Goal: Task Accomplishment & Management: Use online tool/utility

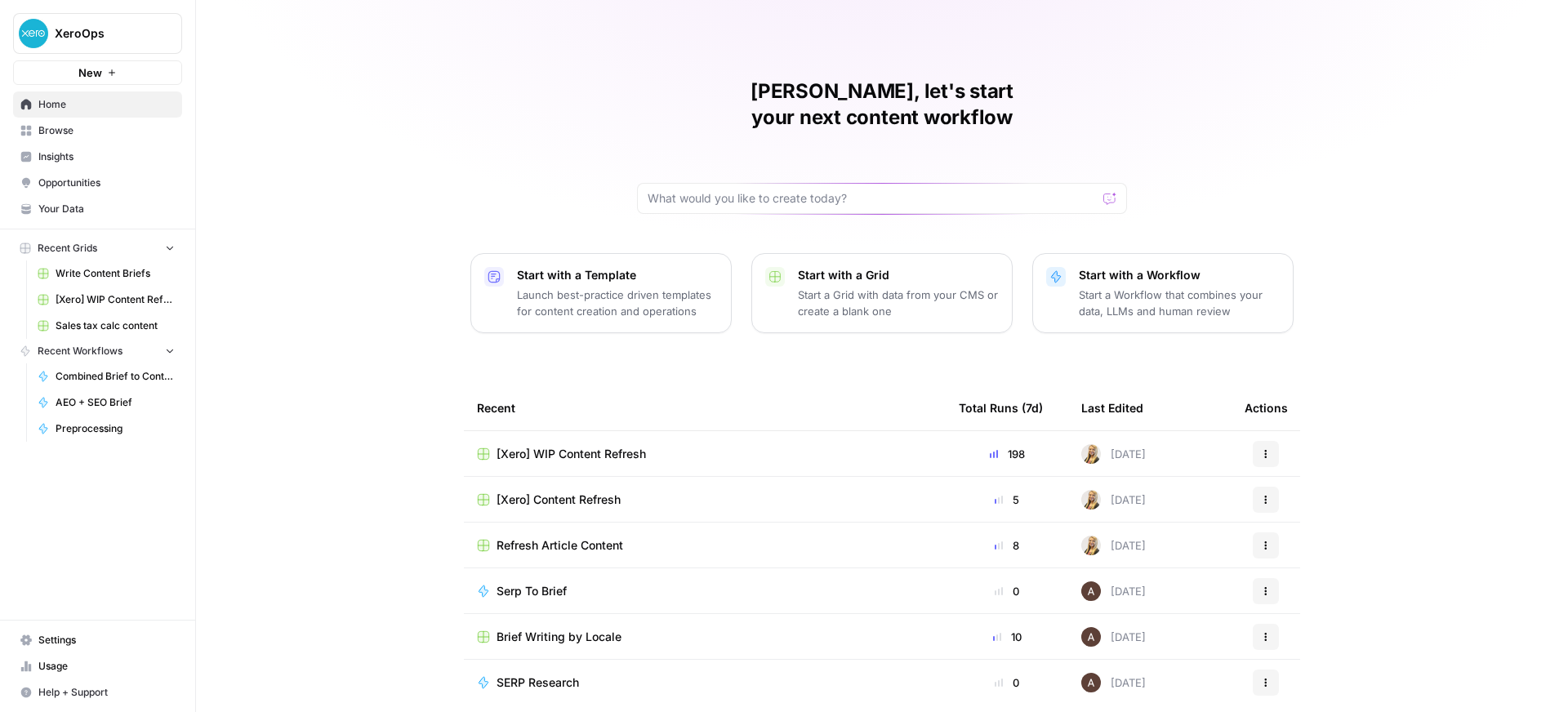
click at [536, 575] on td "Serp To Brief" at bounding box center [704, 591] width 481 height 44
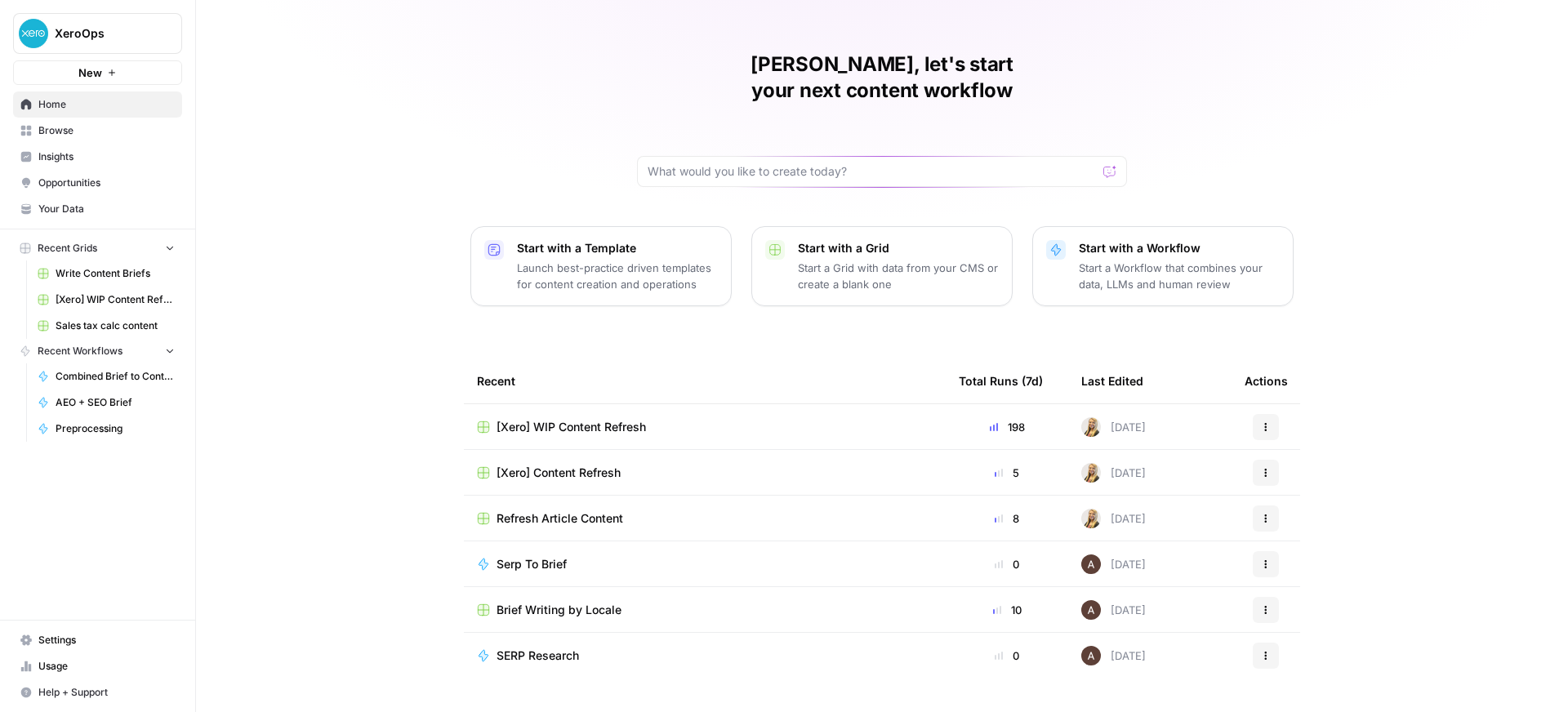
scroll to position [39, 0]
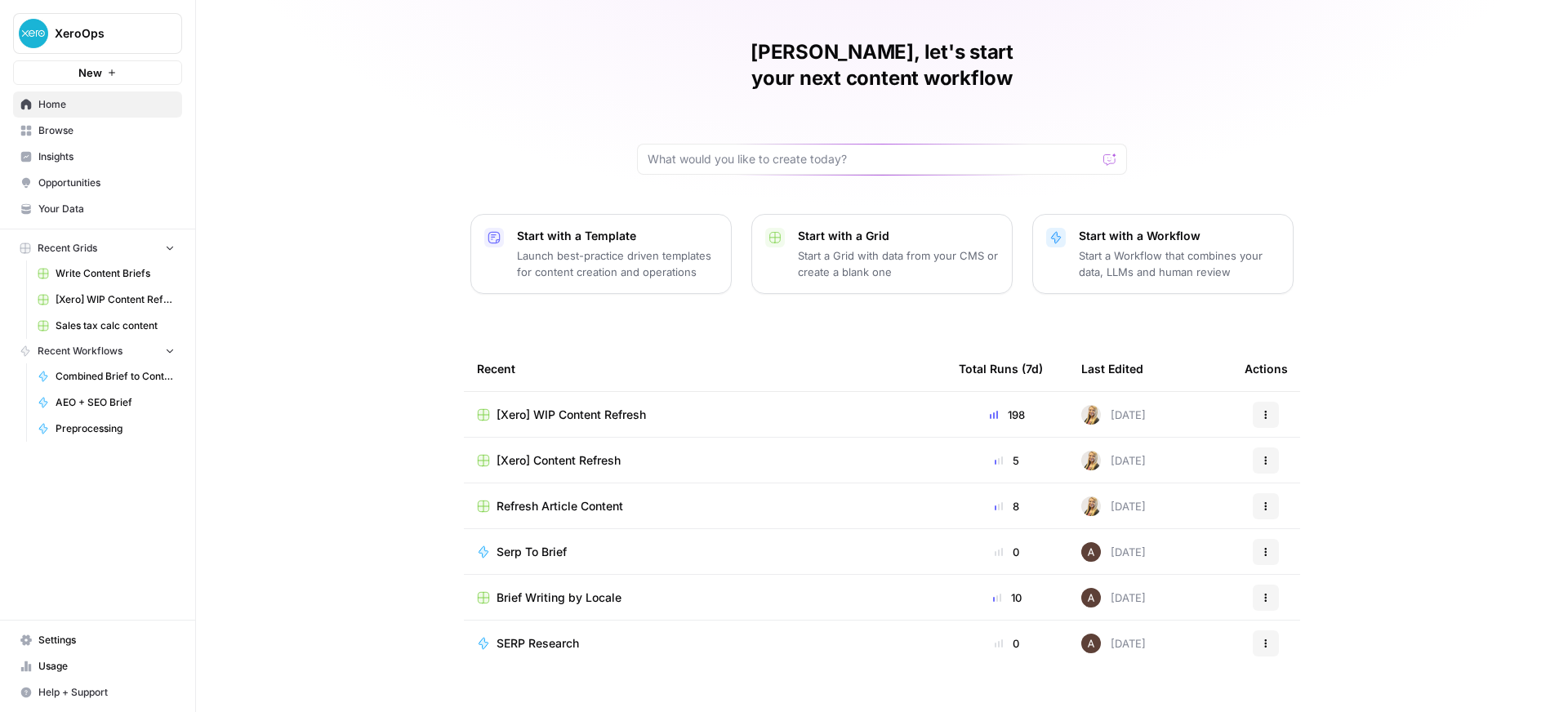
click at [159, 215] on span "Your Data" at bounding box center [106, 209] width 136 height 15
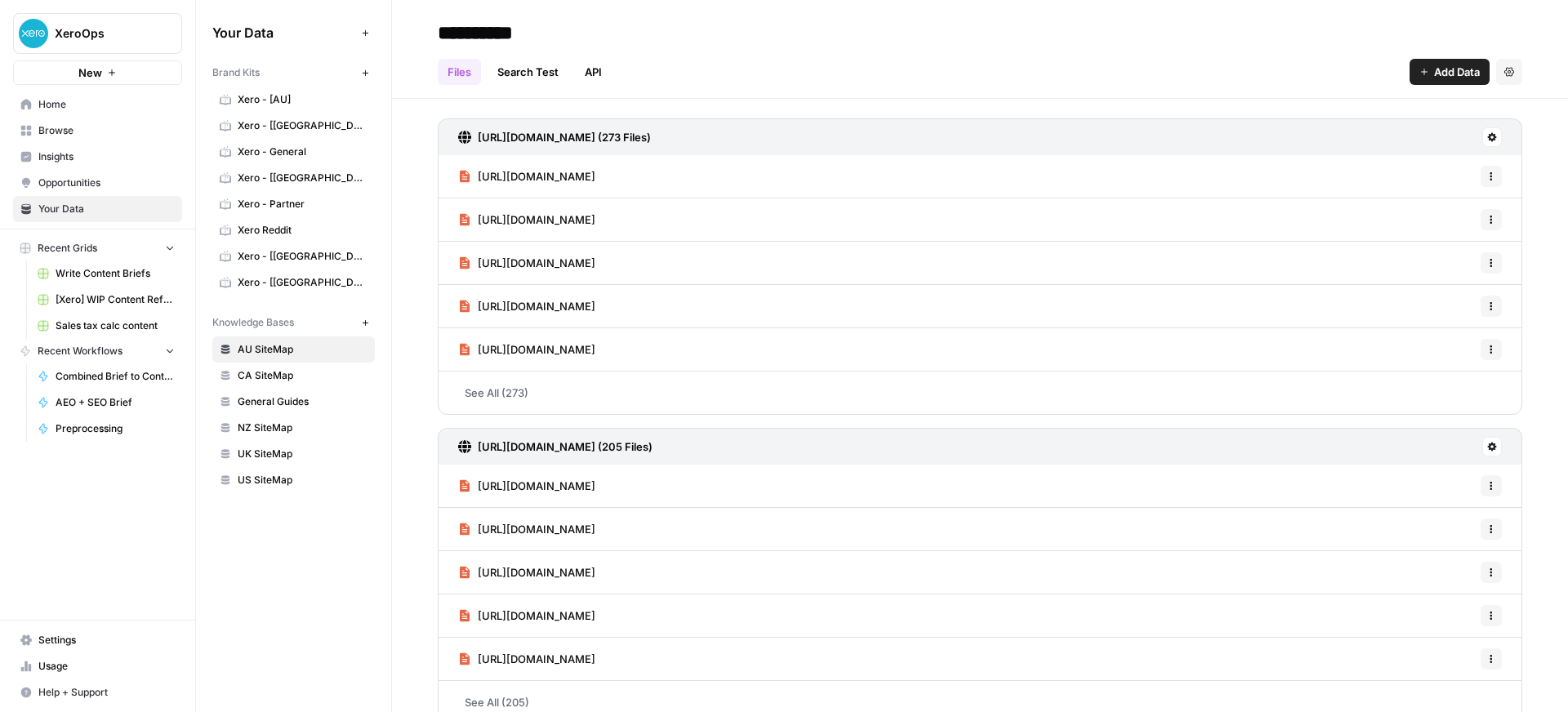
click at [116, 134] on span "Browse" at bounding box center [106, 131] width 136 height 15
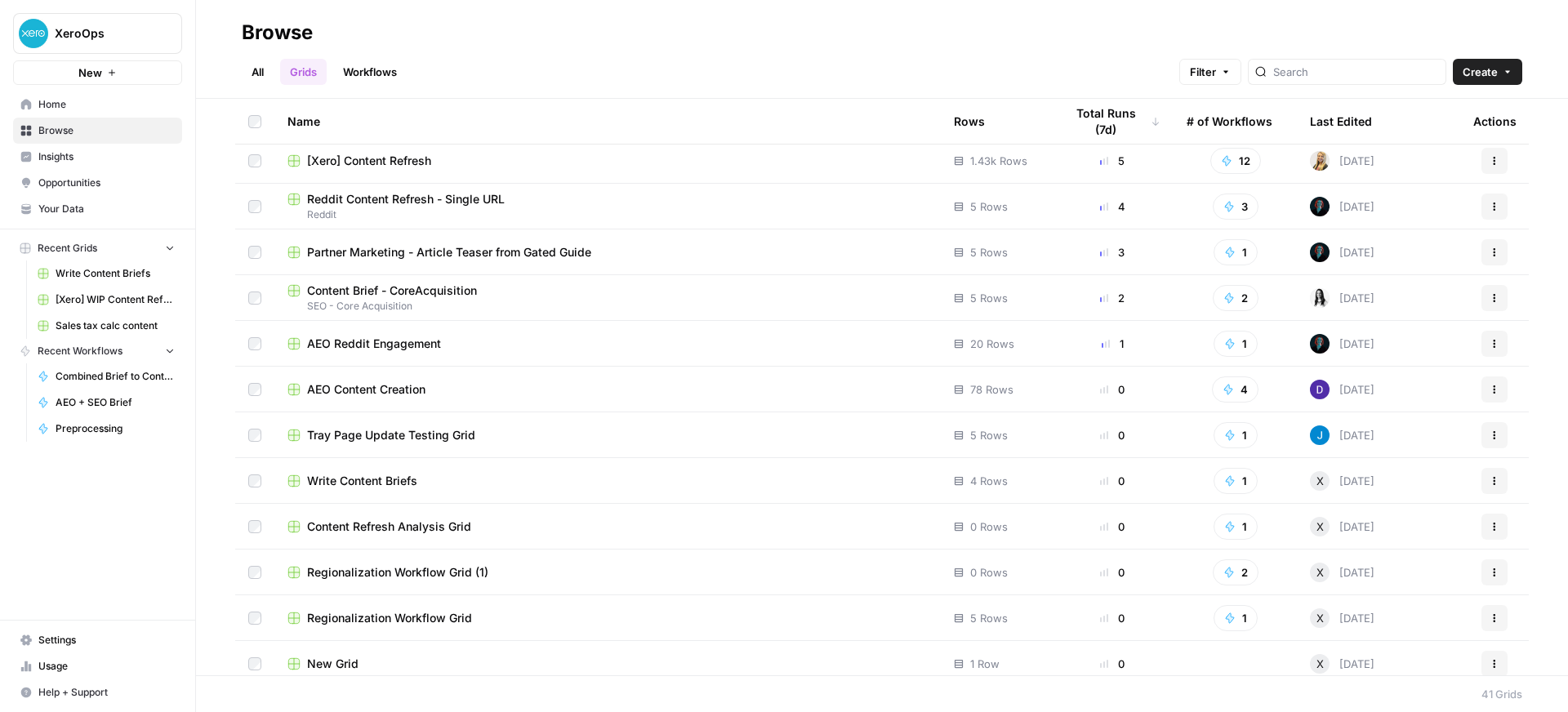
scroll to position [404, 0]
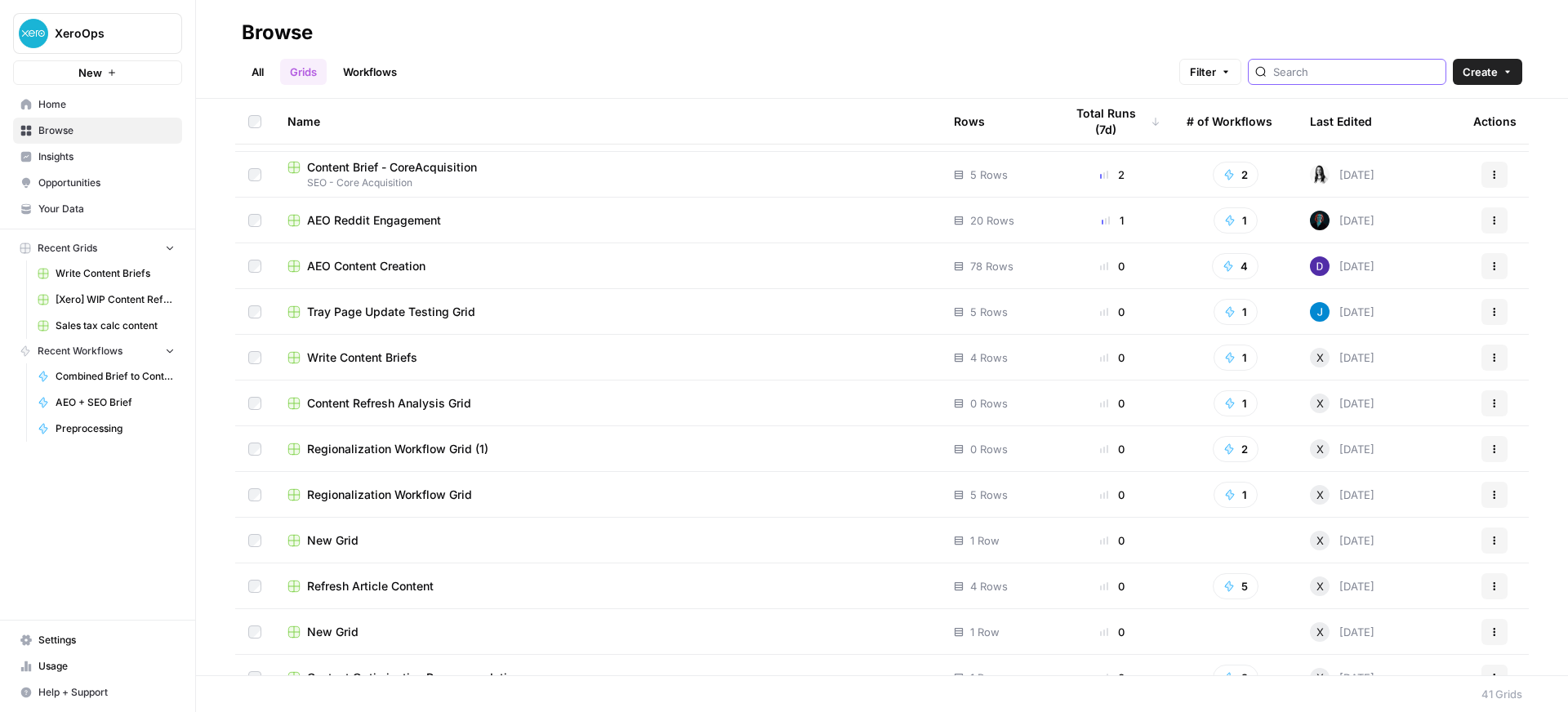
click at [1399, 70] on input "search" at bounding box center [1356, 72] width 166 height 16
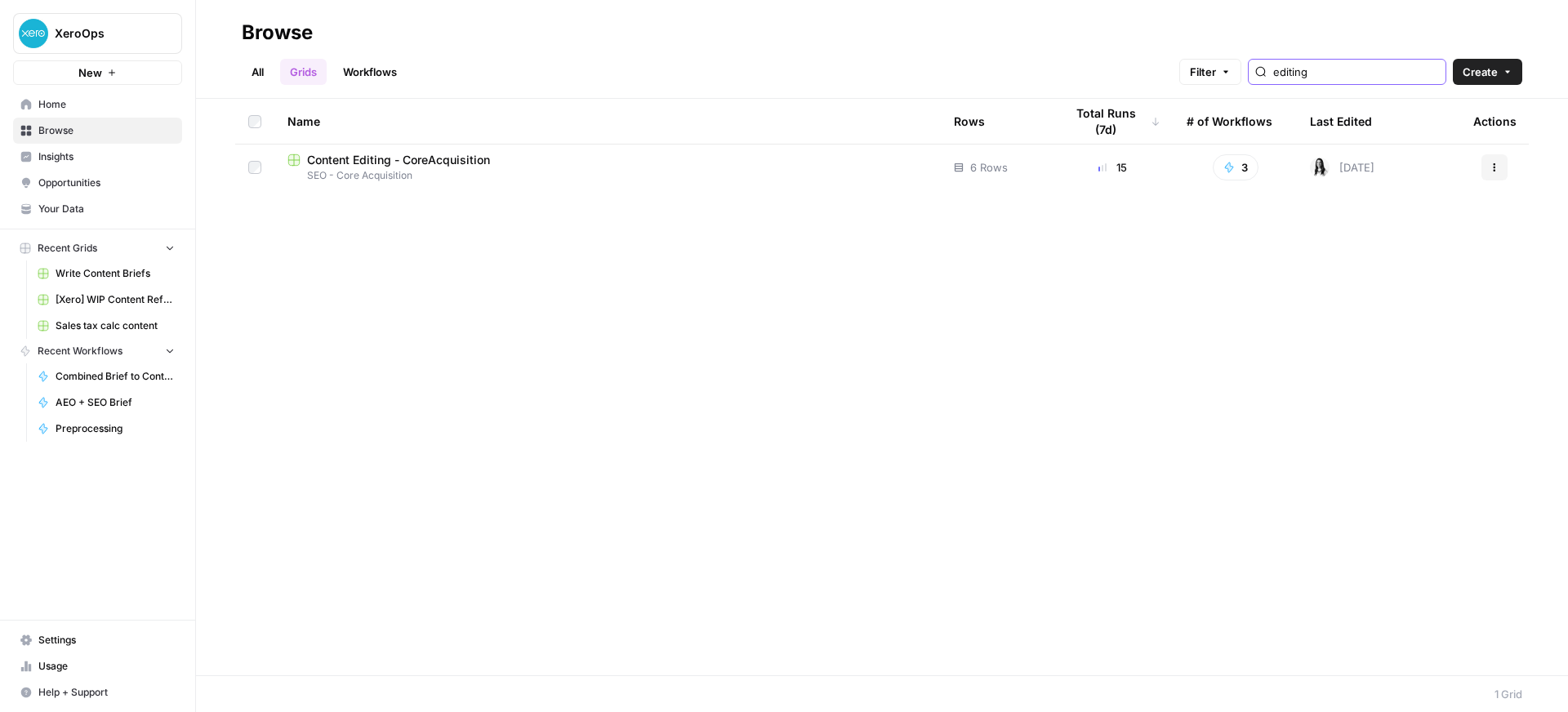
type input "editing"
click at [570, 160] on div "Content Editing - CoreAcquisition" at bounding box center [608, 160] width 641 height 16
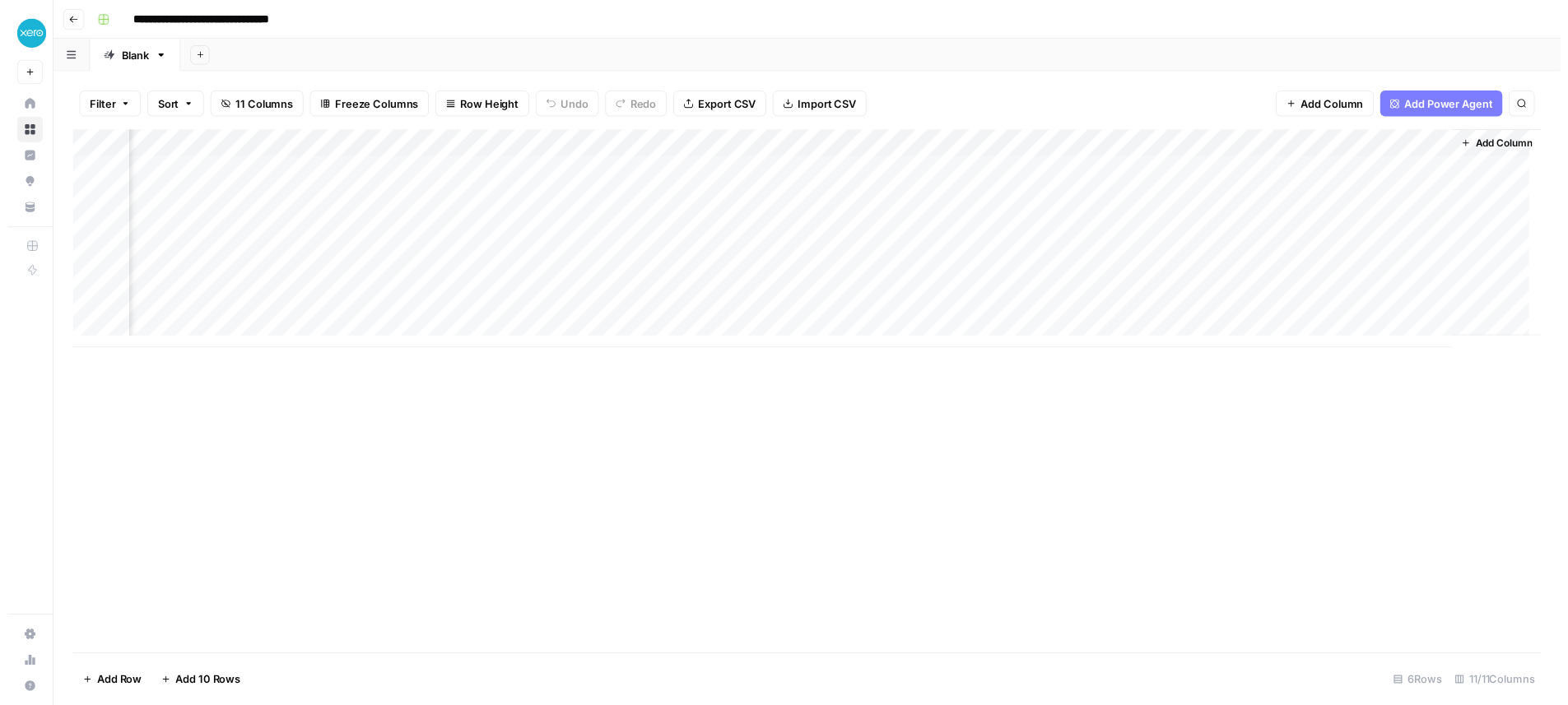
scroll to position [0, 949]
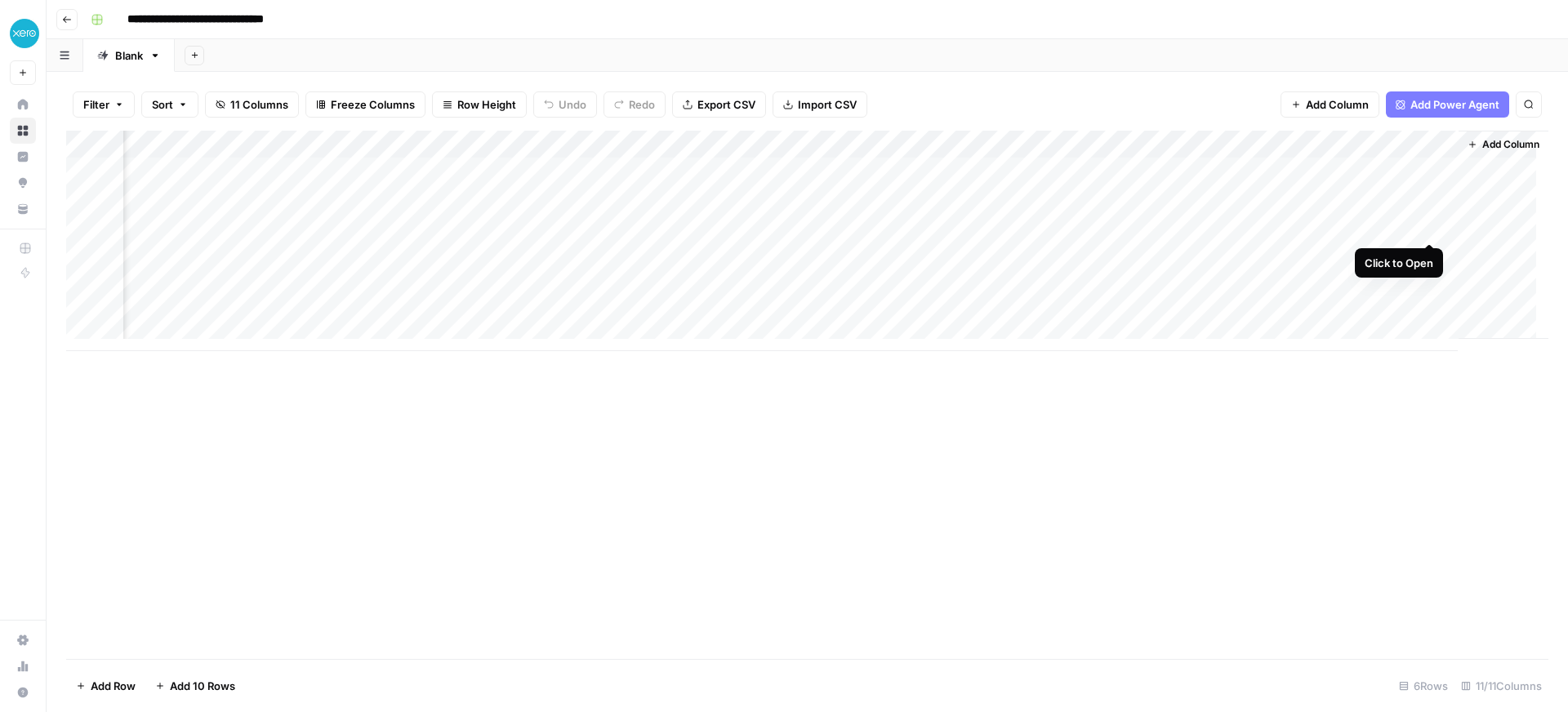
click at [1425, 231] on div "Add Column" at bounding box center [807, 241] width 1483 height 221
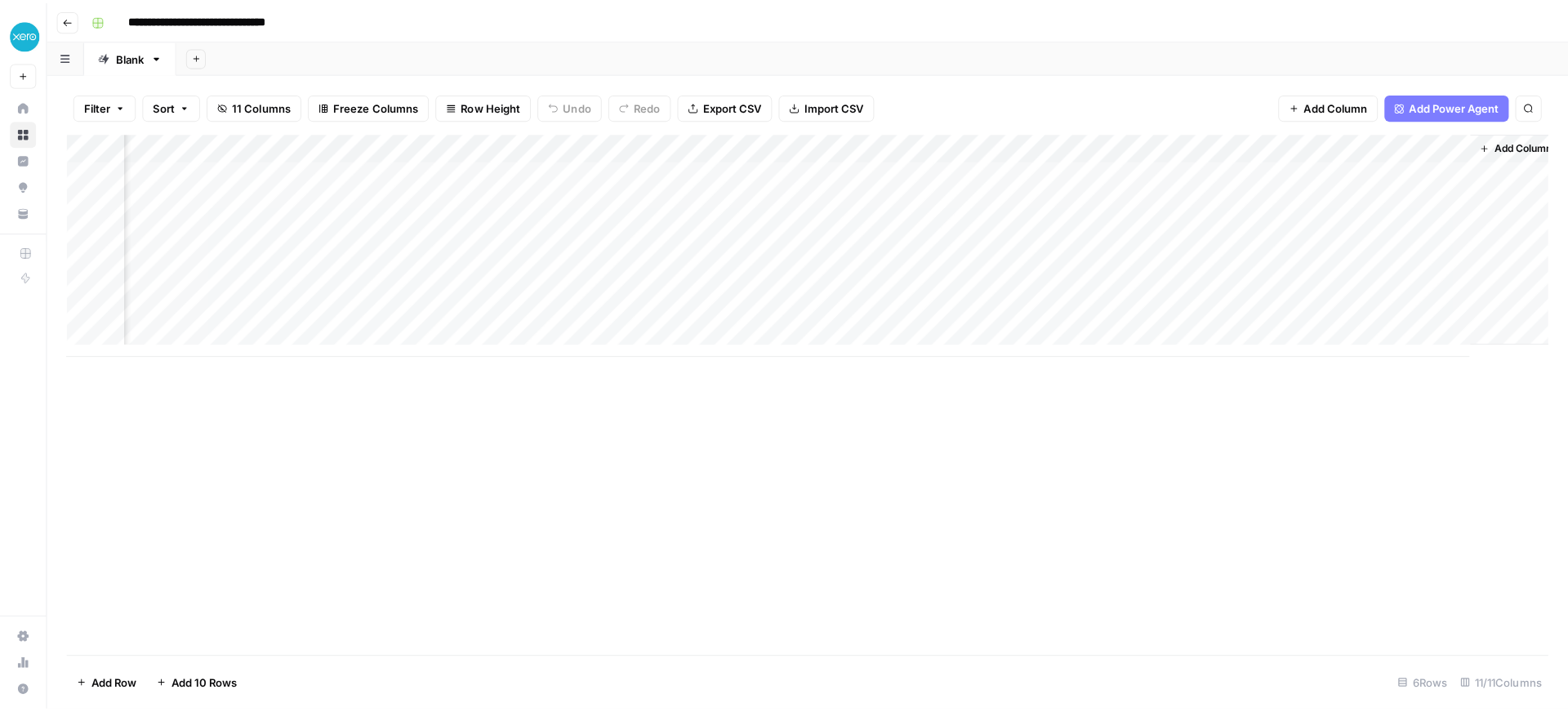
scroll to position [0, 941]
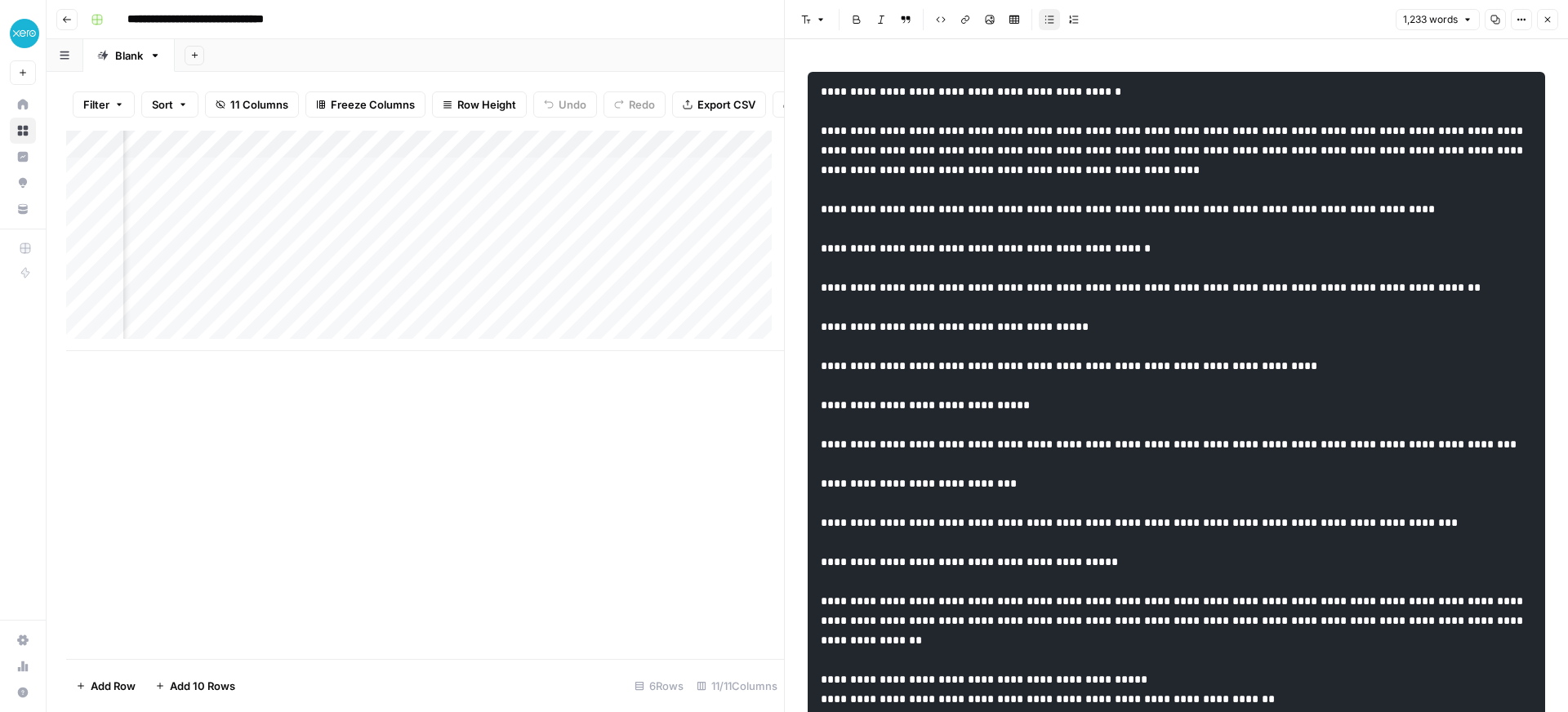
click at [1550, 19] on icon "button" at bounding box center [1548, 20] width 10 height 10
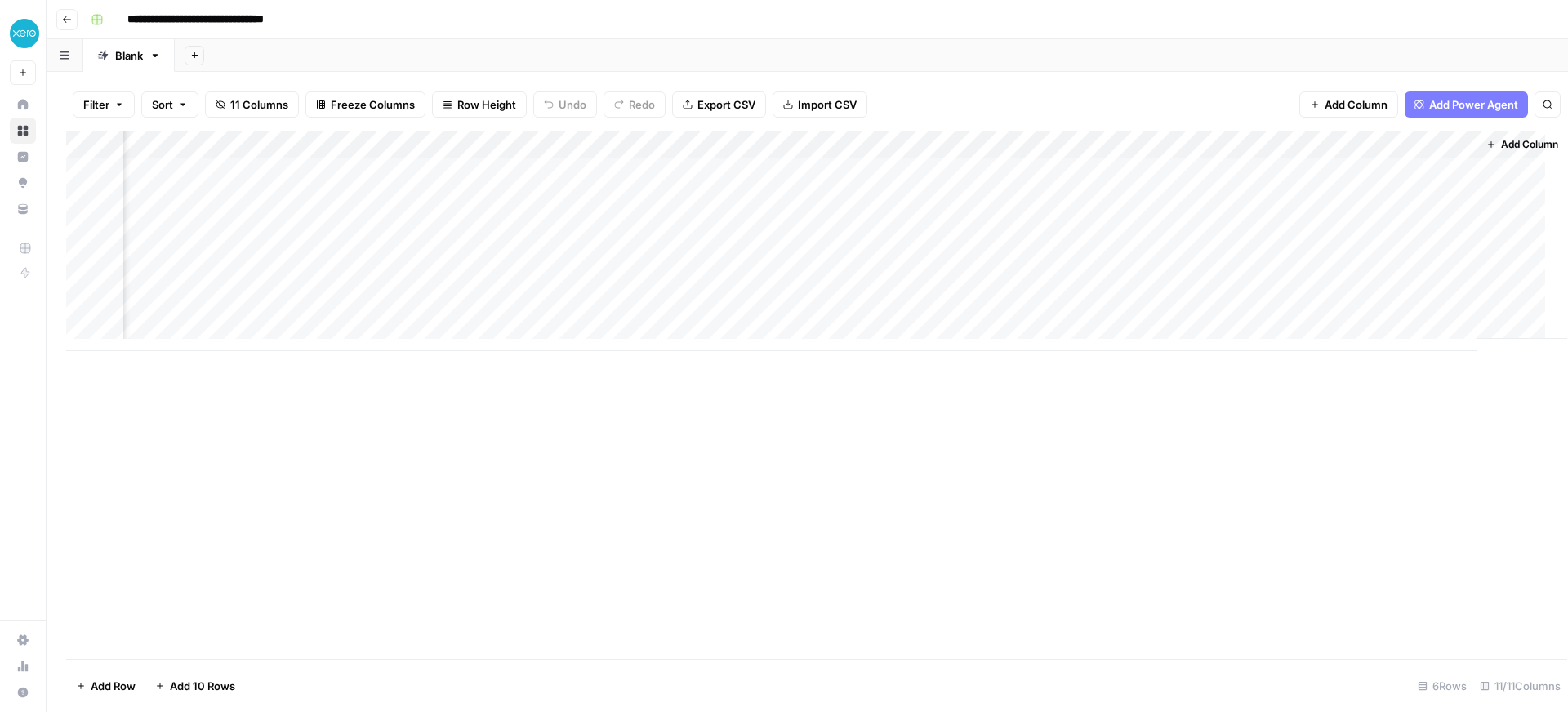
scroll to position [0, 922]
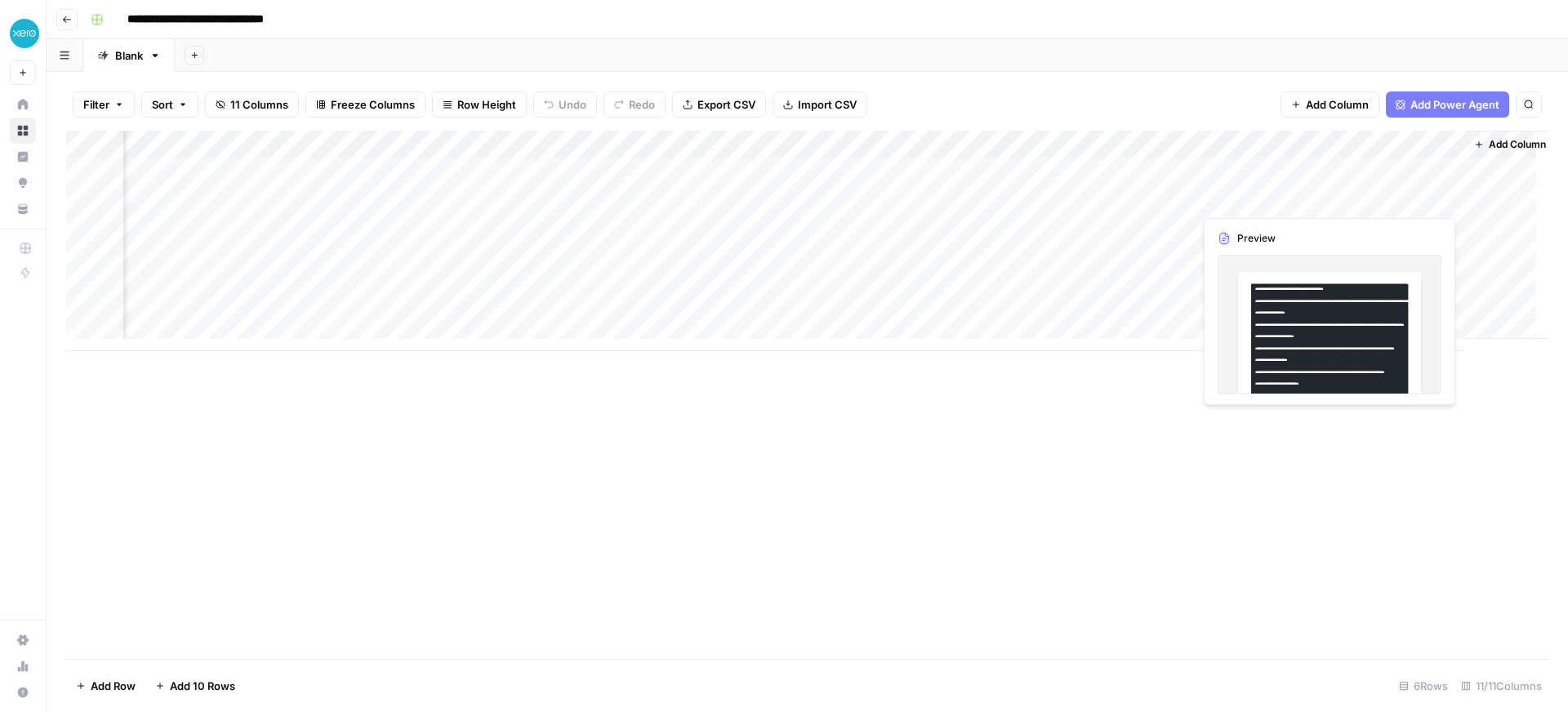
click at [1346, 188] on div "Add Column" at bounding box center [807, 241] width 1483 height 221
click at [1440, 201] on div "Add Column" at bounding box center [807, 241] width 1483 height 221
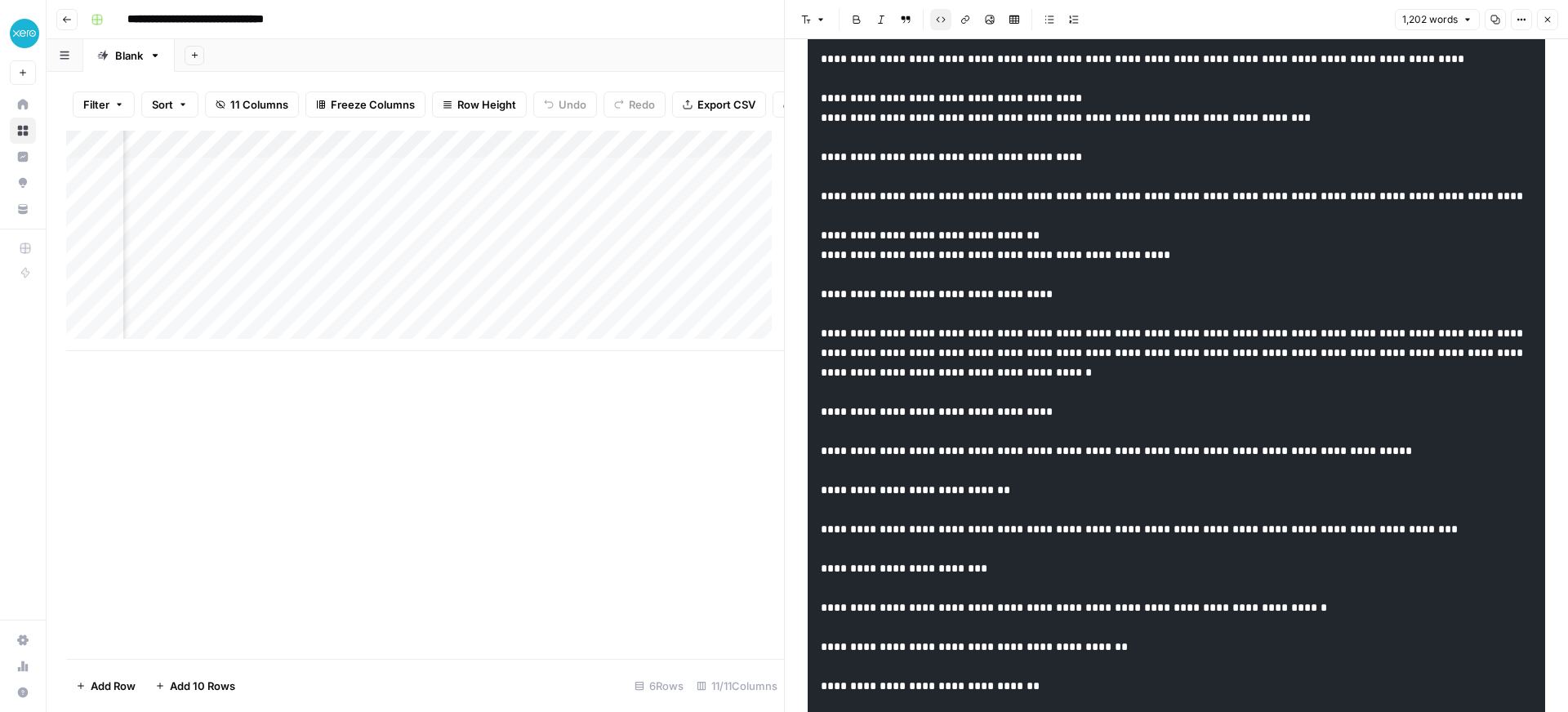
scroll to position [1655, 0]
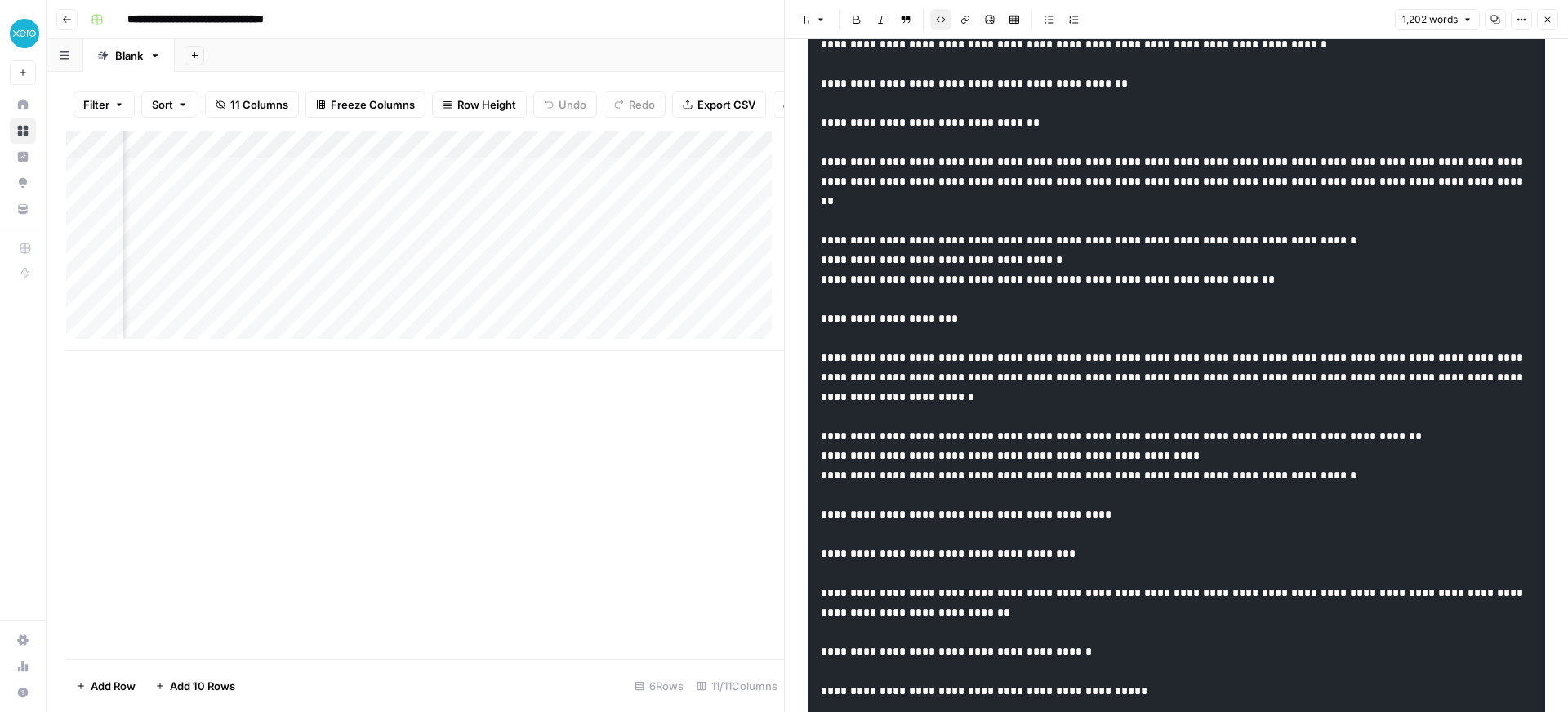
click at [683, 459] on div "Add Column" at bounding box center [424, 395] width 718 height 529
click at [1546, 12] on button "Close" at bounding box center [1548, 20] width 21 height 21
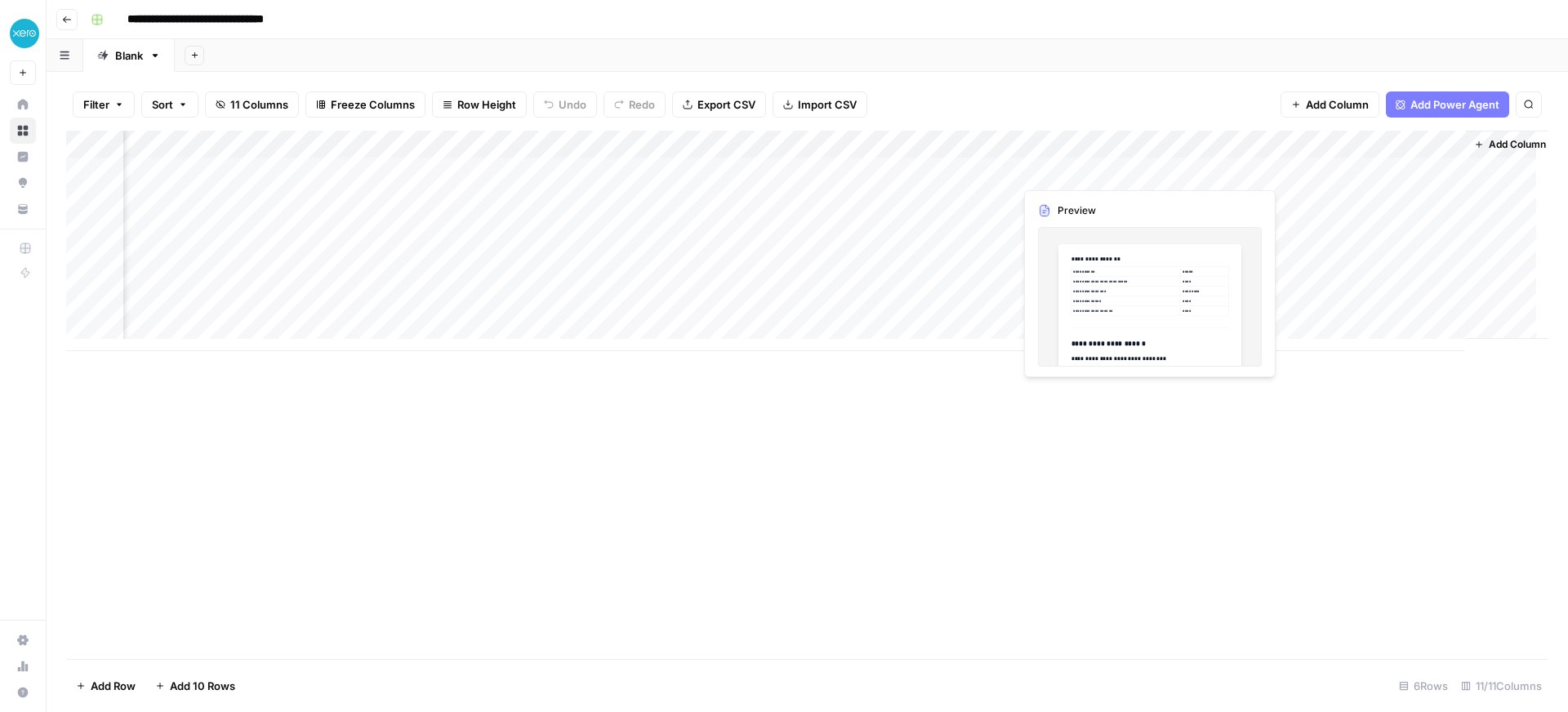
click at [1133, 166] on div "Add Column" at bounding box center [807, 241] width 1483 height 221
click at [1137, 169] on div "Add Column" at bounding box center [807, 241] width 1483 height 221
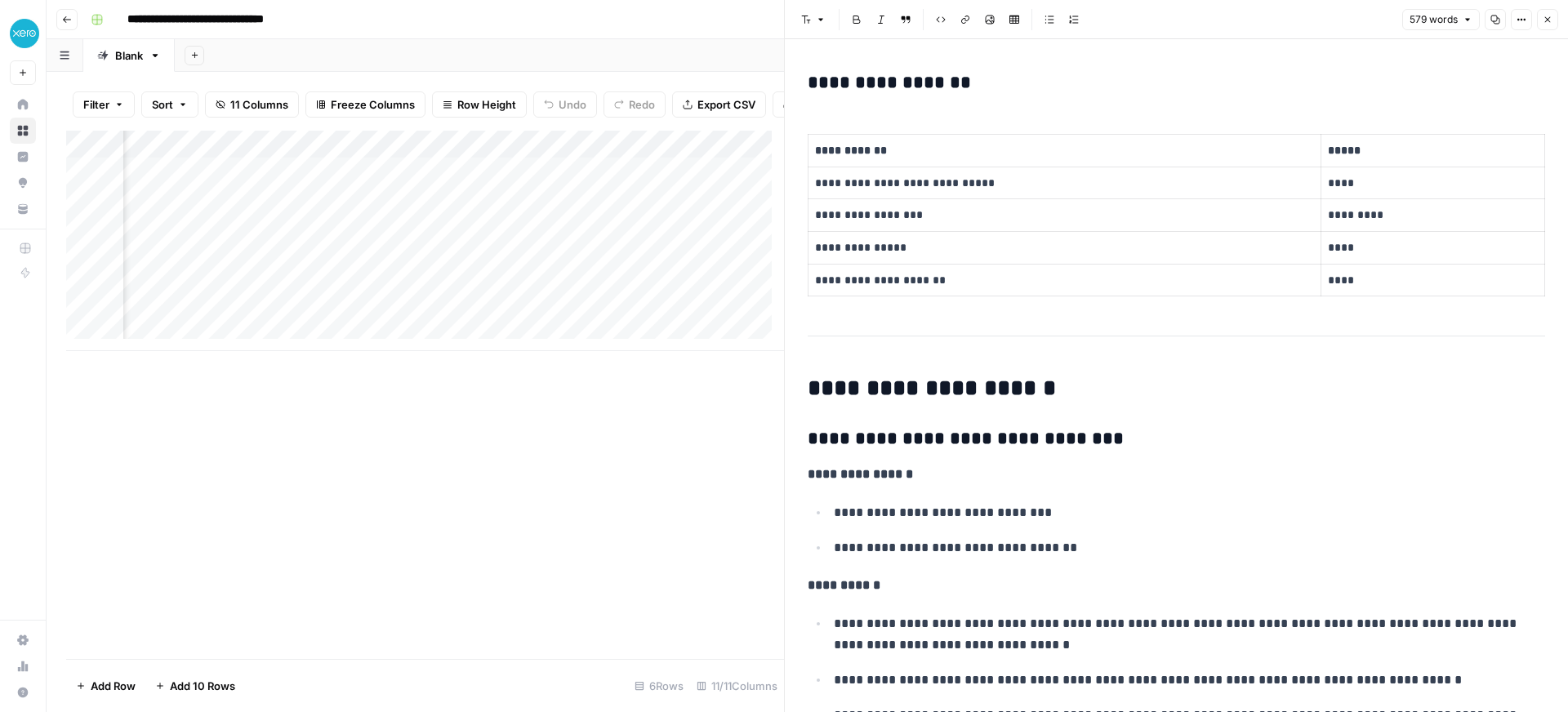
click at [1549, 28] on button "Close" at bounding box center [1548, 20] width 21 height 21
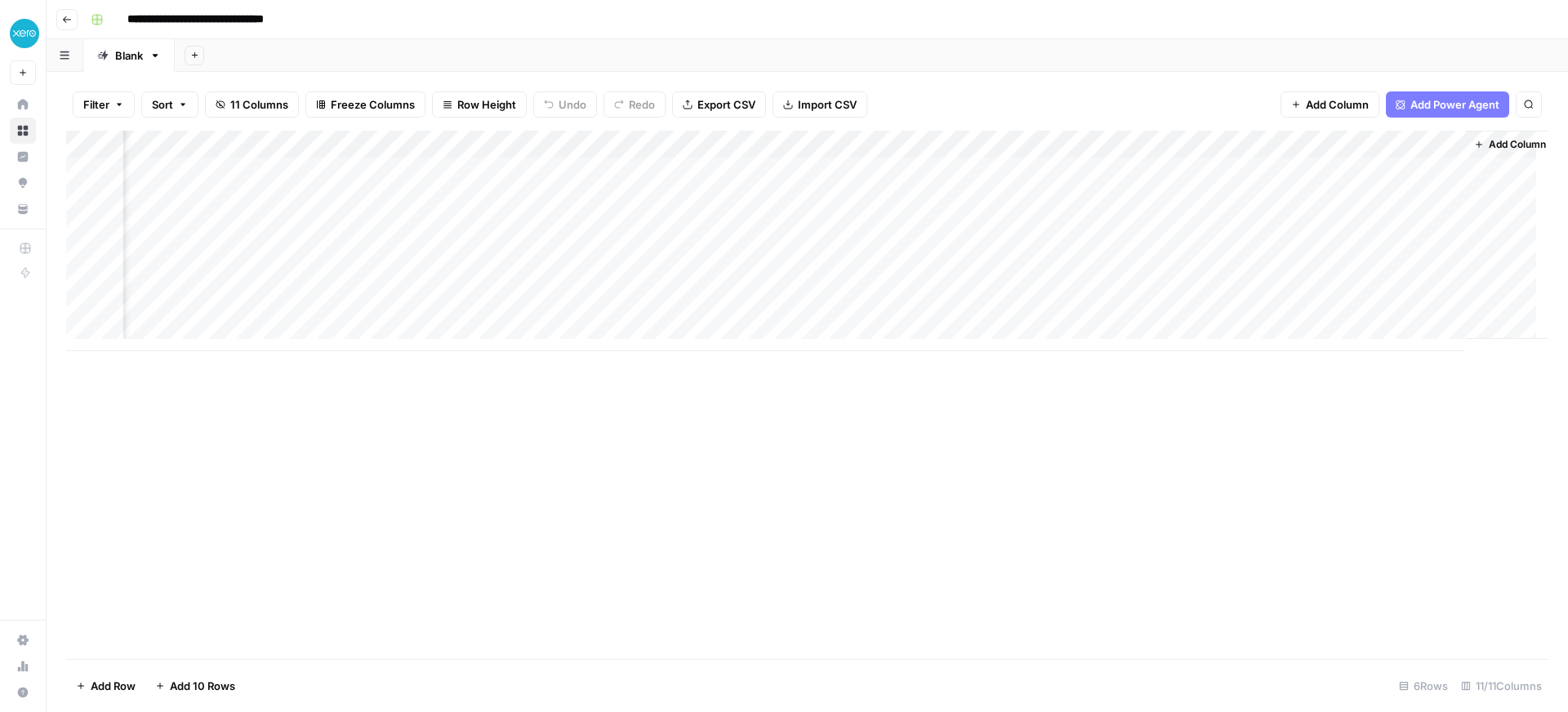
click at [1281, 170] on div "Add Column" at bounding box center [807, 241] width 1483 height 221
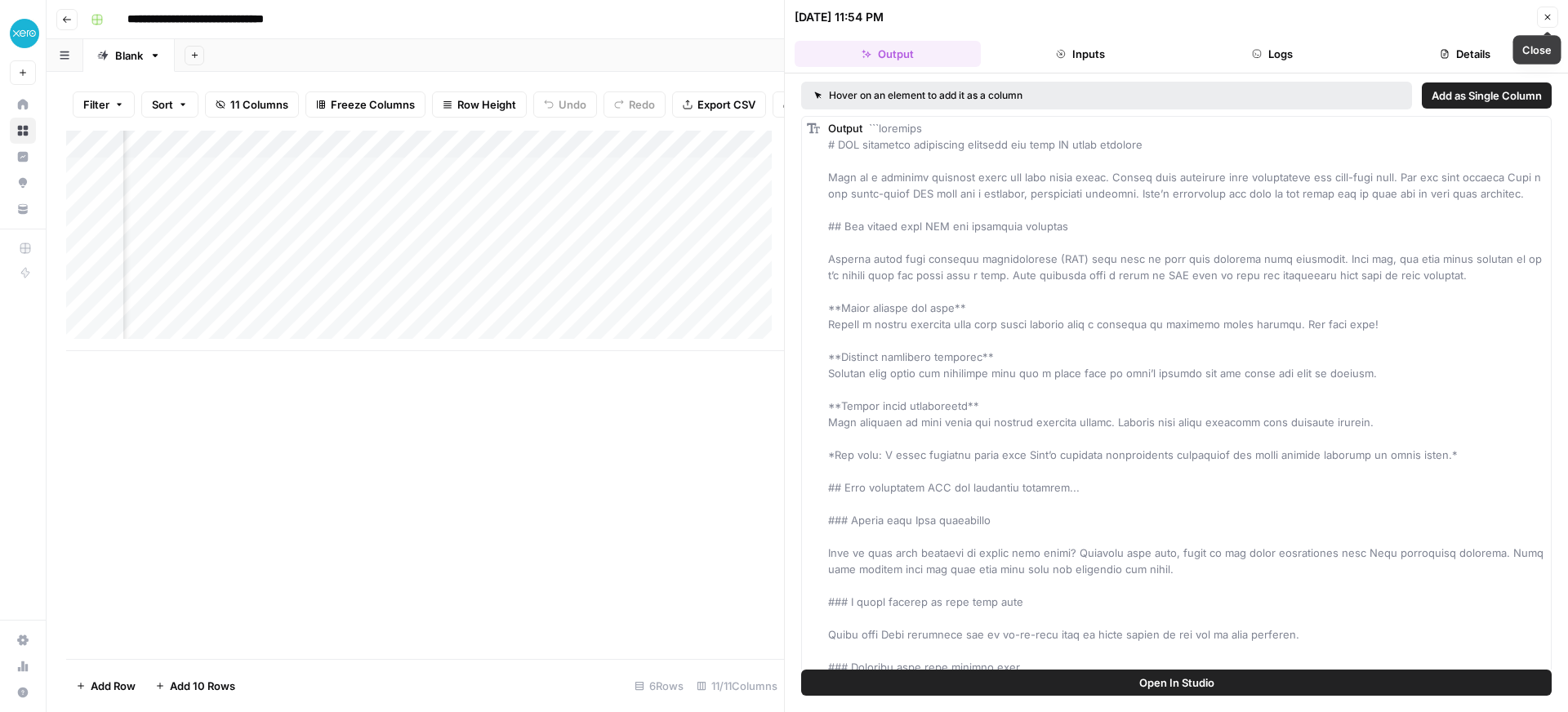
click at [1544, 18] on icon "button" at bounding box center [1548, 17] width 10 height 10
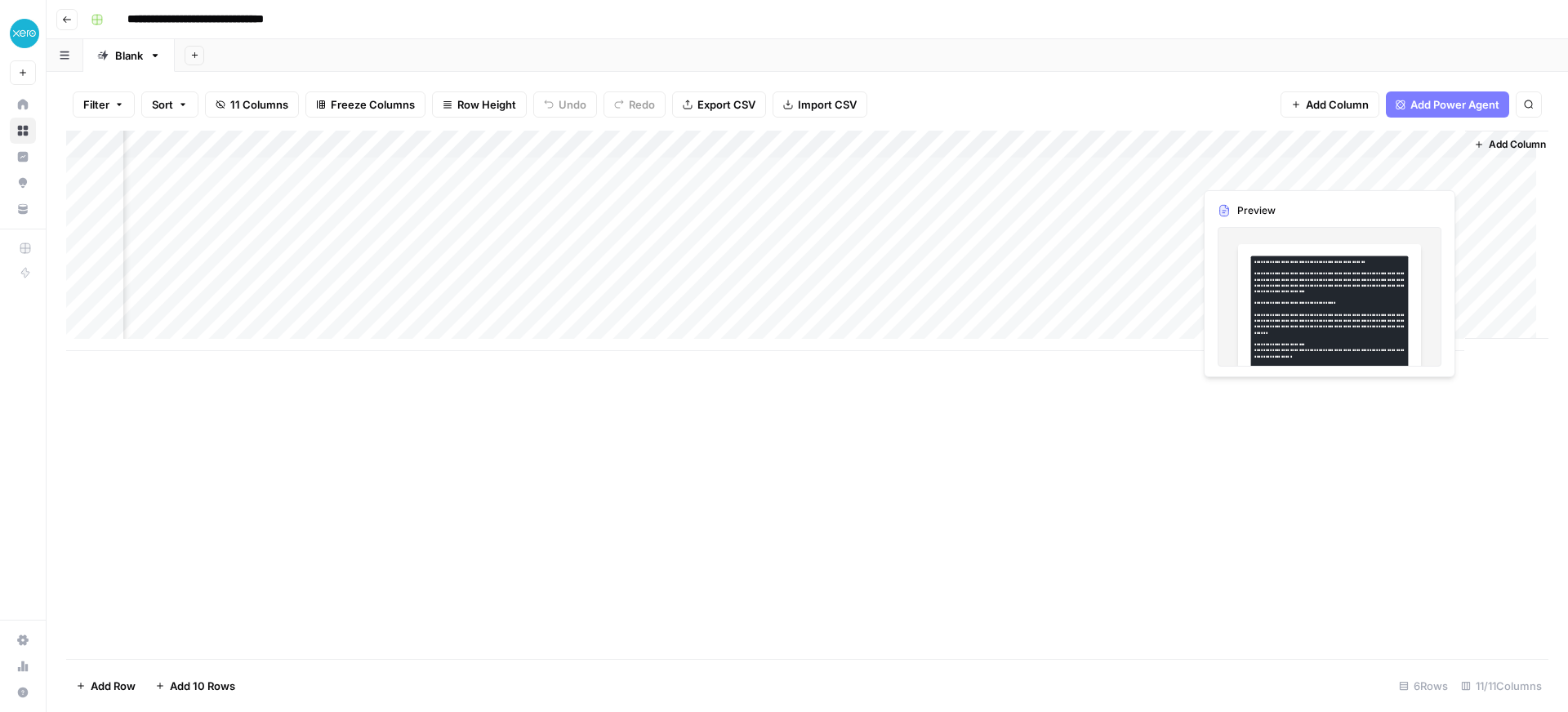
click at [1418, 168] on div "Add Column" at bounding box center [807, 241] width 1483 height 221
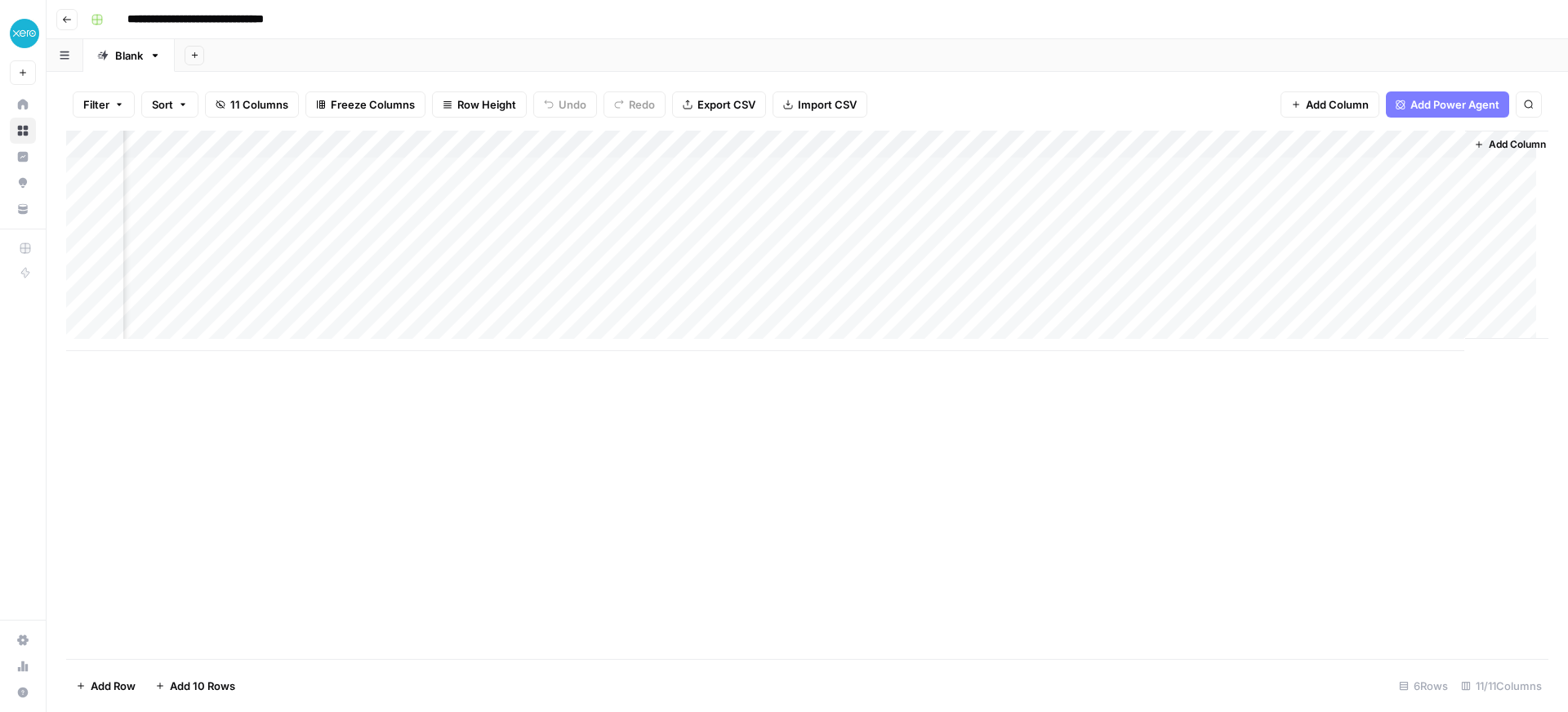
click at [1426, 168] on div "Add Column" at bounding box center [807, 241] width 1483 height 221
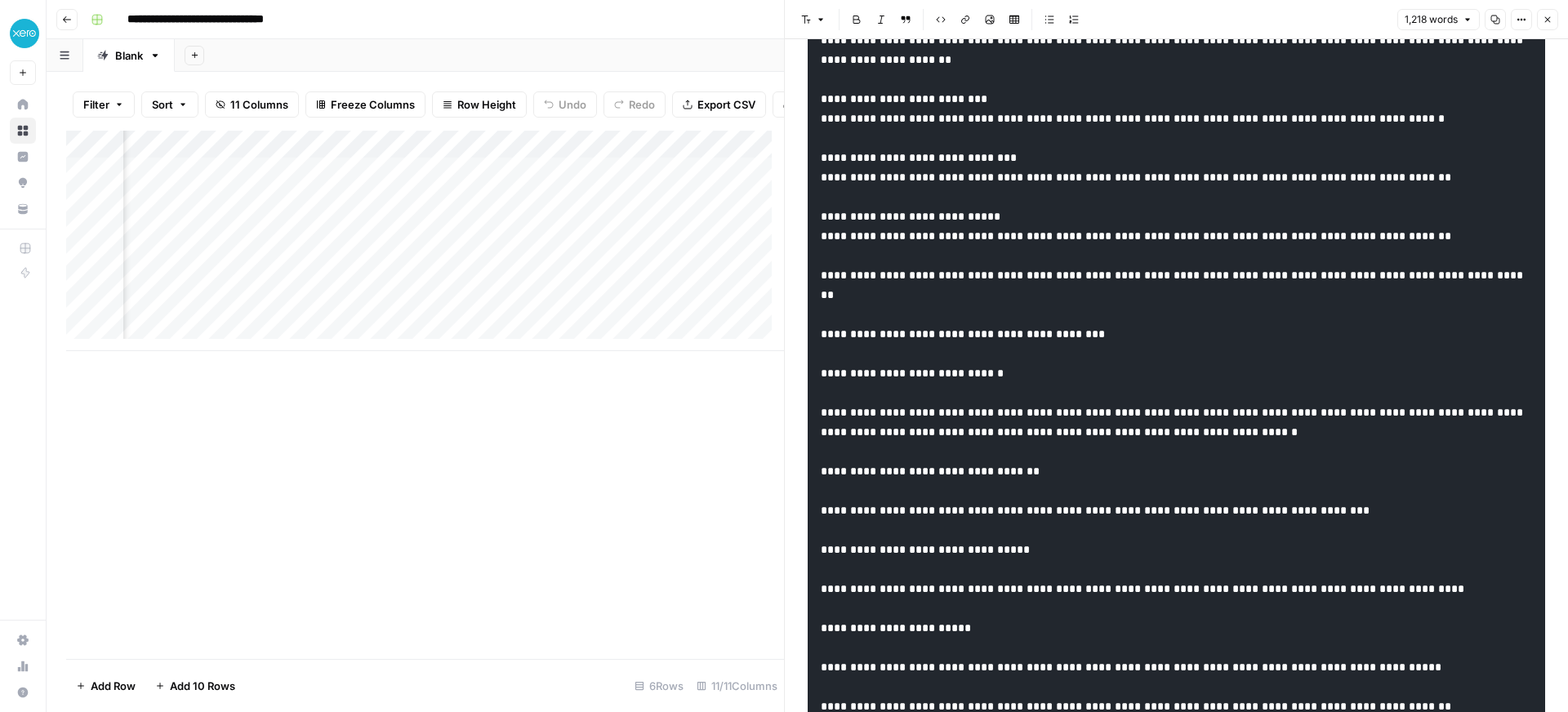
scroll to position [233, 0]
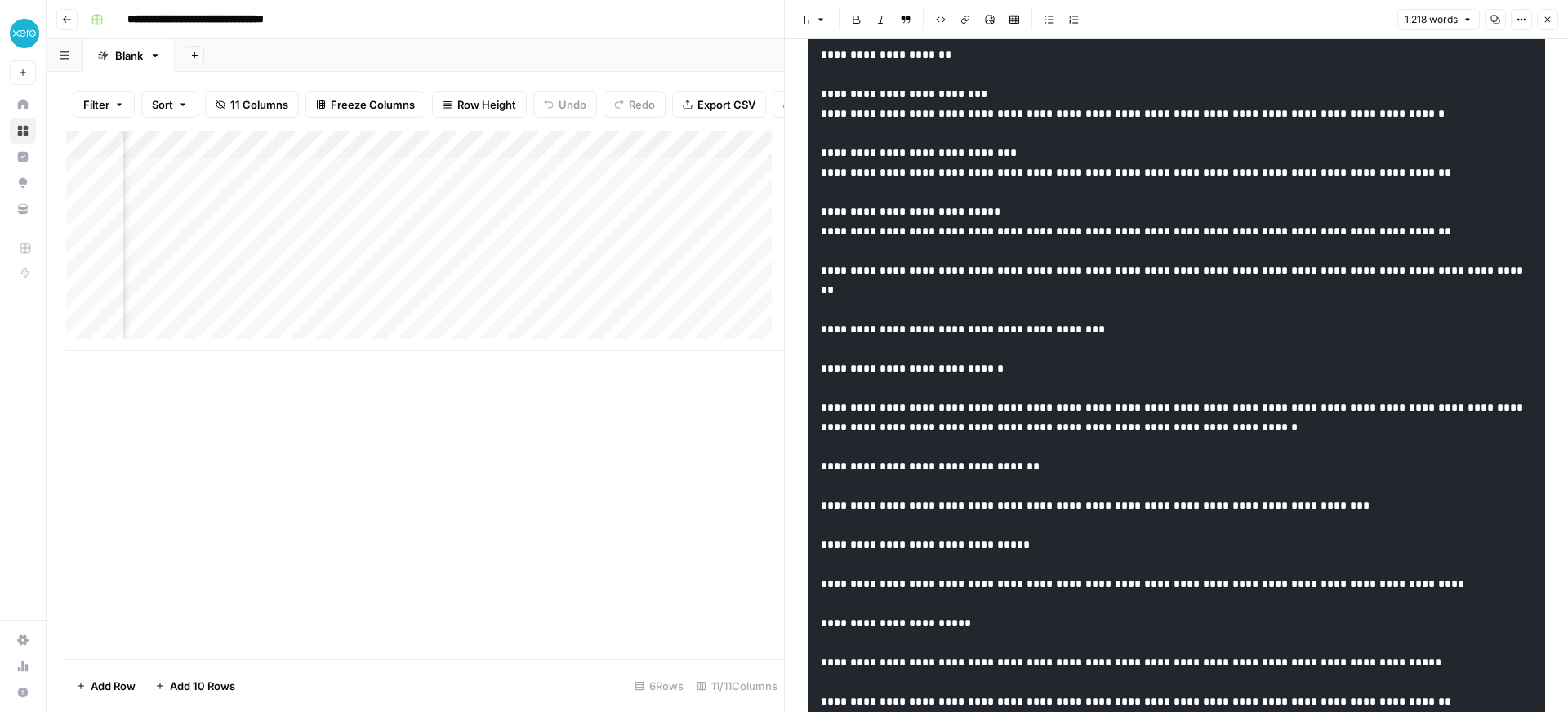
click at [568, 459] on div "Add Column" at bounding box center [424, 395] width 718 height 529
click at [1544, 22] on icon "button" at bounding box center [1548, 20] width 10 height 10
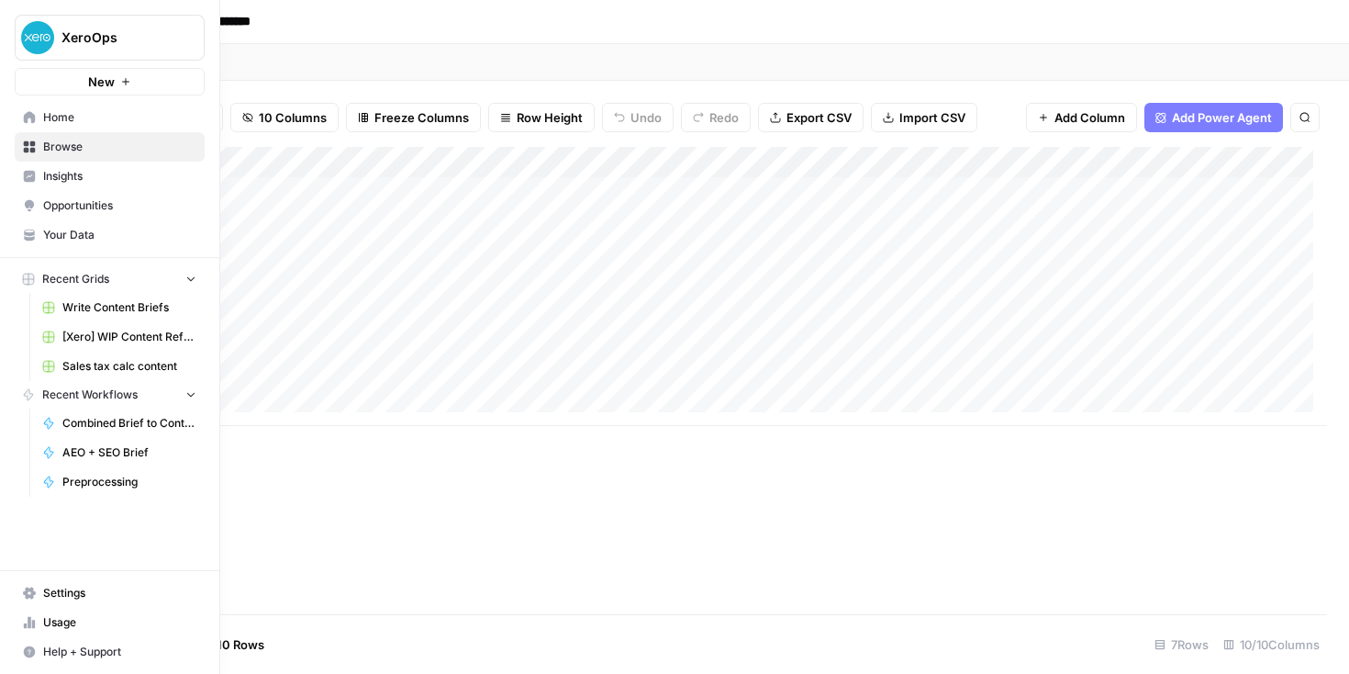
click at [35, 127] on link "Home" at bounding box center [110, 117] width 190 height 29
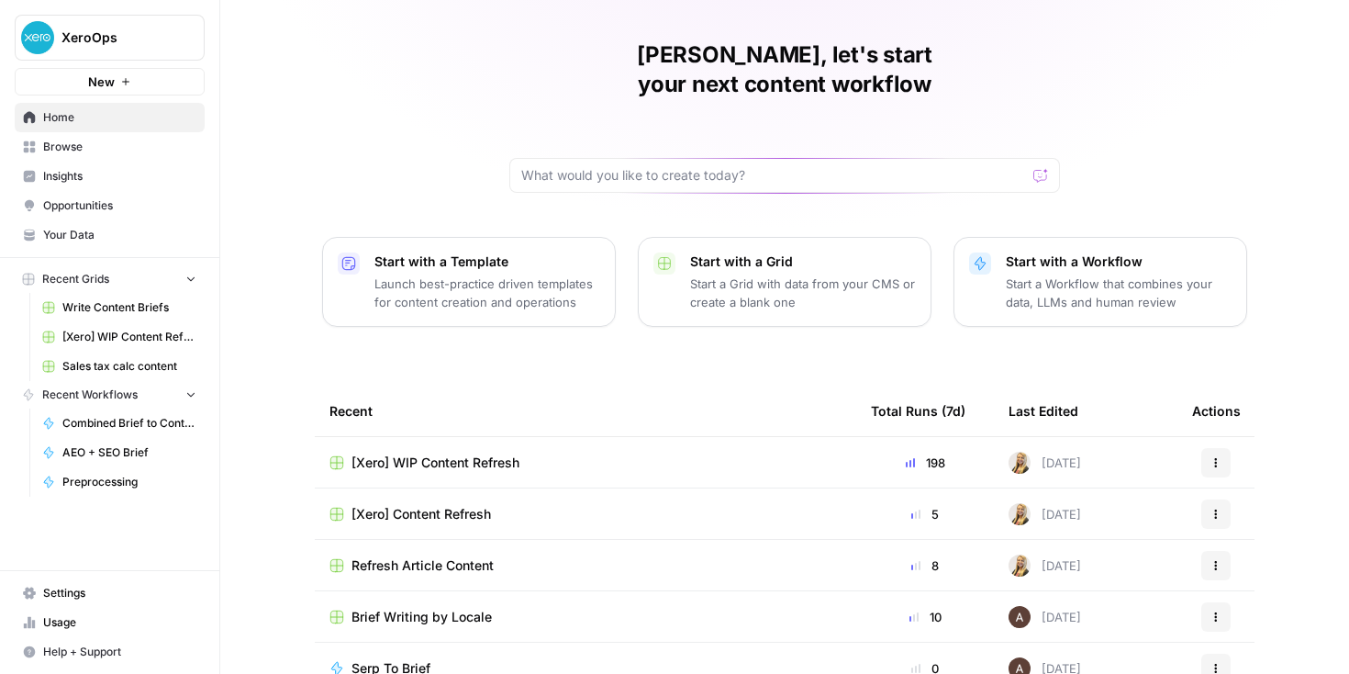
scroll to position [144, 0]
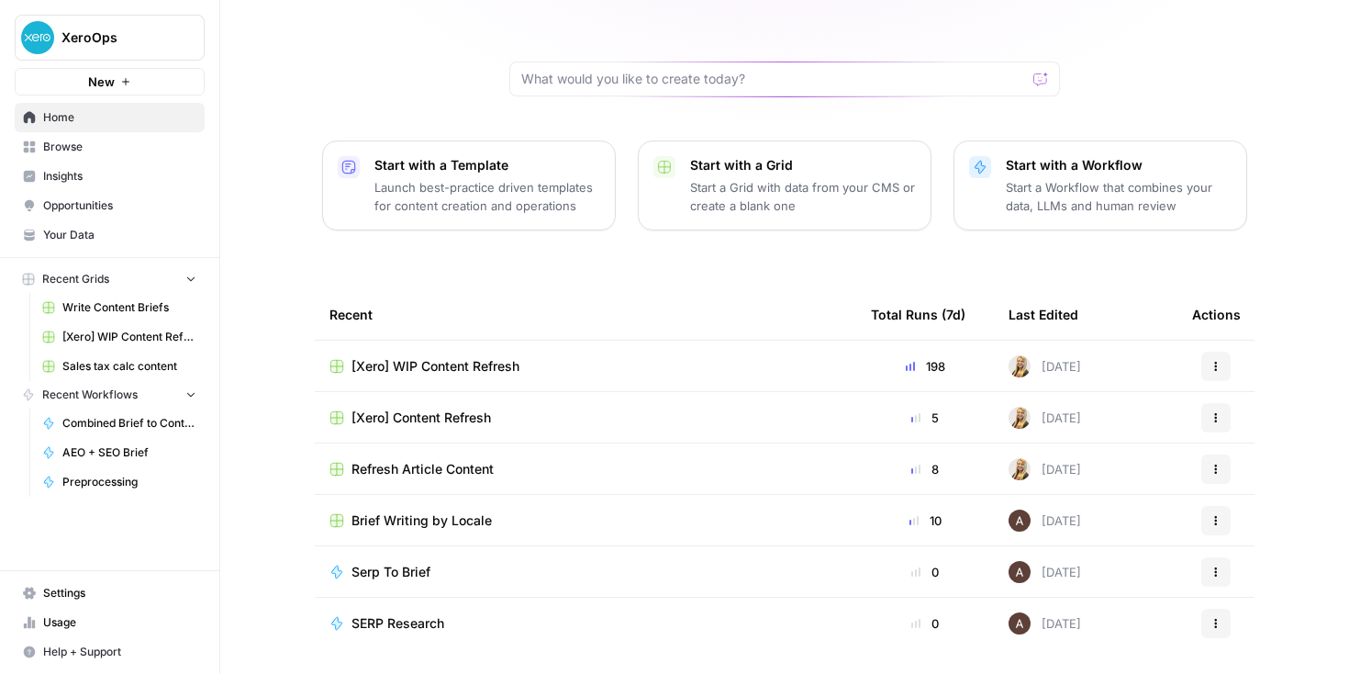
click at [588, 357] on div "[Xero] WIP Content Refresh" at bounding box center [585, 366] width 512 height 18
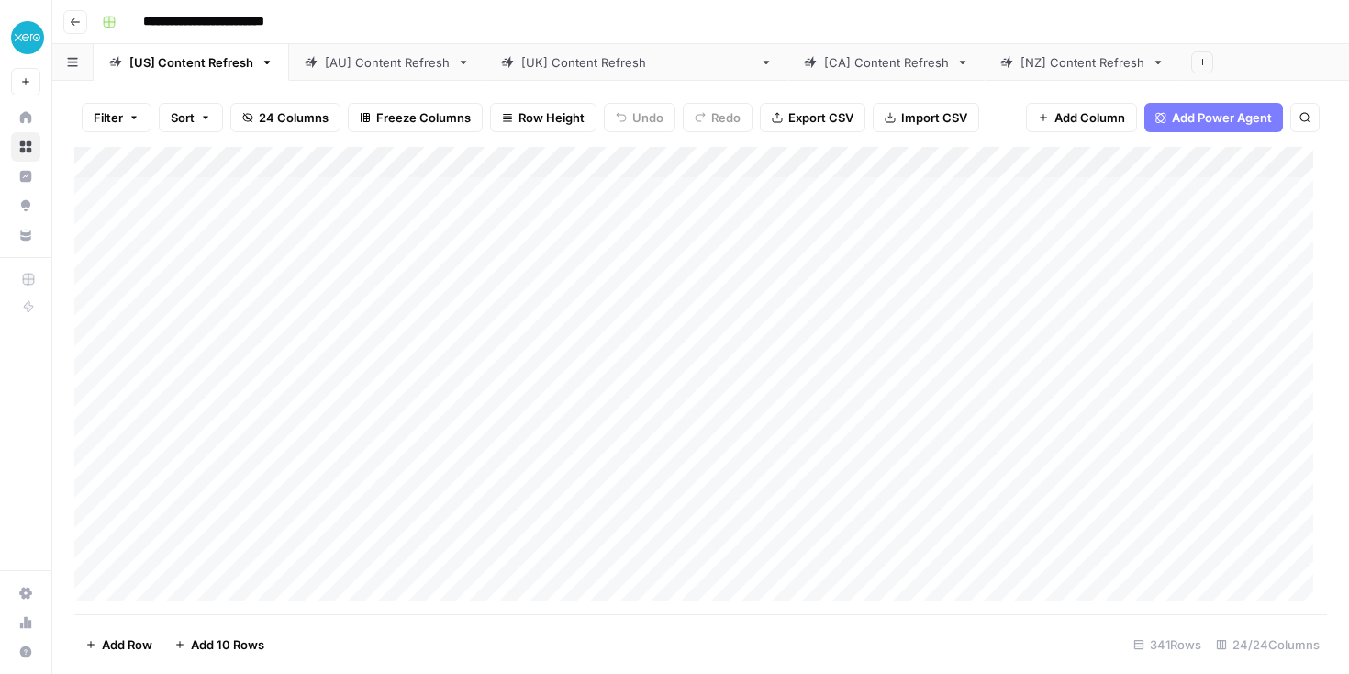
click at [1221, 162] on div "Add Column" at bounding box center [700, 380] width 1253 height 467
click at [1212, 284] on span "Sort Descending" at bounding box center [1257, 291] width 161 height 18
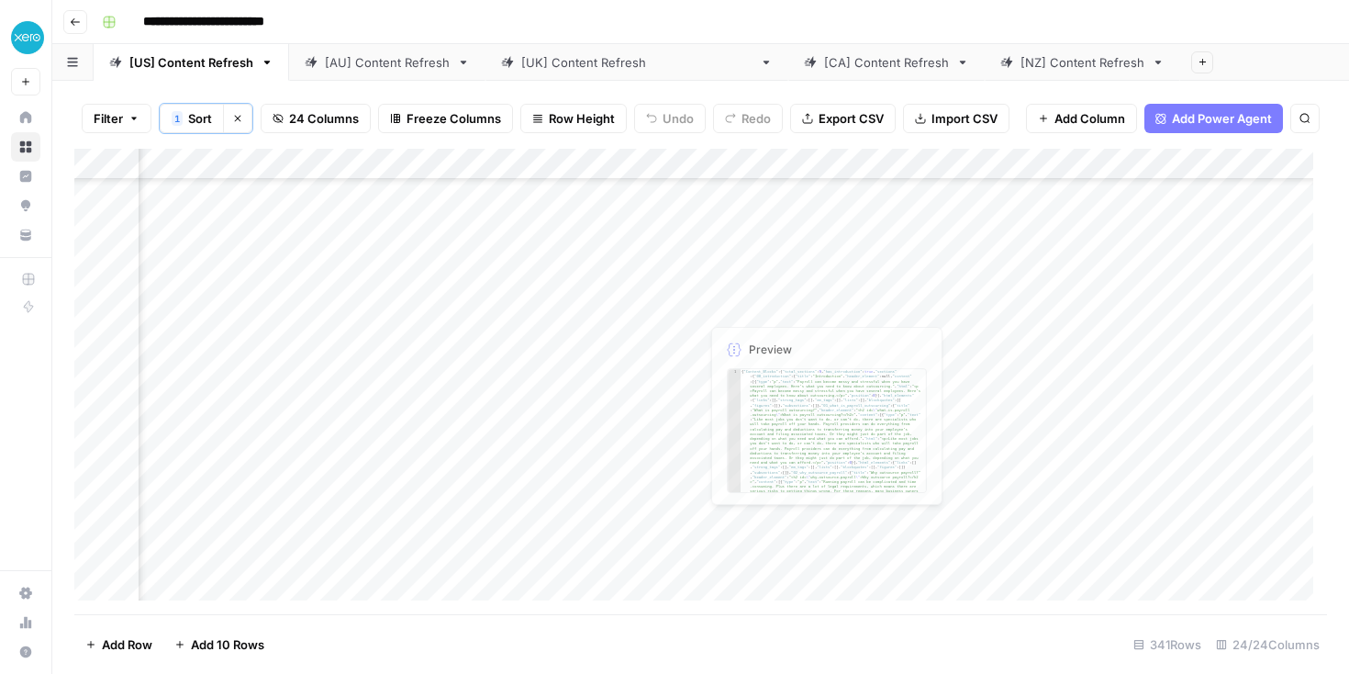
click at [928, 307] on div "Add Column" at bounding box center [700, 381] width 1253 height 465
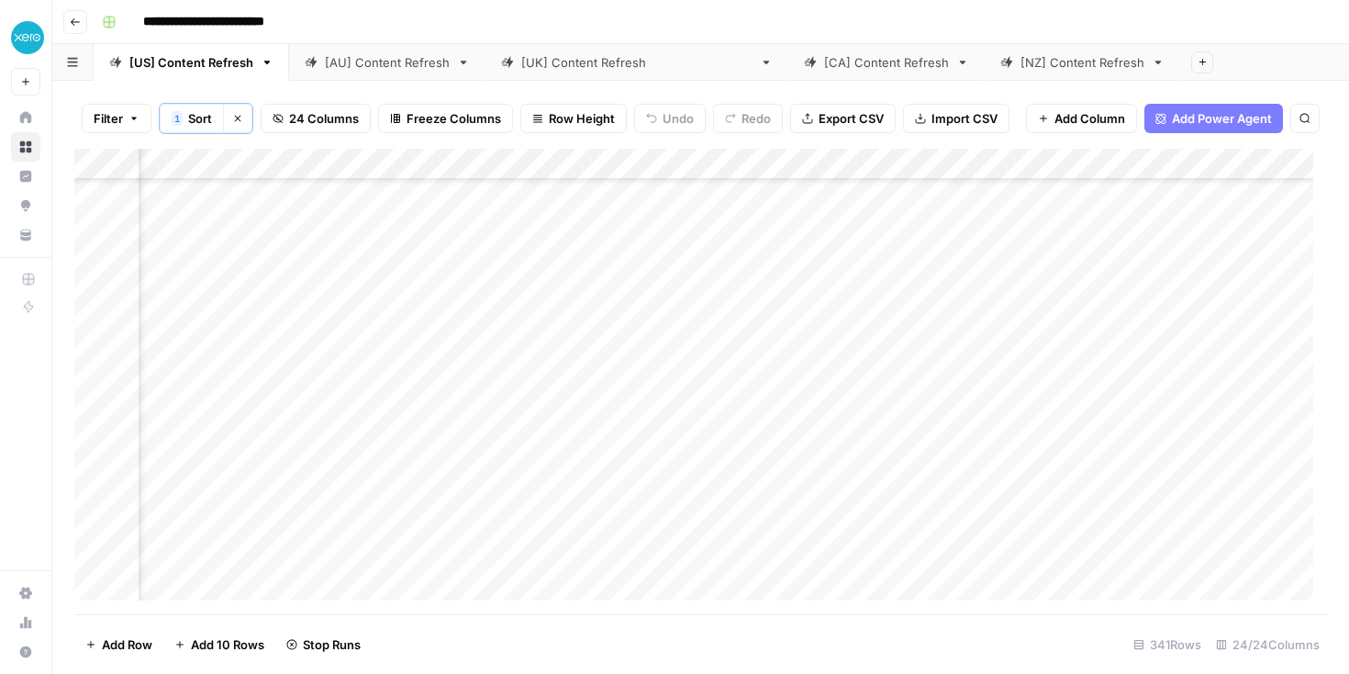
click at [284, 356] on div "Add Column" at bounding box center [700, 381] width 1253 height 465
click at [278, 433] on div "Add Column" at bounding box center [700, 381] width 1253 height 465
click at [456, 418] on div "Add Column" at bounding box center [700, 381] width 1253 height 465
click at [459, 296] on div "Add Column" at bounding box center [700, 381] width 1253 height 465
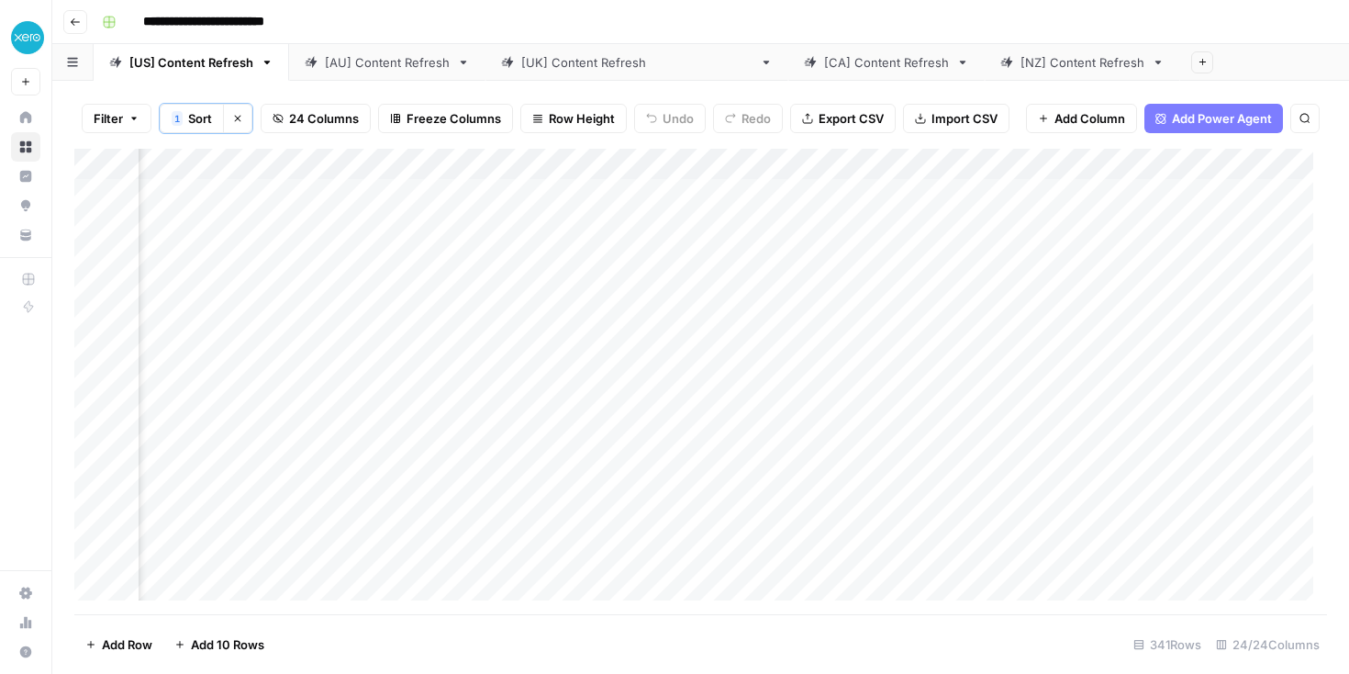
scroll to position [0, 2108]
click at [396, 75] on link "[AU] Content Refresh" at bounding box center [387, 62] width 196 height 37
click at [729, 158] on div "Add Column" at bounding box center [700, 380] width 1253 height 467
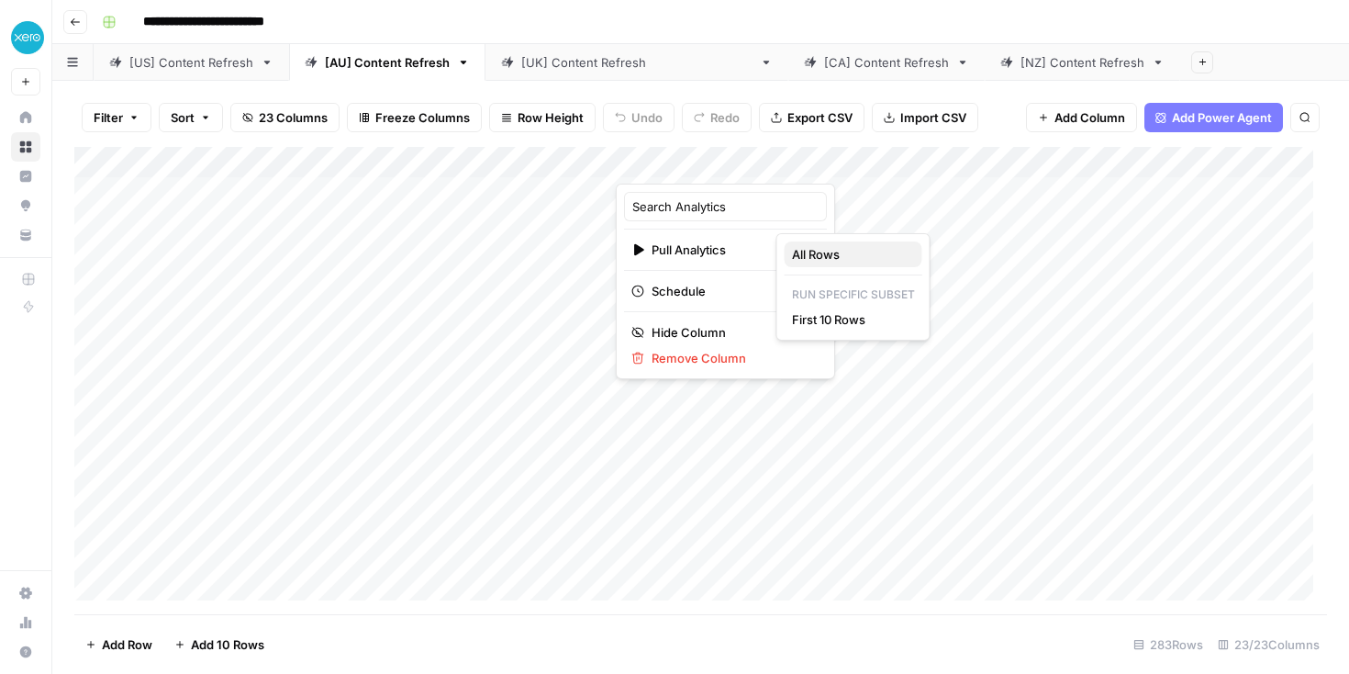
click at [795, 254] on span "All Rows" at bounding box center [850, 254] width 116 height 18
click at [388, 155] on div "Add Column" at bounding box center [700, 380] width 1253 height 467
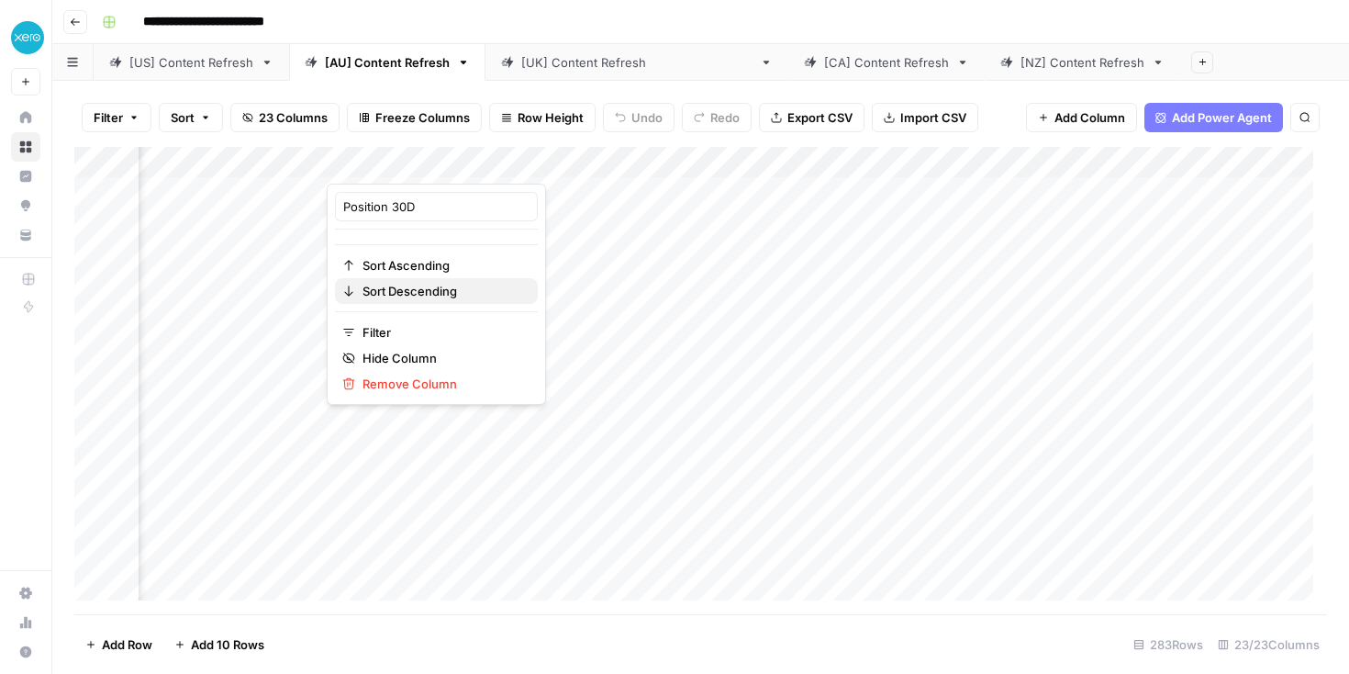
click at [403, 294] on span "Sort Descending" at bounding box center [443, 291] width 161 height 18
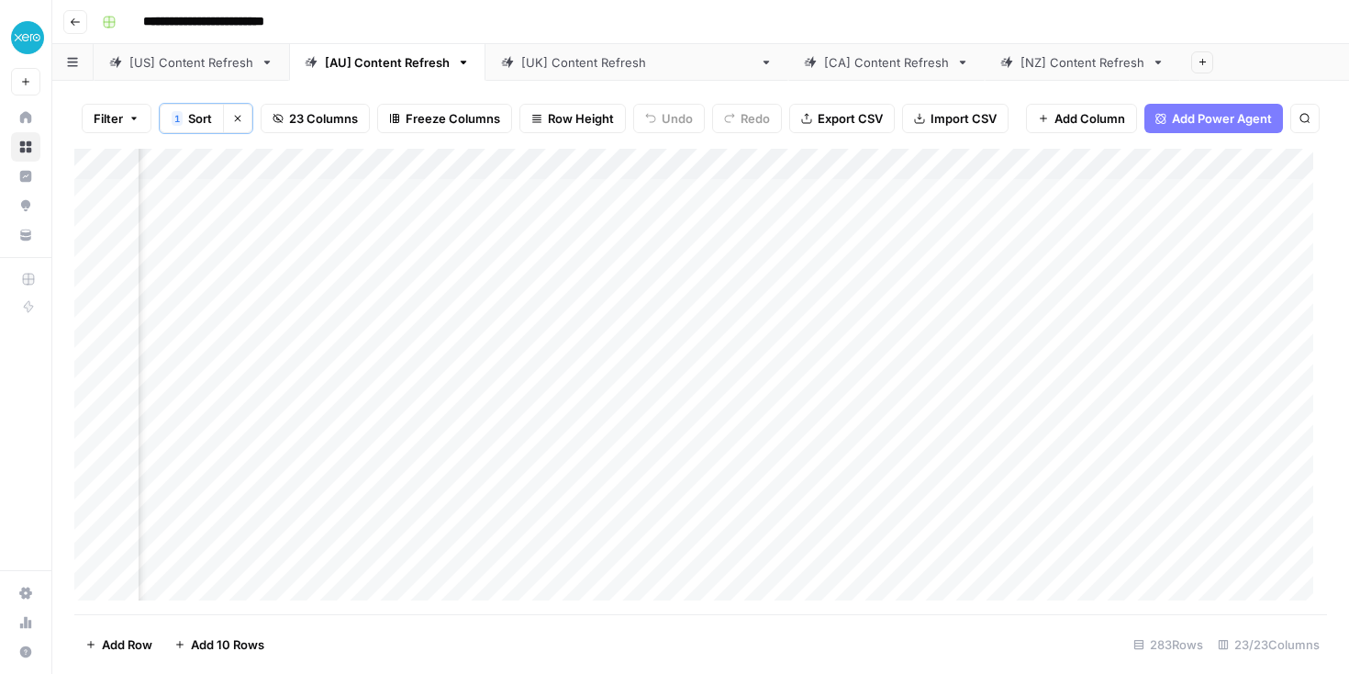
scroll to position [0, 0]
click at [426, 184] on div "Add Column" at bounding box center [700, 381] width 1253 height 465
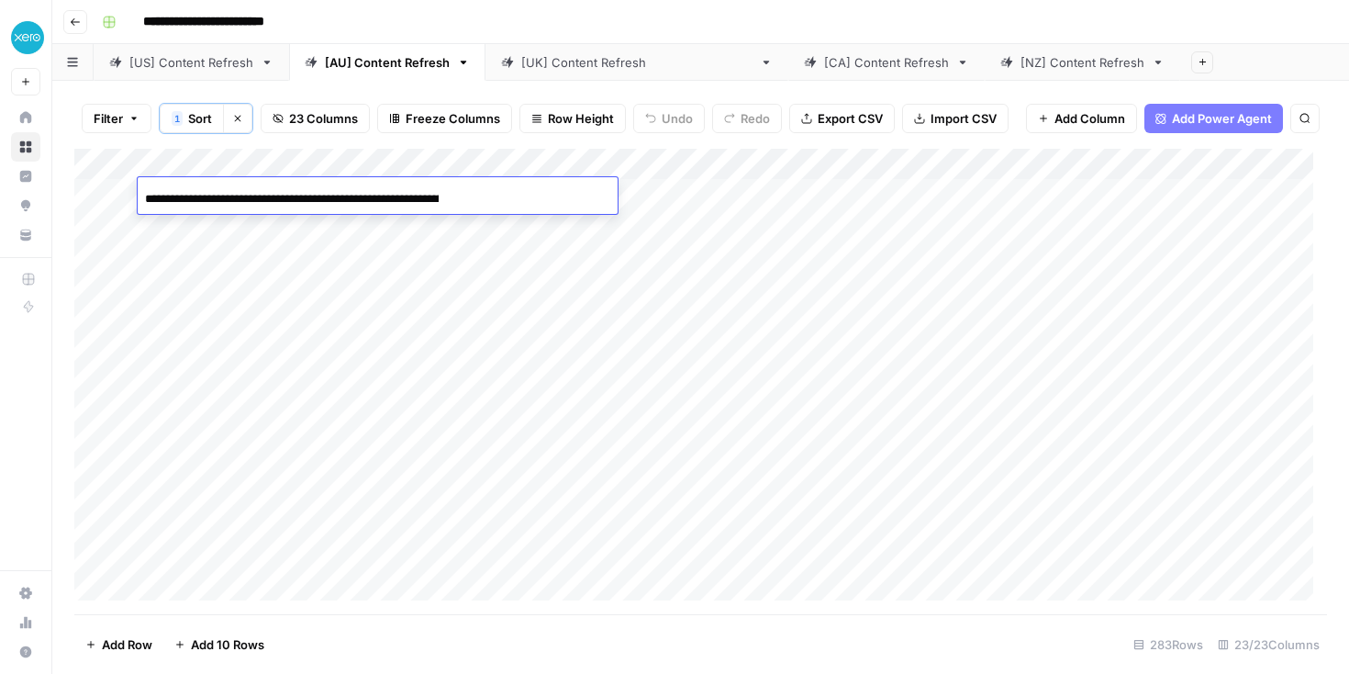
click at [445, 198] on div "**********" at bounding box center [378, 198] width 480 height 31
click at [455, 225] on div "Add Column" at bounding box center [700, 381] width 1253 height 465
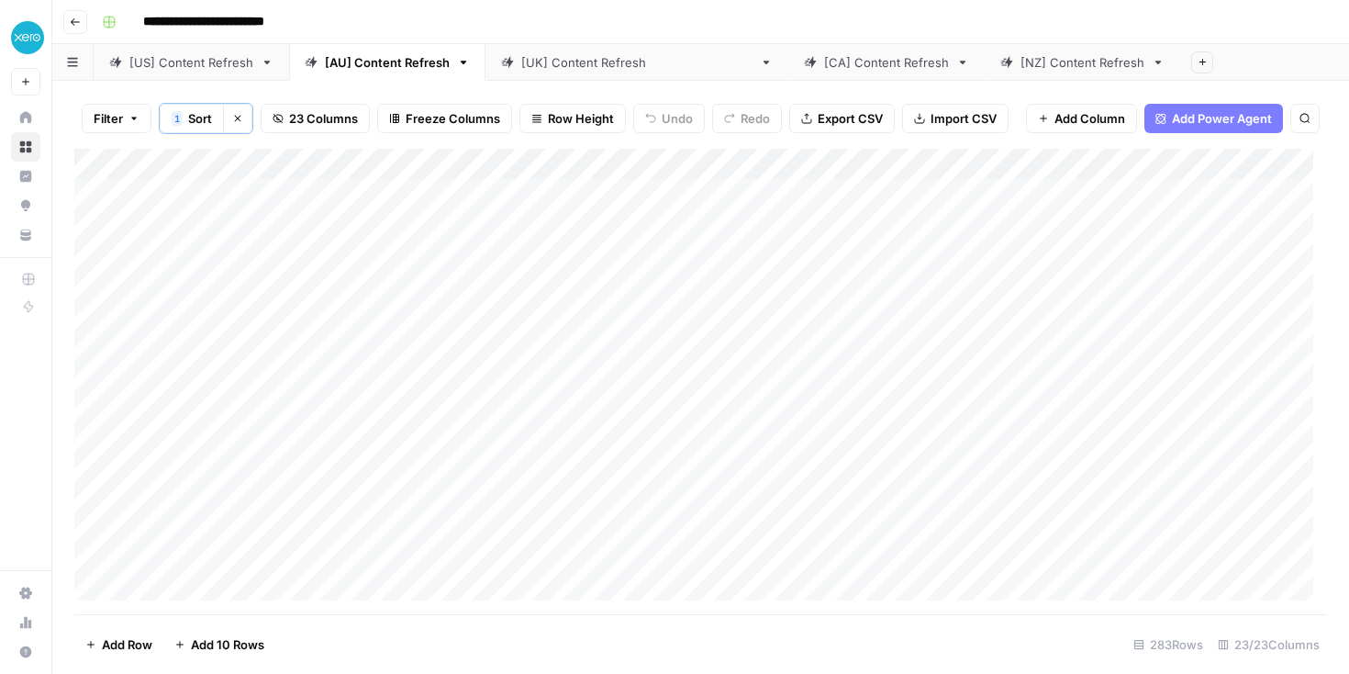
click at [455, 225] on div "Add Column" at bounding box center [700, 381] width 1253 height 465
click at [455, 225] on div "**********" at bounding box center [378, 229] width 480 height 31
click at [834, 256] on div "Add Column" at bounding box center [700, 381] width 1253 height 465
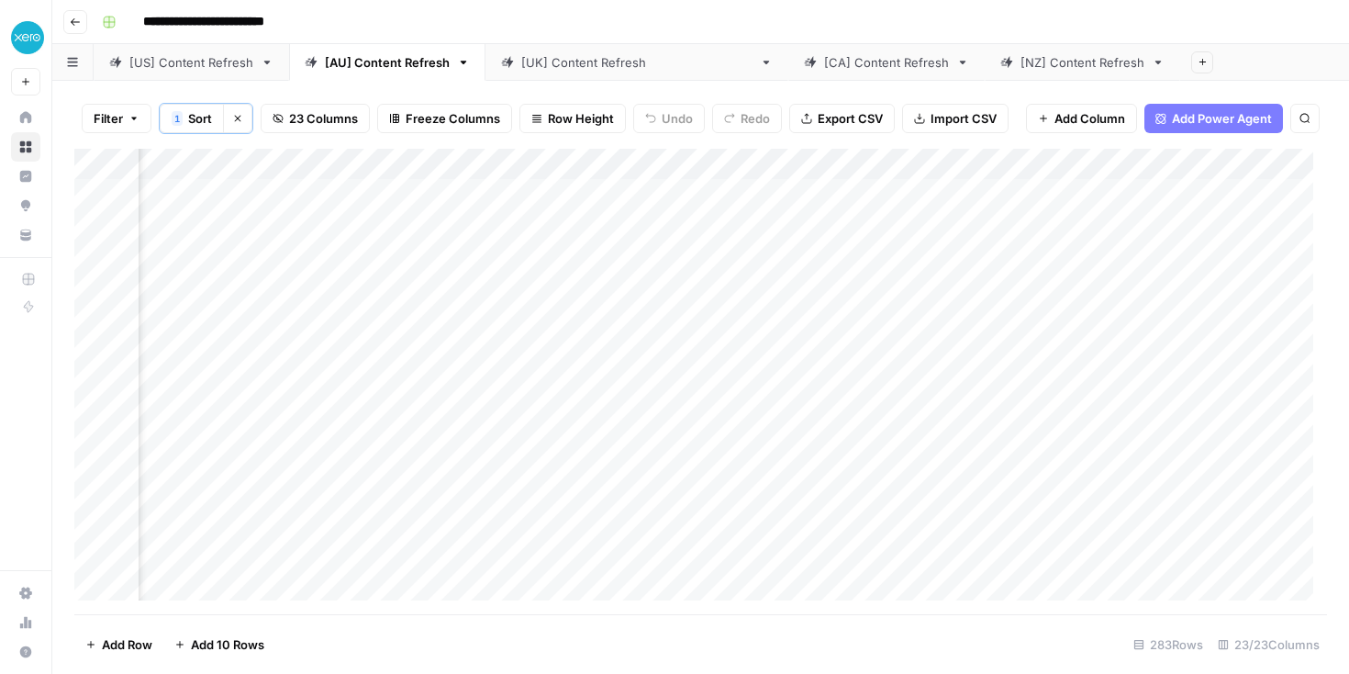
click at [834, 255] on div "Add Column" at bounding box center [700, 381] width 1253 height 465
click at [834, 255] on textarea "**********" at bounding box center [954, 258] width 313 height 26
click at [944, 206] on div "Add Column" at bounding box center [700, 381] width 1253 height 465
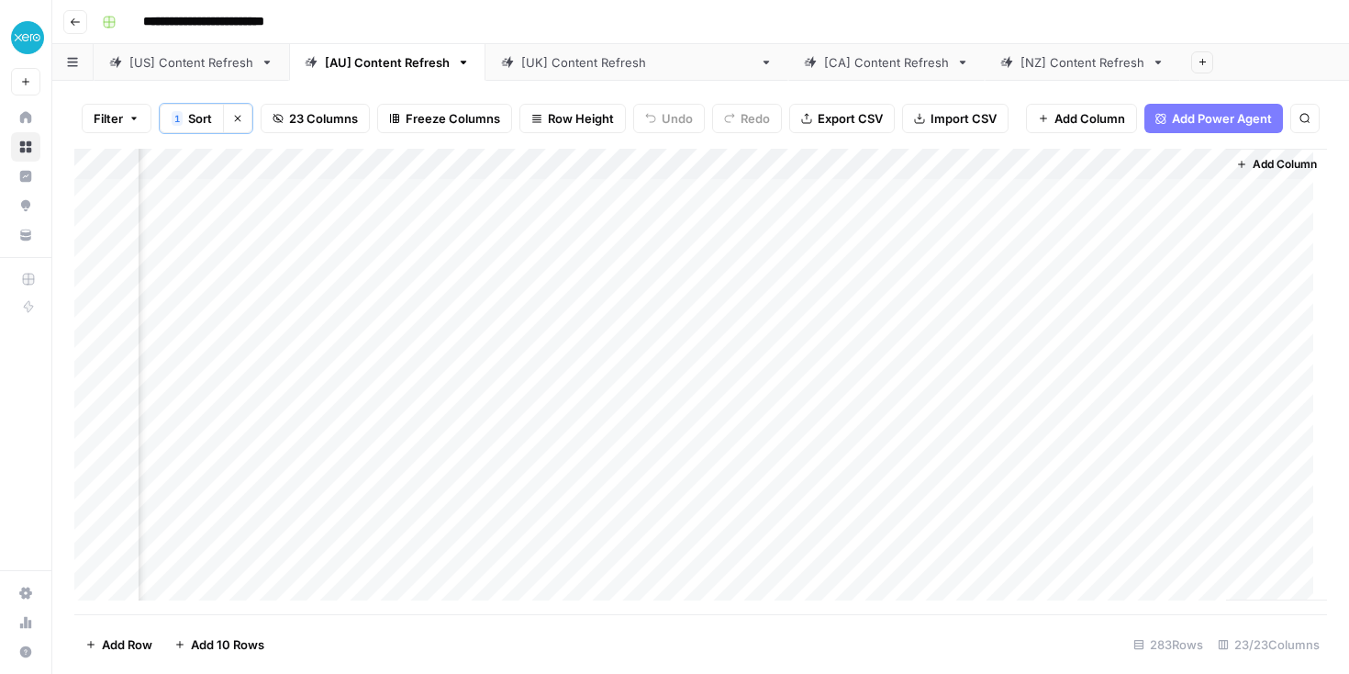
click at [1263, 165] on span "Add Column" at bounding box center [1285, 164] width 64 height 17
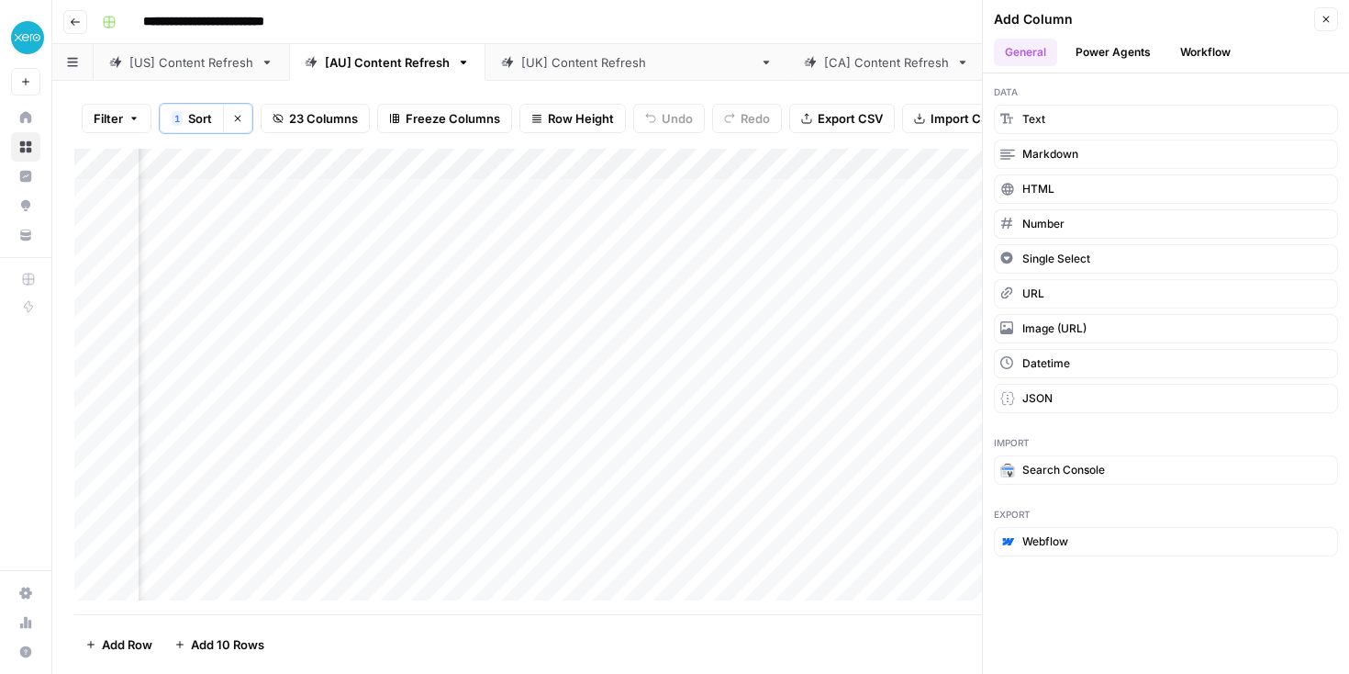
click at [581, 8] on div "**********" at bounding box center [713, 21] width 1236 height 29
click at [1335, 17] on button "Close" at bounding box center [1326, 19] width 24 height 24
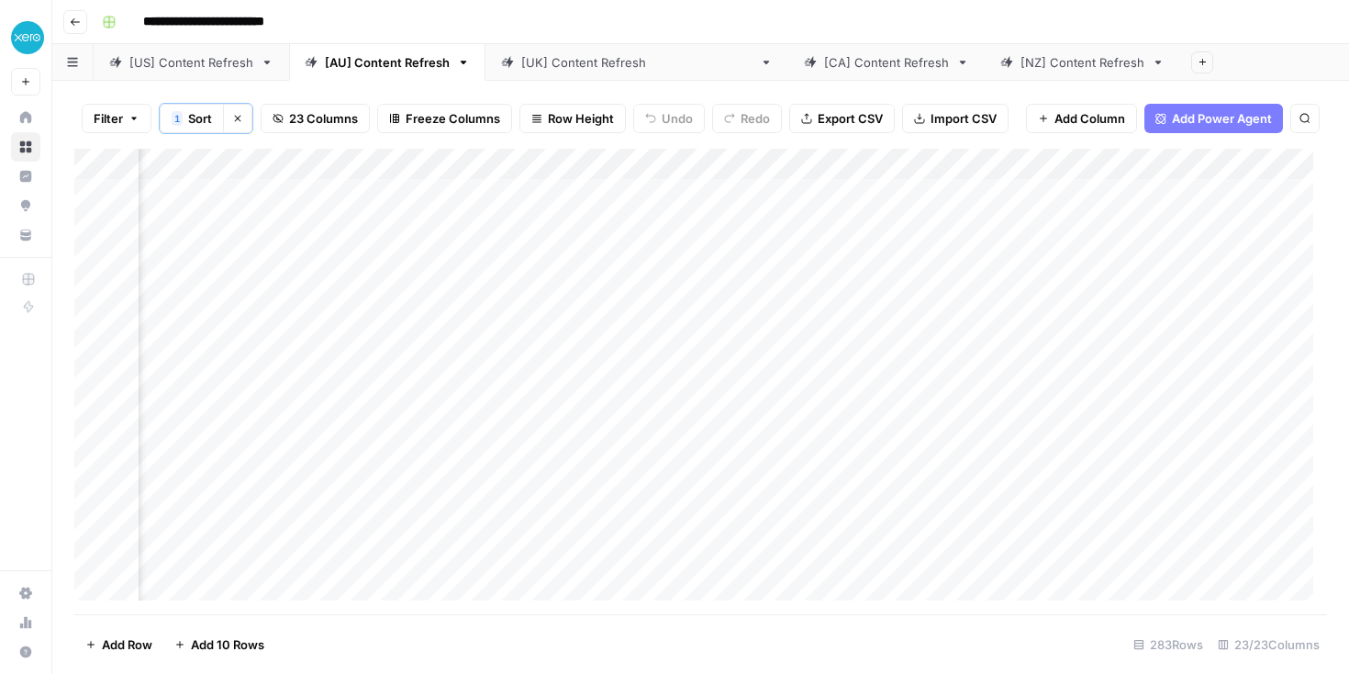
scroll to position [1, 994]
click at [662, 286] on div "Add Column" at bounding box center [700, 381] width 1253 height 465
click at [662, 286] on textarea "**********" at bounding box center [794, 288] width 313 height 26
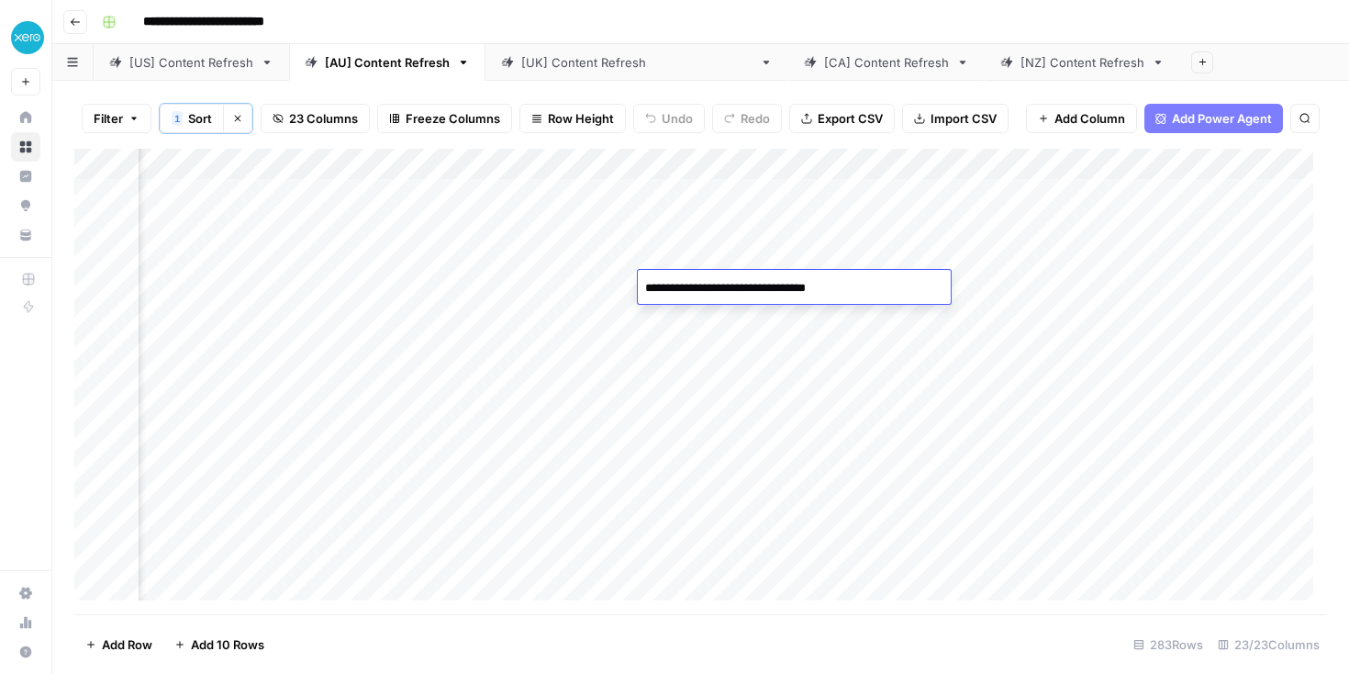
click at [707, 308] on div "Add Column" at bounding box center [700, 381] width 1253 height 465
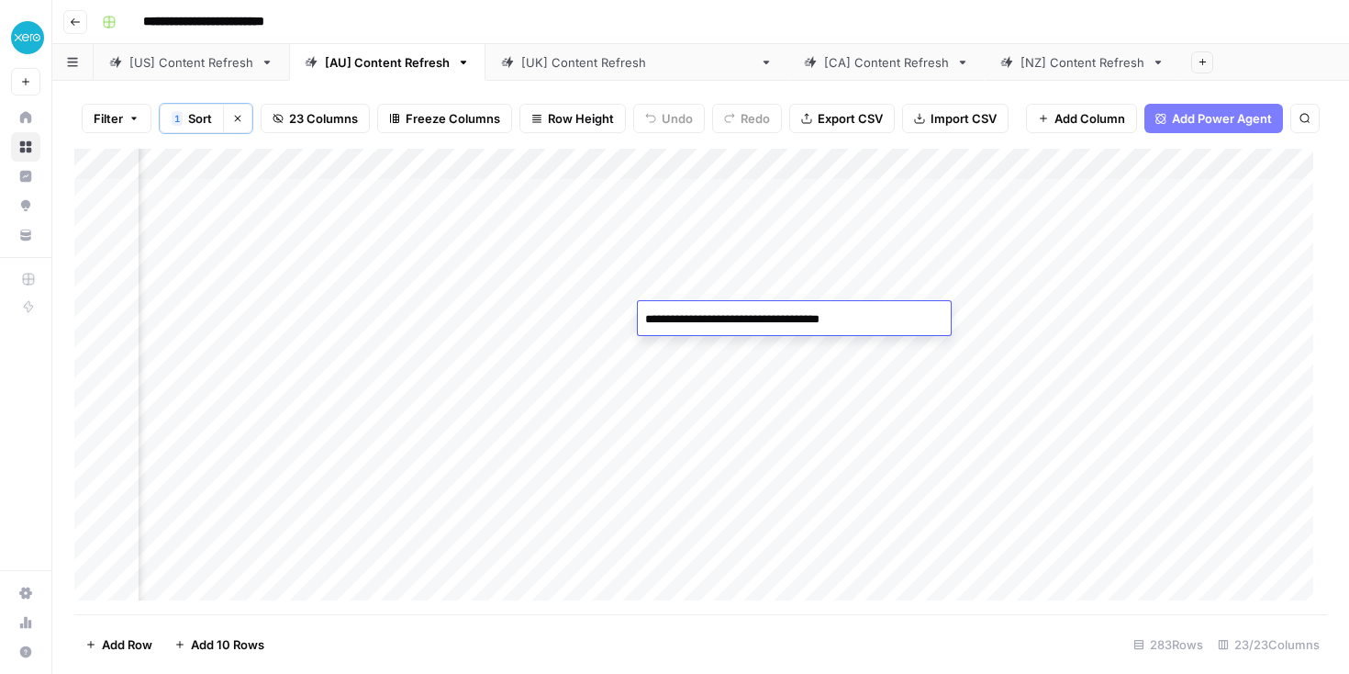
click at [707, 308] on textarea "**********" at bounding box center [794, 320] width 313 height 26
click at [679, 350] on div "Add Column" at bounding box center [700, 381] width 1253 height 465
click at [683, 370] on div "Add Column" at bounding box center [700, 381] width 1253 height 465
click at [679, 409] on div "Add Column" at bounding box center [700, 381] width 1253 height 465
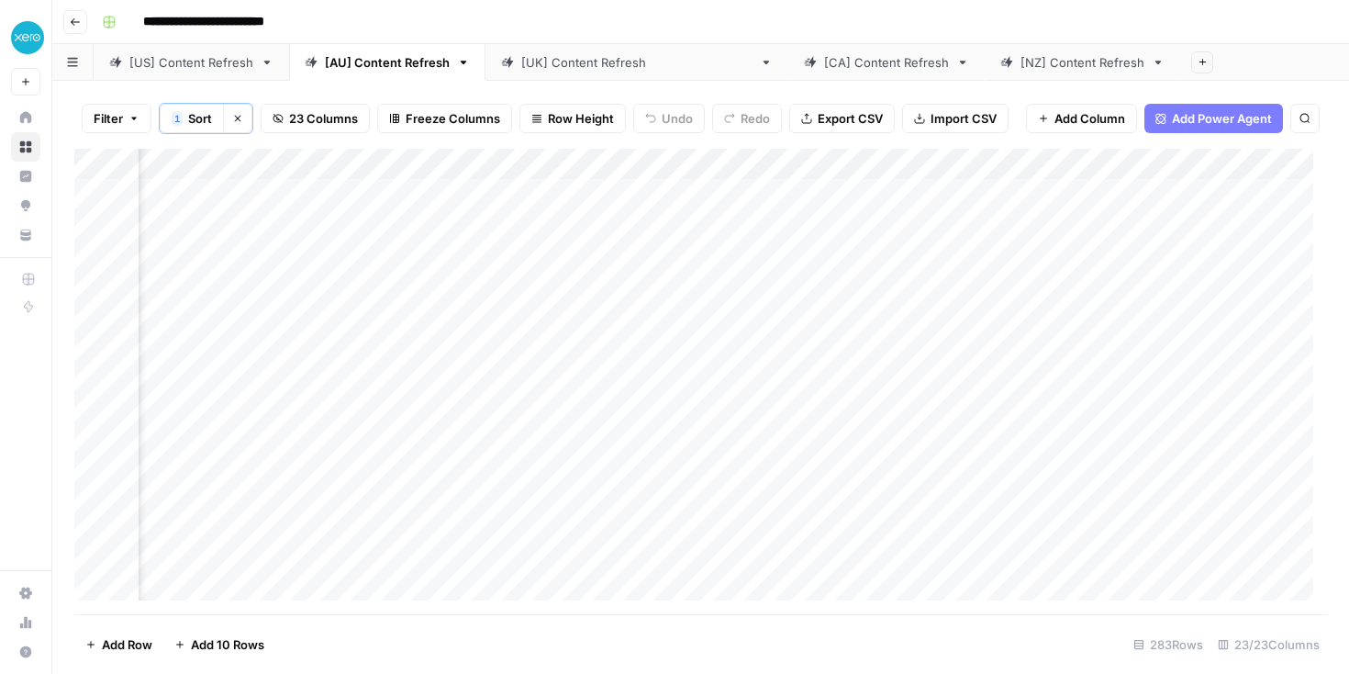
click at [675, 435] on div "Add Column" at bounding box center [700, 381] width 1253 height 465
click at [609, 466] on div "Add Column" at bounding box center [700, 381] width 1253 height 465
click at [748, 473] on div "Add Column" at bounding box center [700, 381] width 1253 height 465
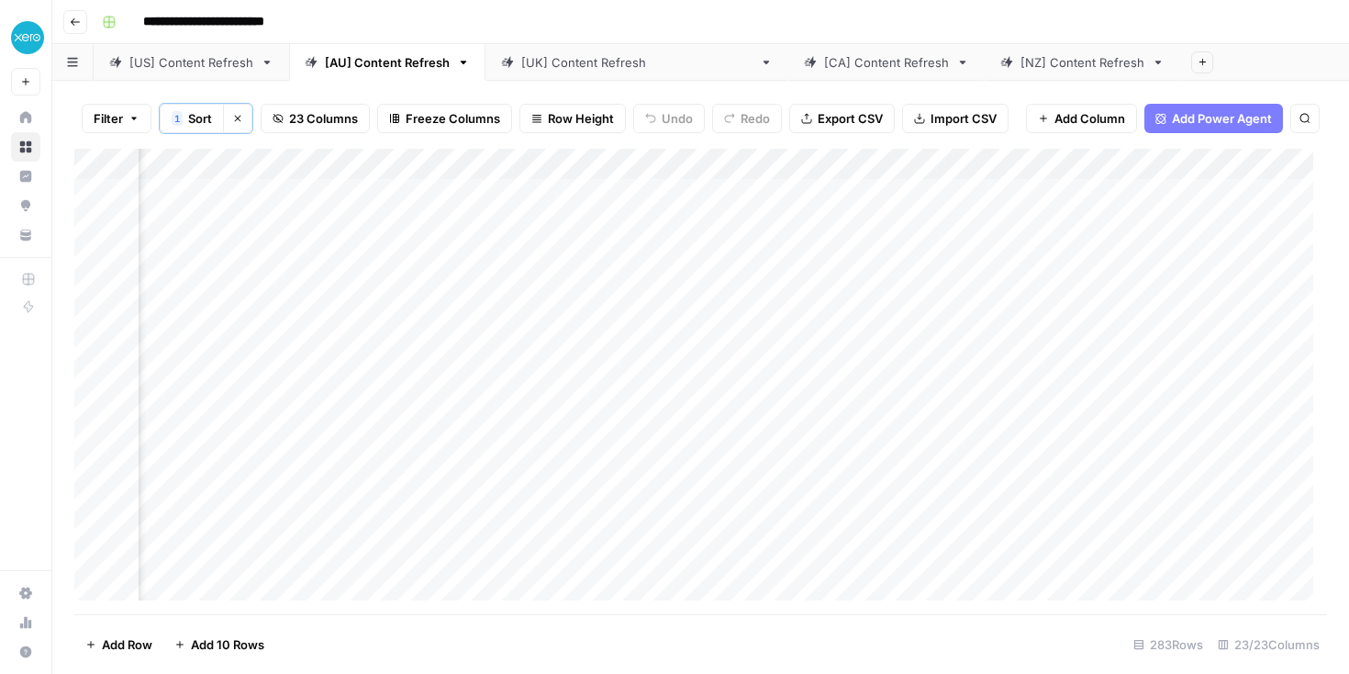
click at [726, 472] on div "Add Column" at bounding box center [700, 381] width 1253 height 465
click at [858, 474] on div "Add Column" at bounding box center [700, 381] width 1253 height 465
click at [792, 505] on div "Add Column" at bounding box center [700, 381] width 1253 height 465
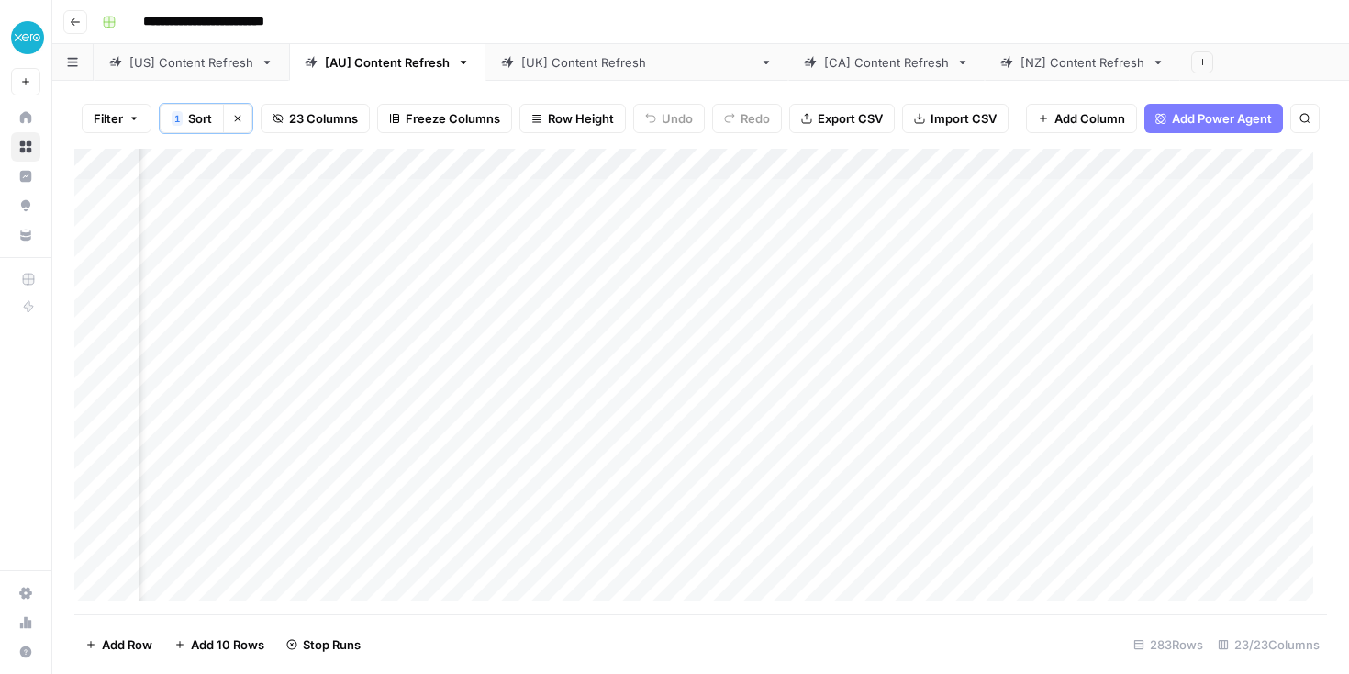
click at [800, 503] on div "Add Column" at bounding box center [700, 381] width 1253 height 465
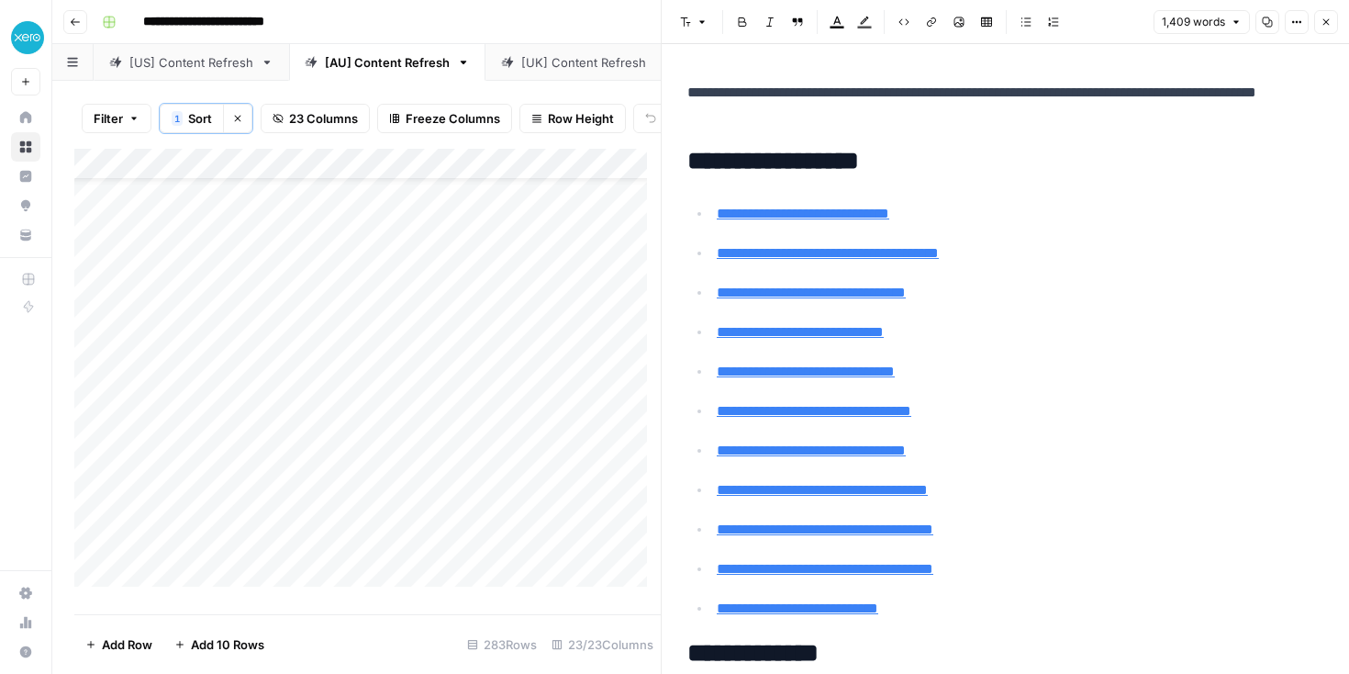
scroll to position [65, 0]
click at [477, 487] on div "Add Column" at bounding box center [367, 375] width 586 height 452
click at [586, 483] on div "Add Column" at bounding box center [367, 375] width 586 height 452
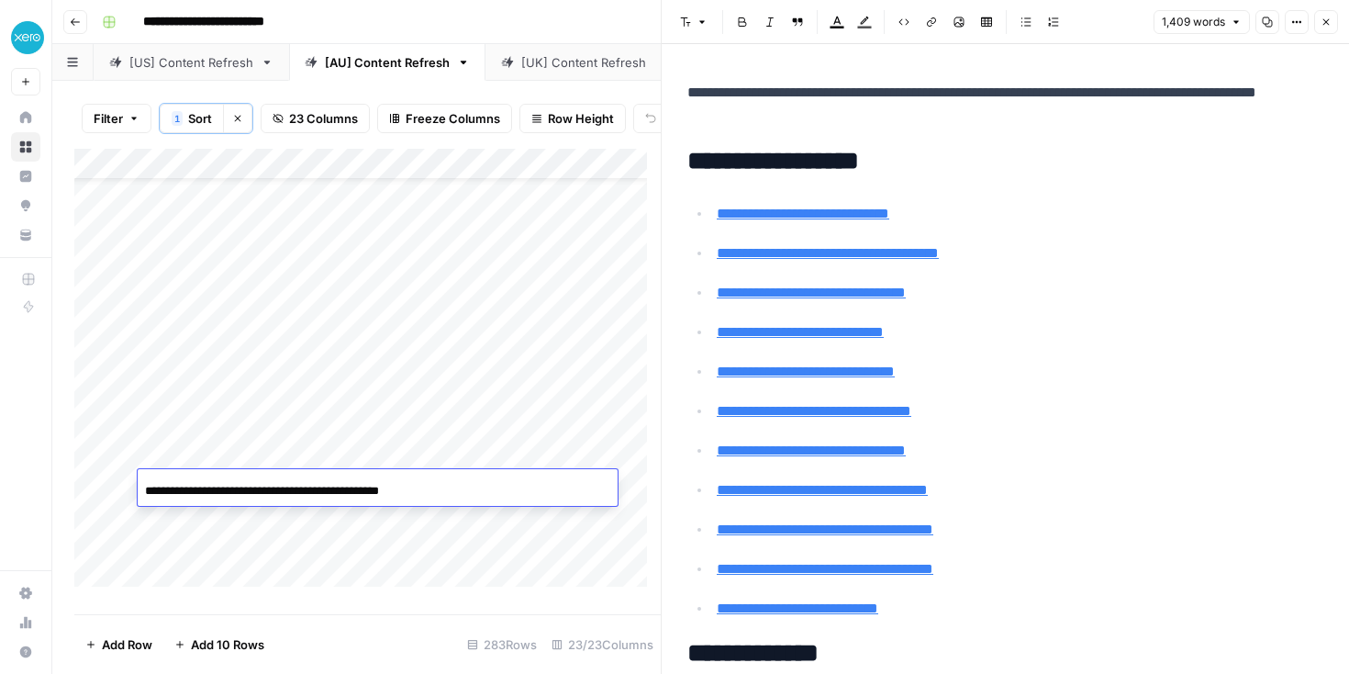
scroll to position [0, 12]
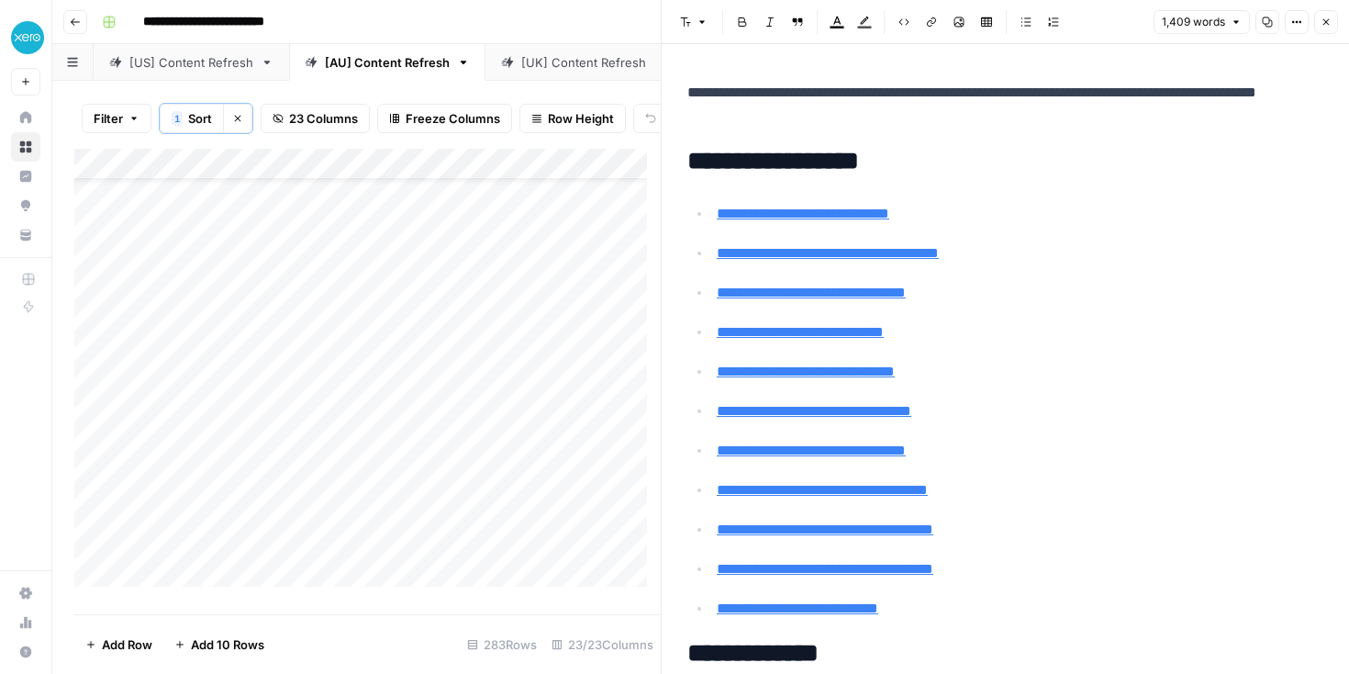
click at [525, 584] on div "Add Column" at bounding box center [367, 375] width 586 height 452
click at [594, 485] on div "Add Column" at bounding box center [367, 375] width 586 height 452
click at [300, 484] on div "Add Column" at bounding box center [367, 375] width 586 height 452
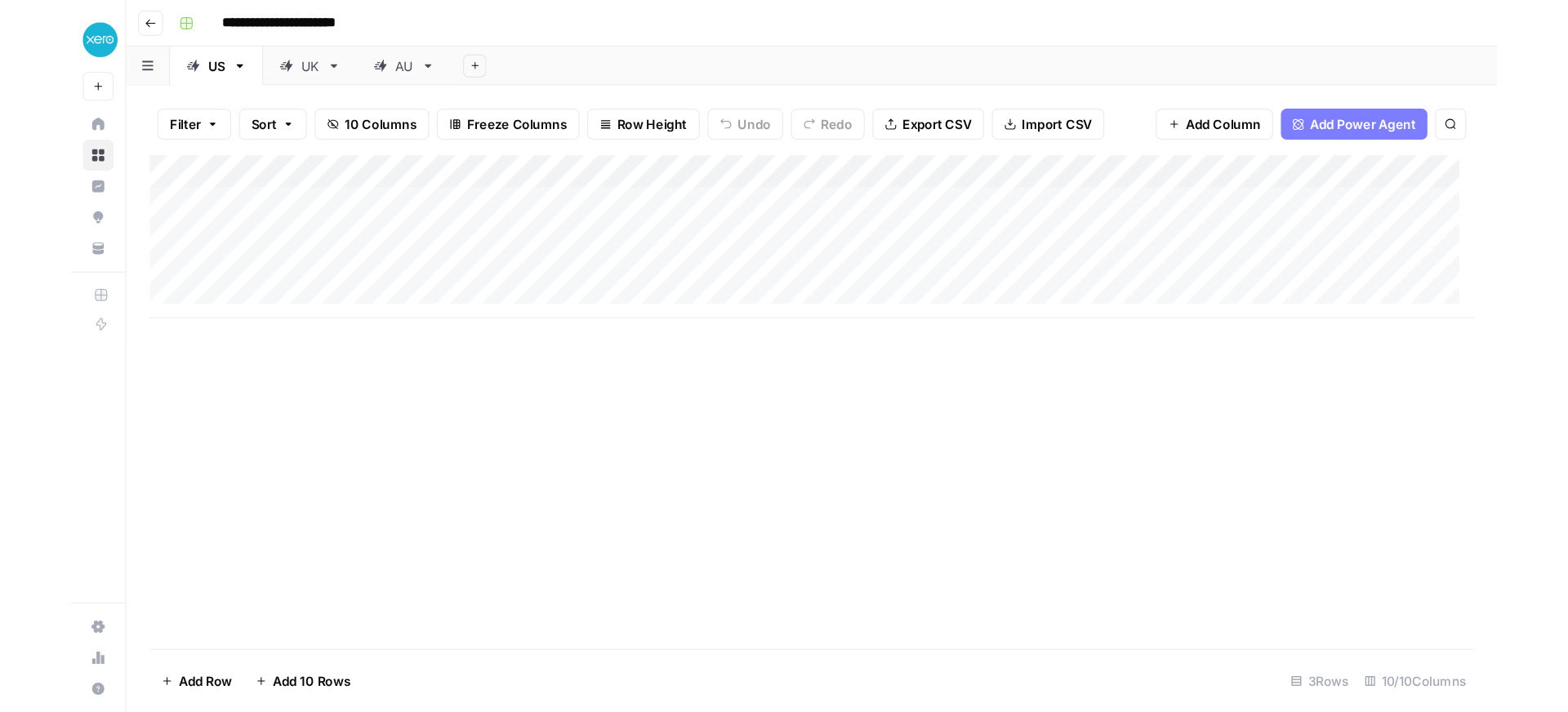
scroll to position [0, 612]
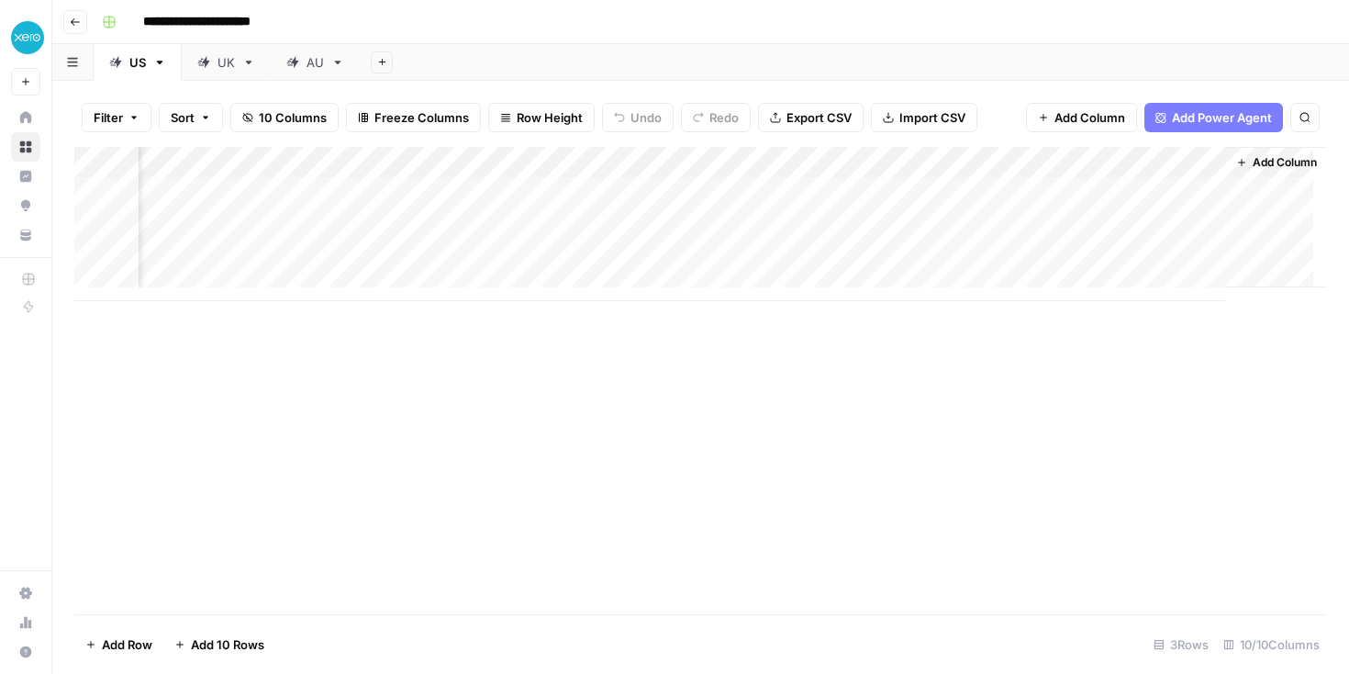
click at [204, 73] on link "UK" at bounding box center [226, 62] width 89 height 37
click at [312, 71] on div "AU" at bounding box center [315, 62] width 17 height 18
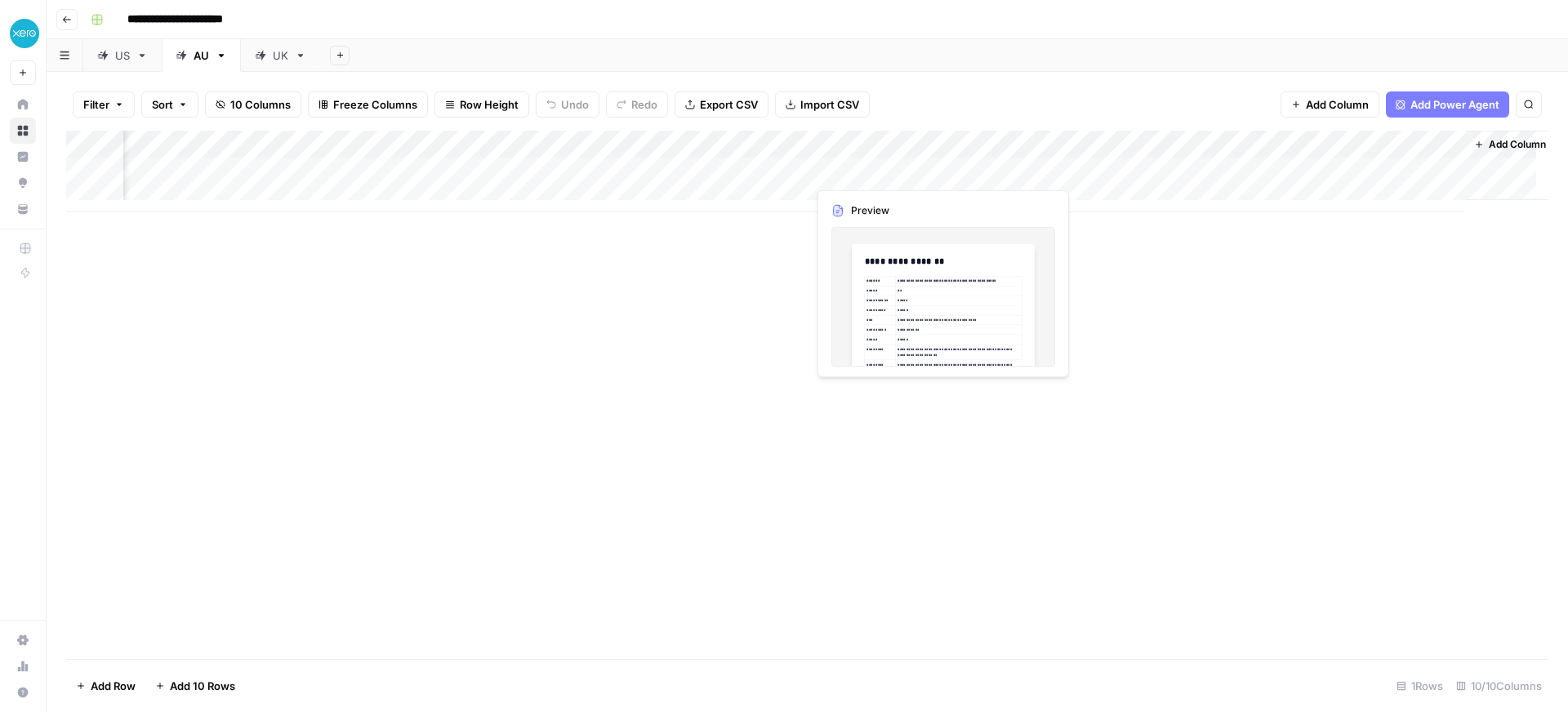
scroll to position [0, 245]
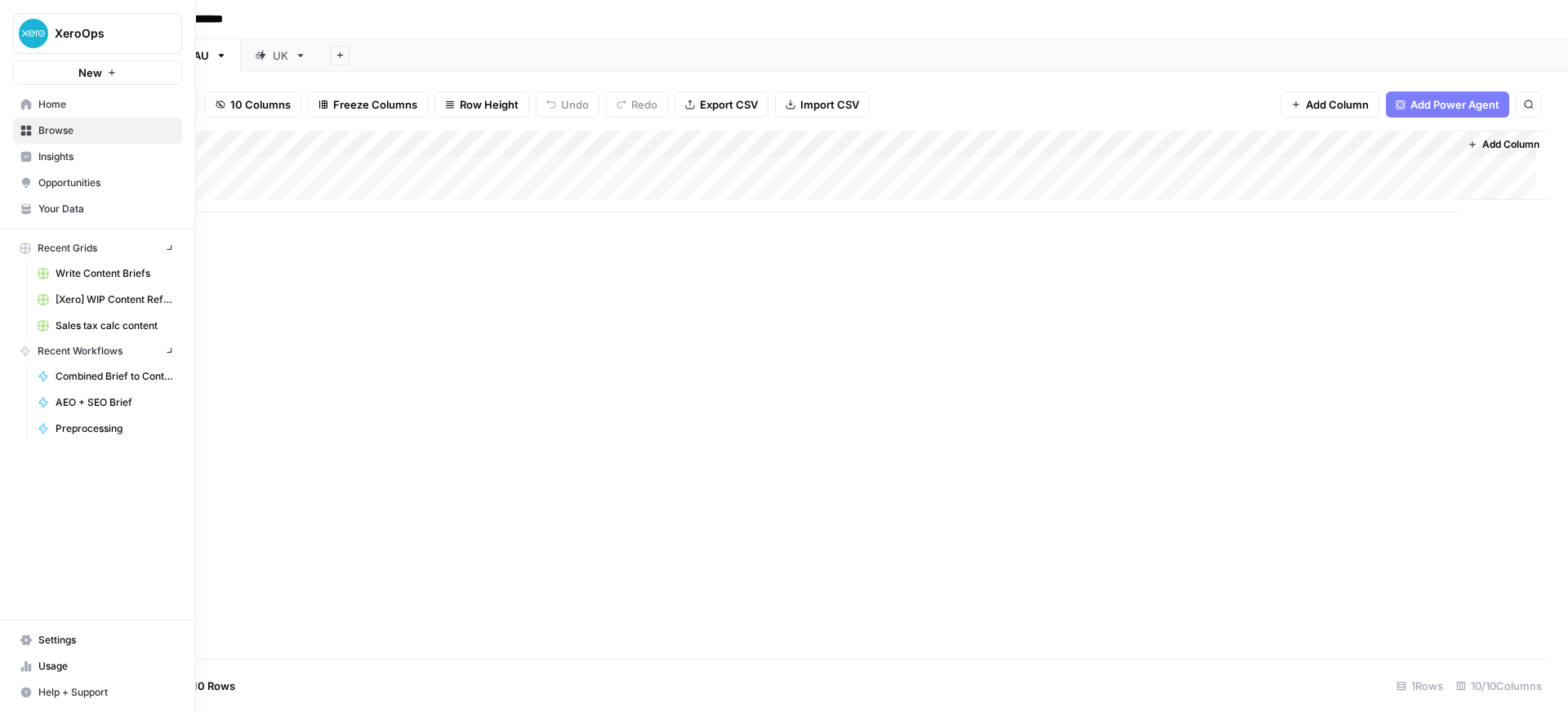
click at [9, 104] on nav "Home Browse Insights Opportunities Your Data" at bounding box center [97, 157] width 195 height 144
click at [54, 309] on link "[Xero] WIP Content Refresh" at bounding box center [106, 299] width 152 height 26
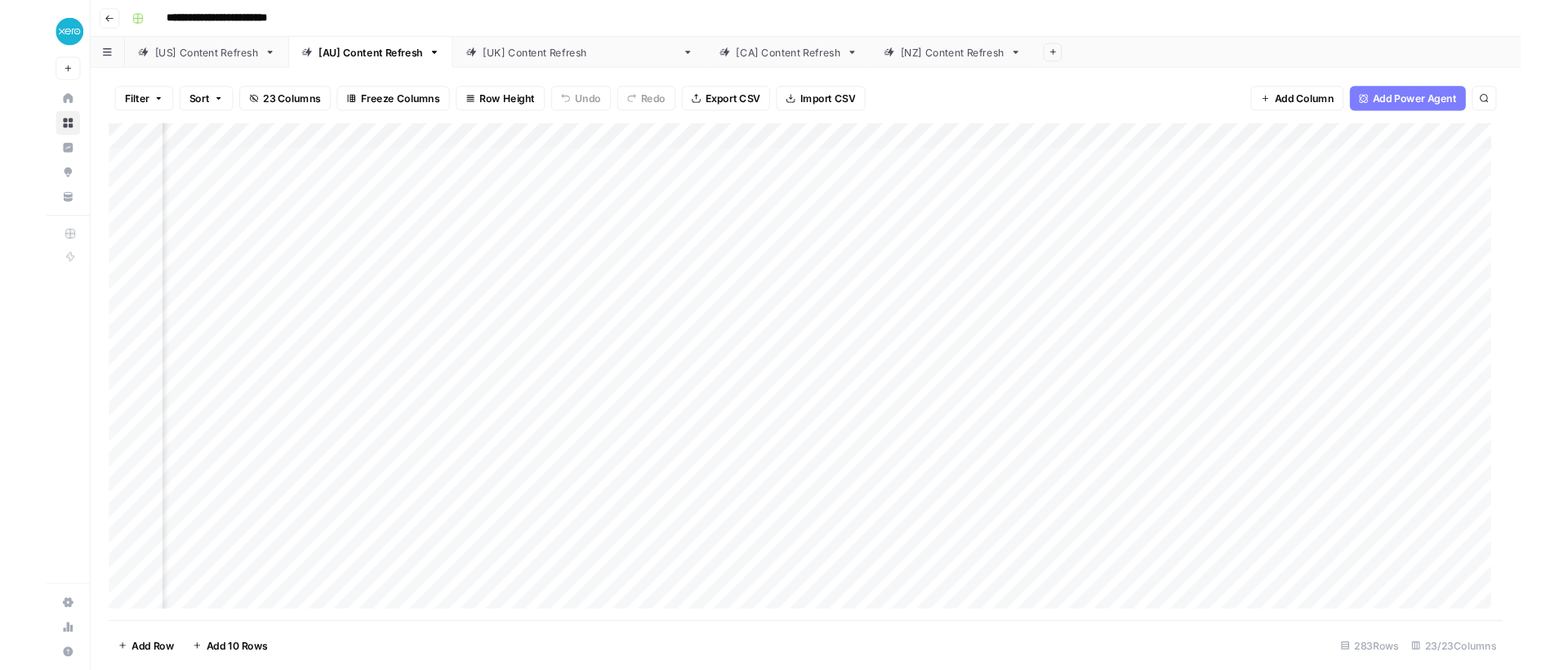
scroll to position [0, 2169]
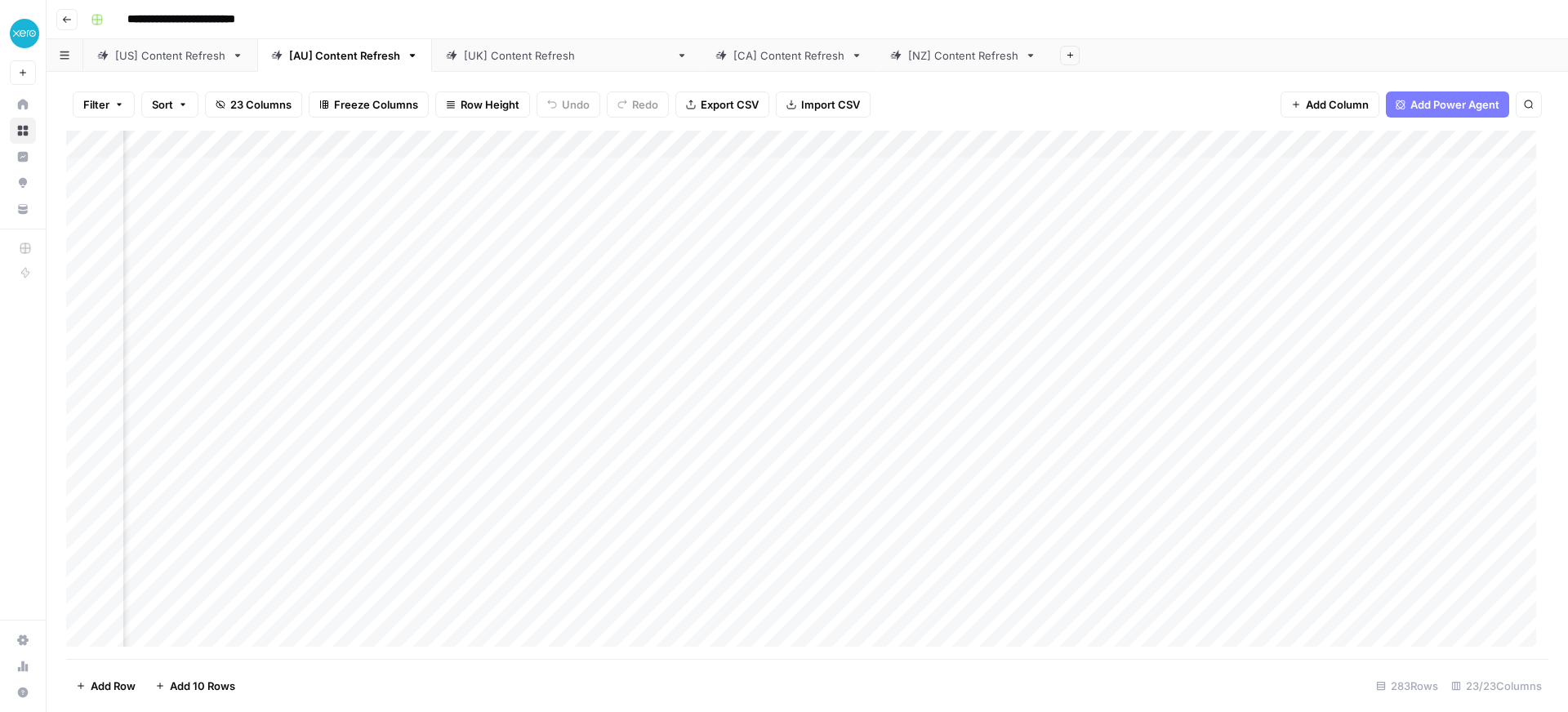
click at [567, 166] on div "Add Column" at bounding box center [807, 395] width 1483 height 529
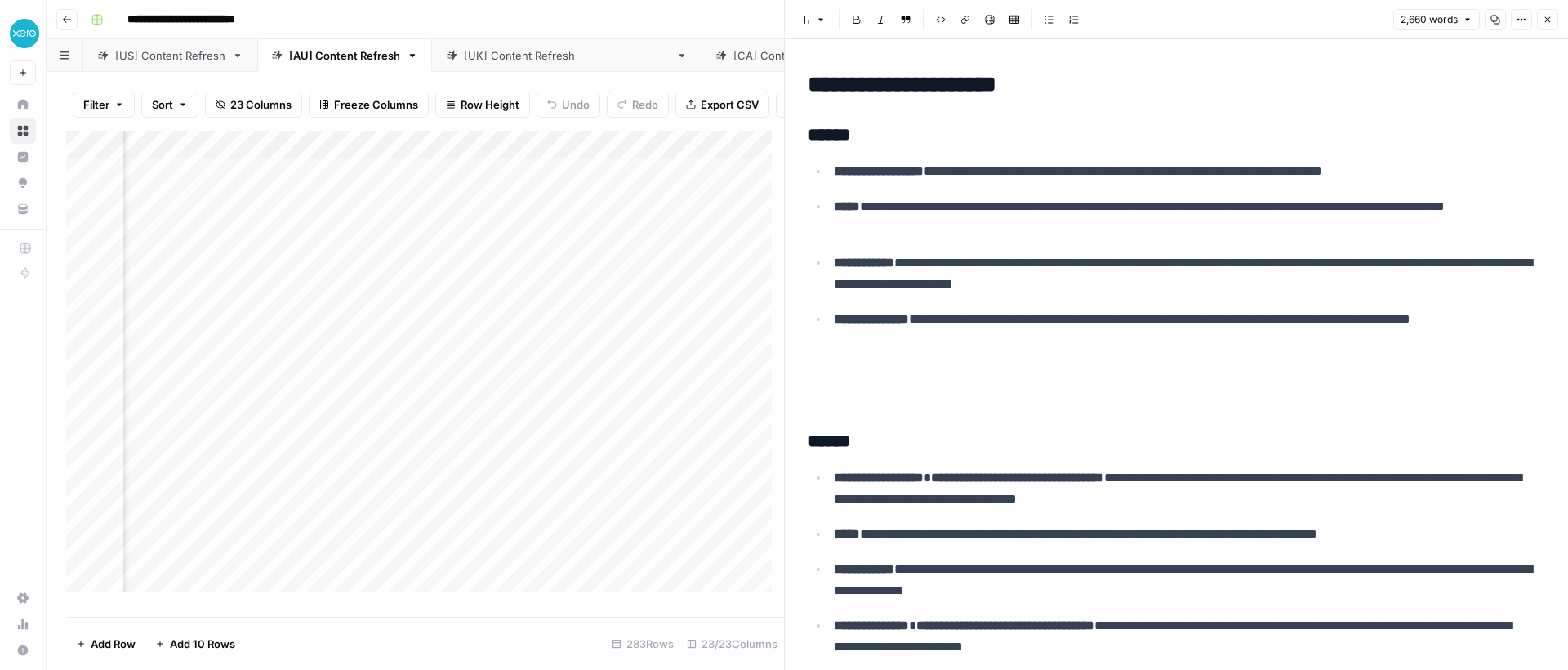
click at [491, 159] on div "Add Column" at bounding box center [424, 367] width 718 height 473
click at [457, 155] on div at bounding box center [516, 159] width 148 height 33
click at [521, 169] on div at bounding box center [516, 159] width 148 height 33
click at [564, 157] on div at bounding box center [516, 159] width 148 height 33
click at [501, 161] on div at bounding box center [516, 159] width 148 height 33
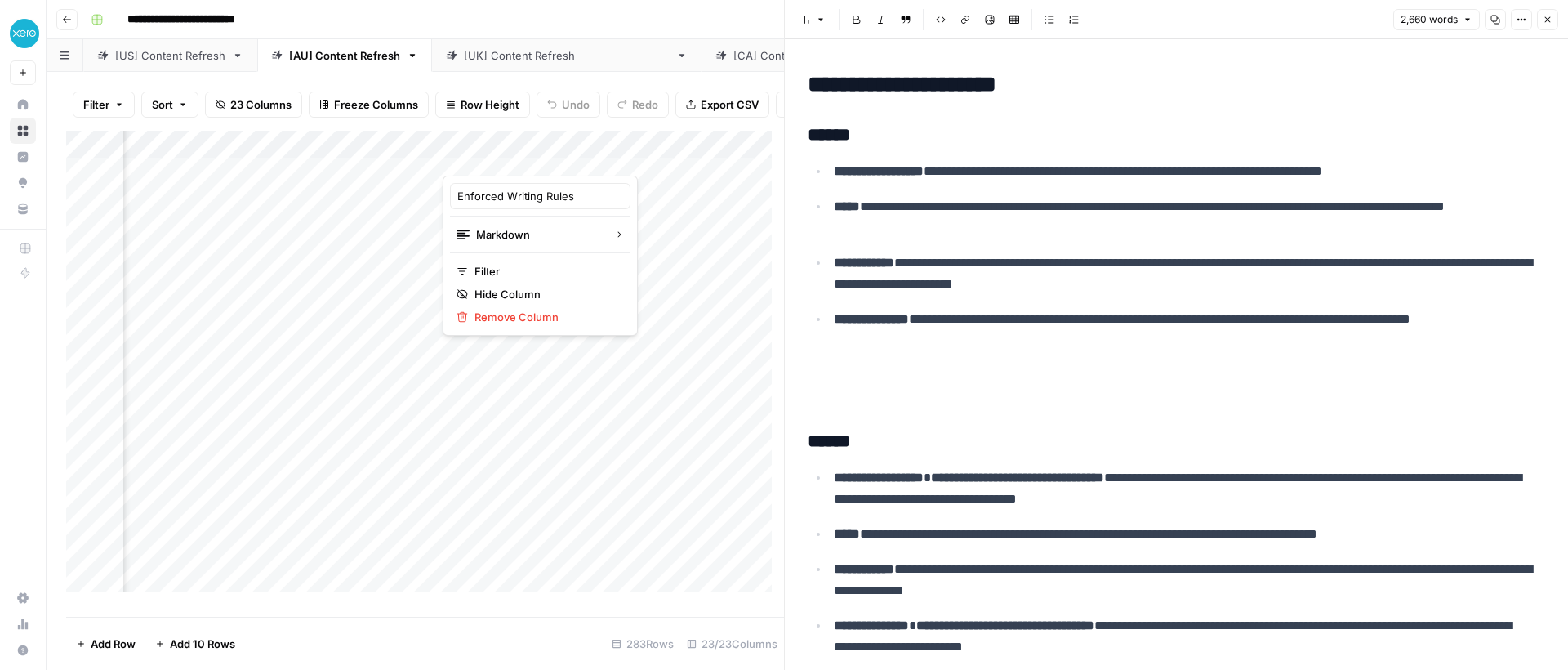
scroll to position [0, 368]
click at [492, 163] on div at bounding box center [516, 159] width 148 height 33
click at [652, 16] on div "**********" at bounding box center [818, 19] width 1467 height 26
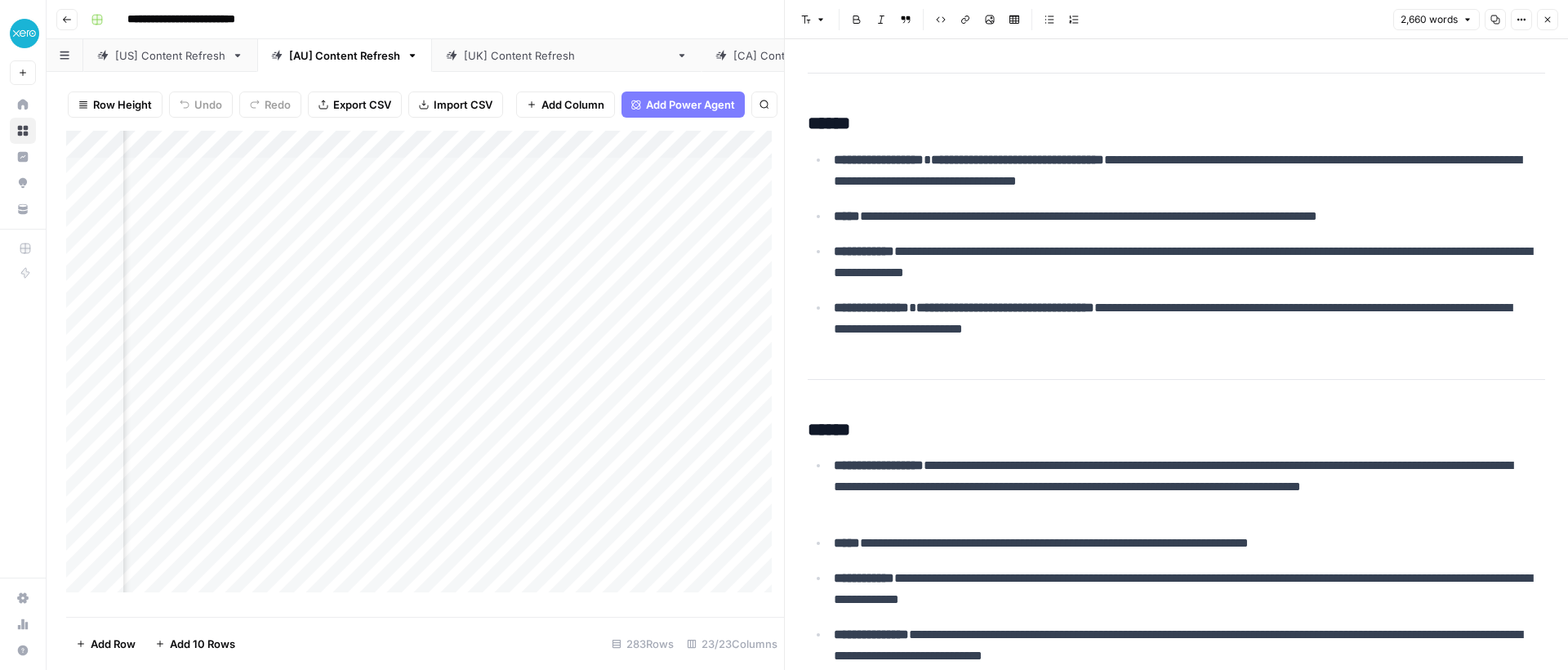
scroll to position [207, 0]
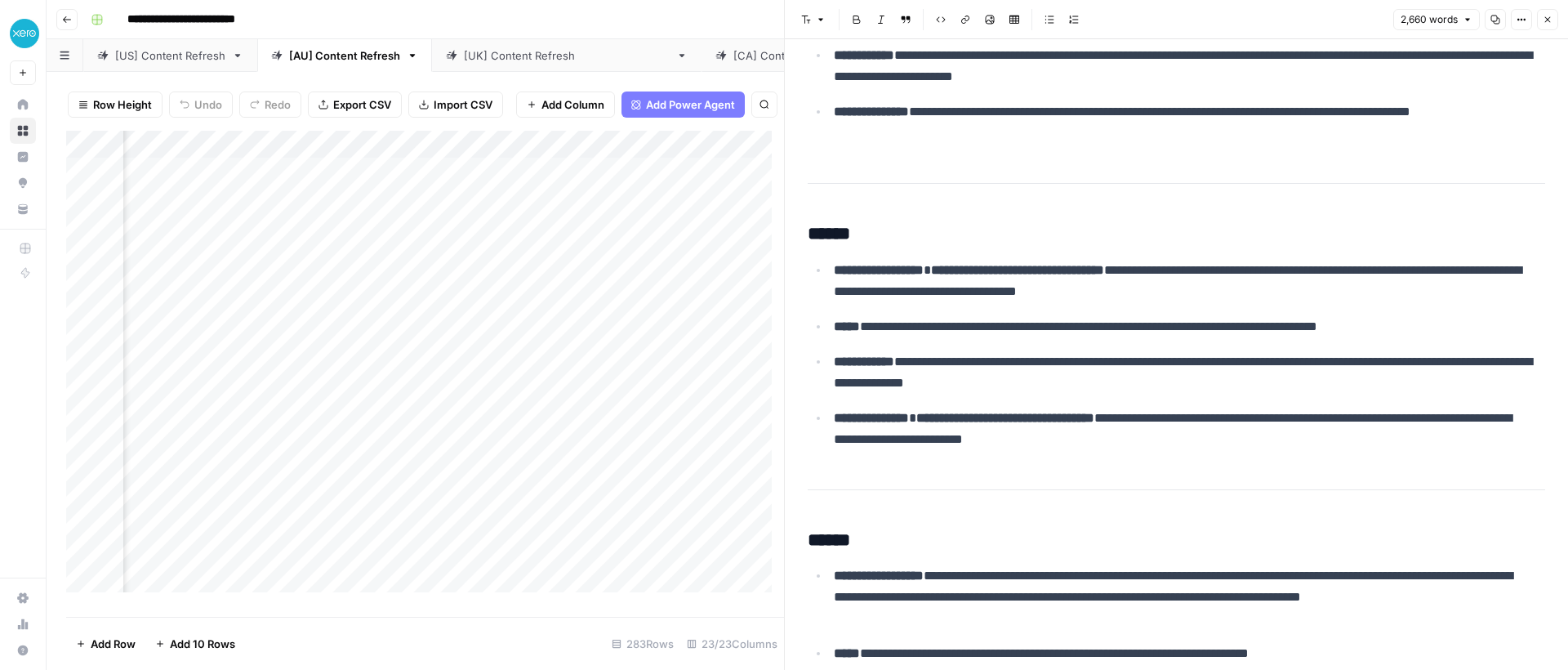
click at [657, 157] on div "Add Column" at bounding box center [424, 367] width 718 height 473
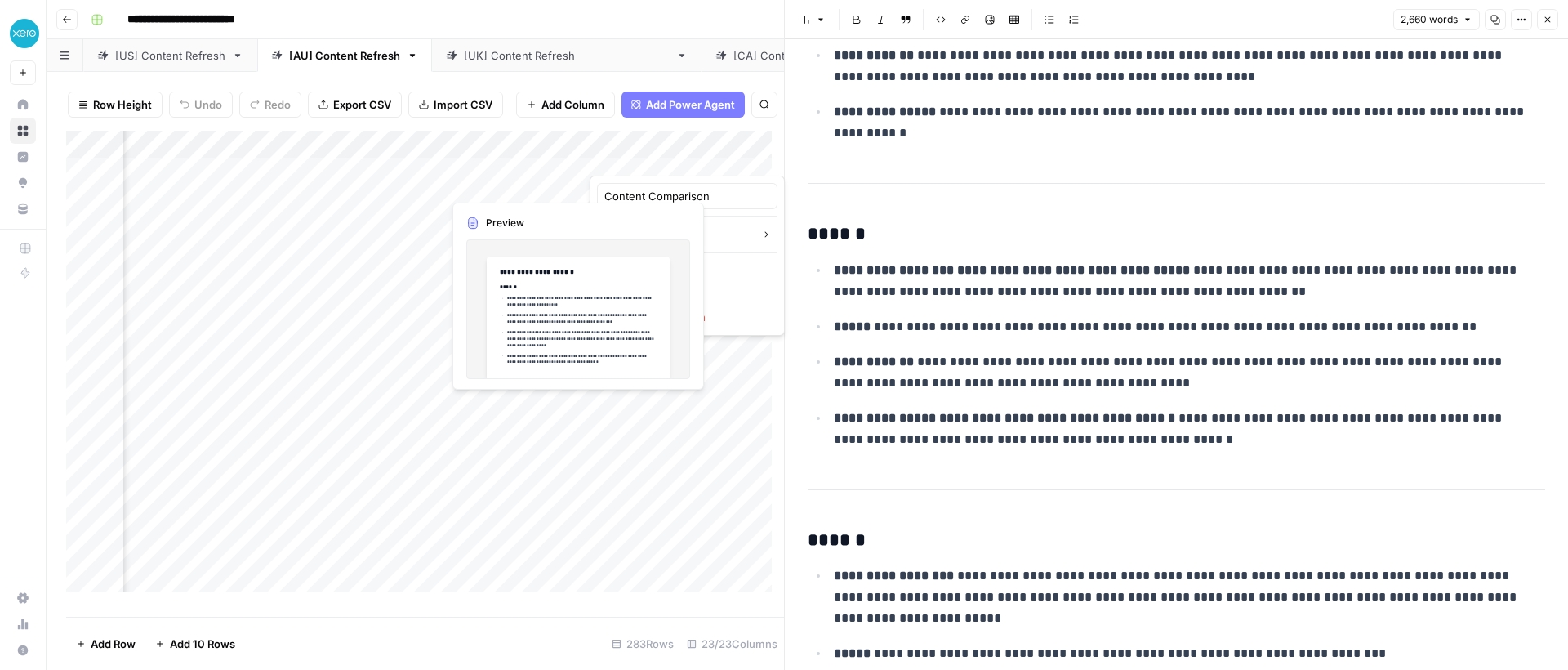
click at [519, 165] on div "Add Column" at bounding box center [424, 367] width 718 height 473
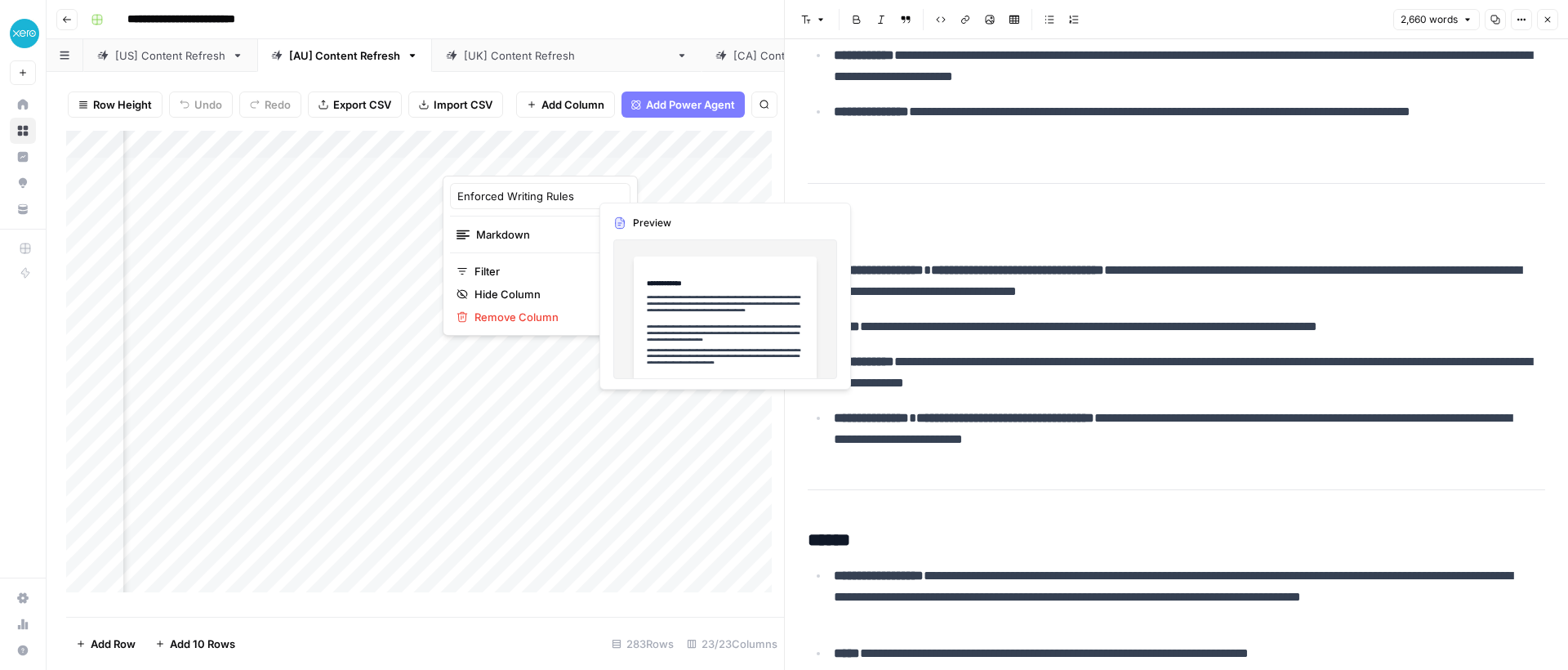
click at [680, 187] on div "Add Column" at bounding box center [424, 367] width 718 height 473
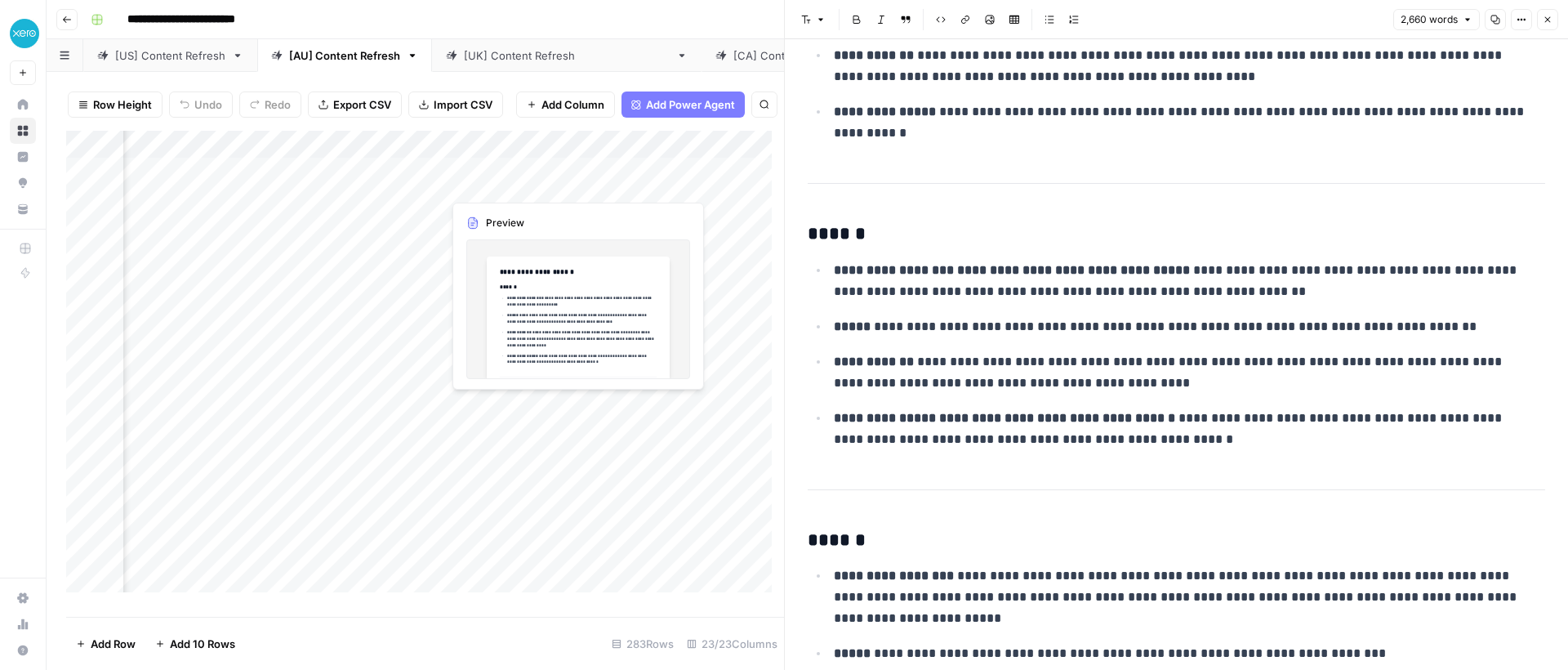
click at [523, 176] on div "Add Column" at bounding box center [424, 367] width 718 height 473
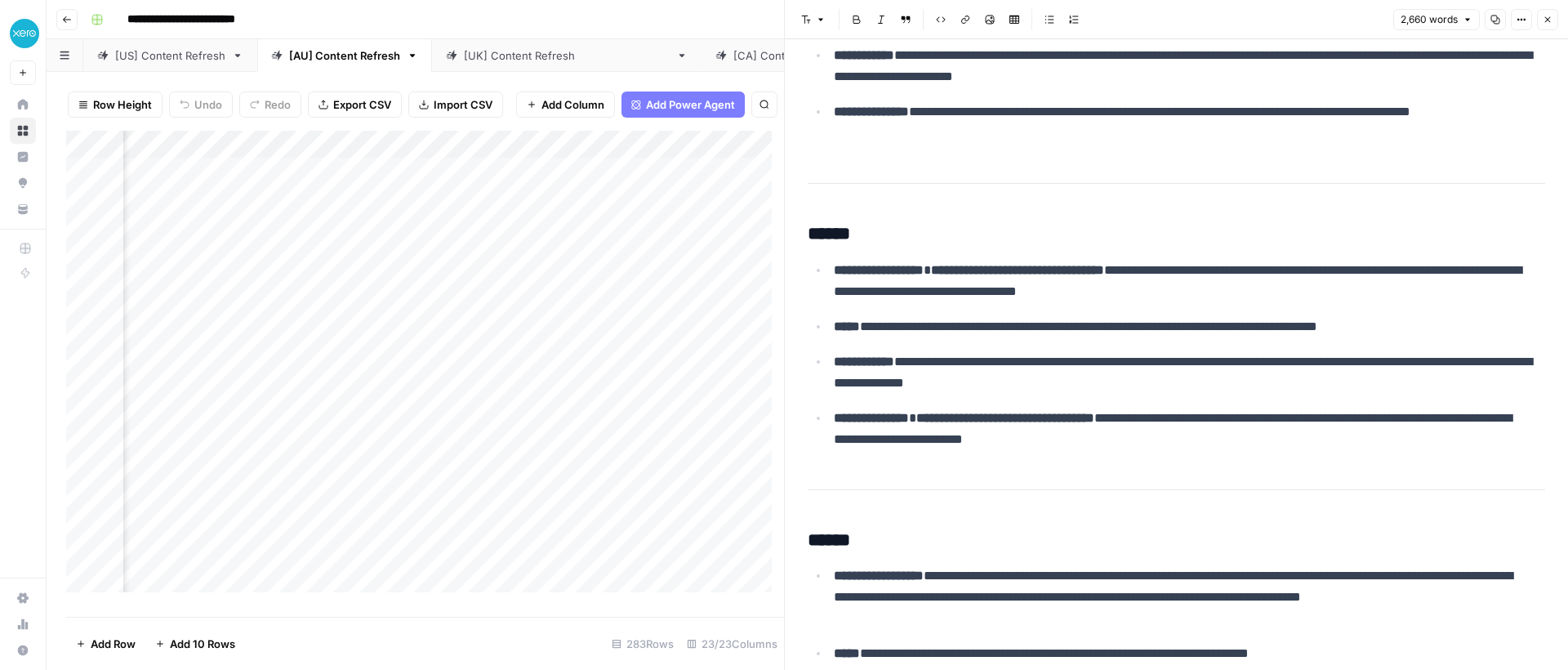
click at [636, 165] on div "Add Column" at bounding box center [424, 367] width 718 height 473
click at [527, 187] on div "Add Column" at bounding box center [424, 367] width 718 height 473
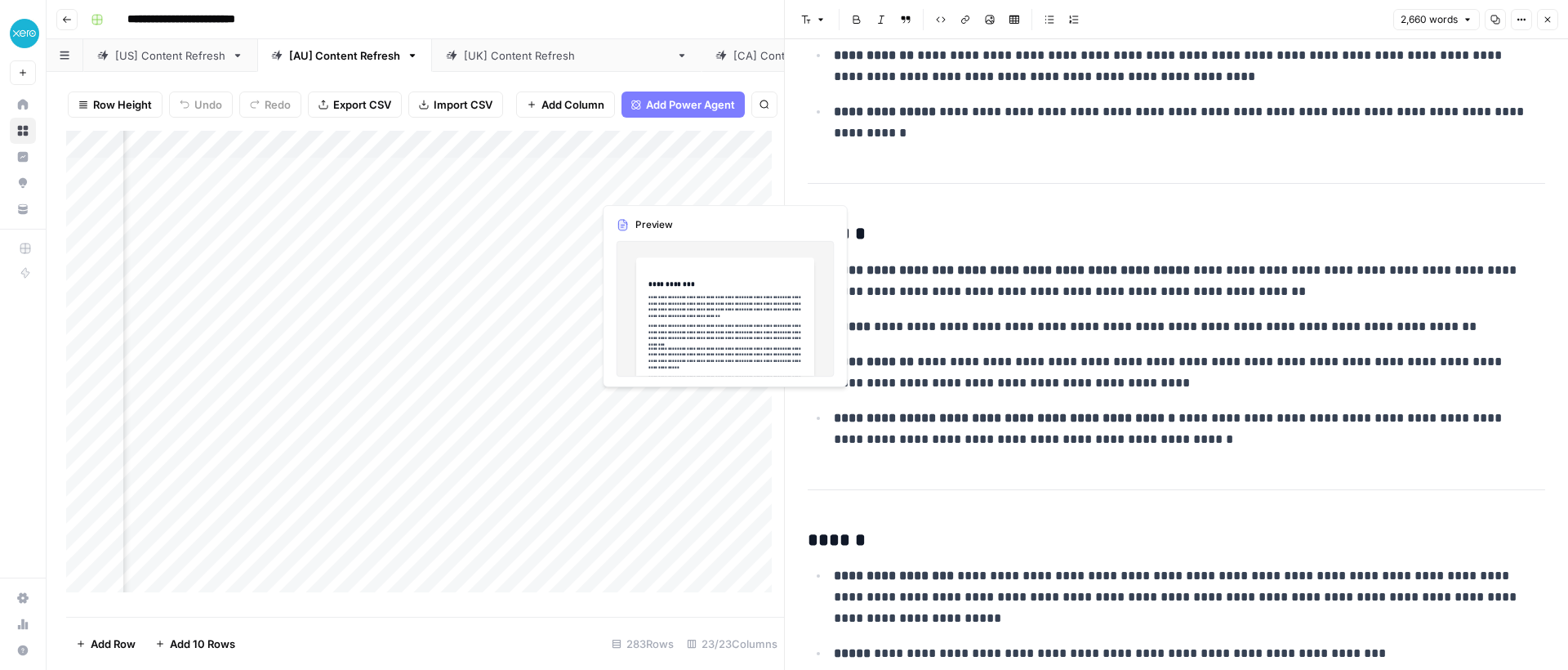
click at [642, 183] on div "Add Column" at bounding box center [424, 367] width 718 height 473
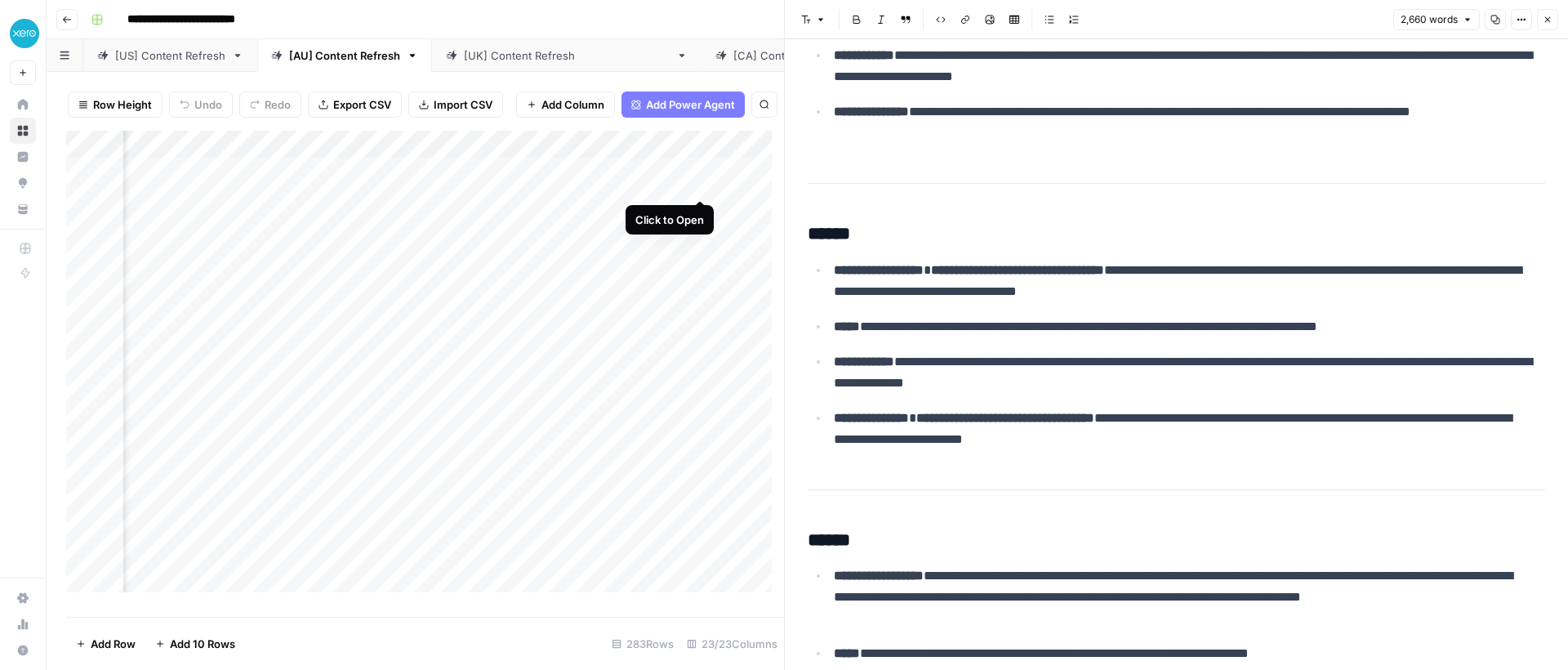
click at [692, 187] on div "Add Column" at bounding box center [424, 367] width 718 height 473
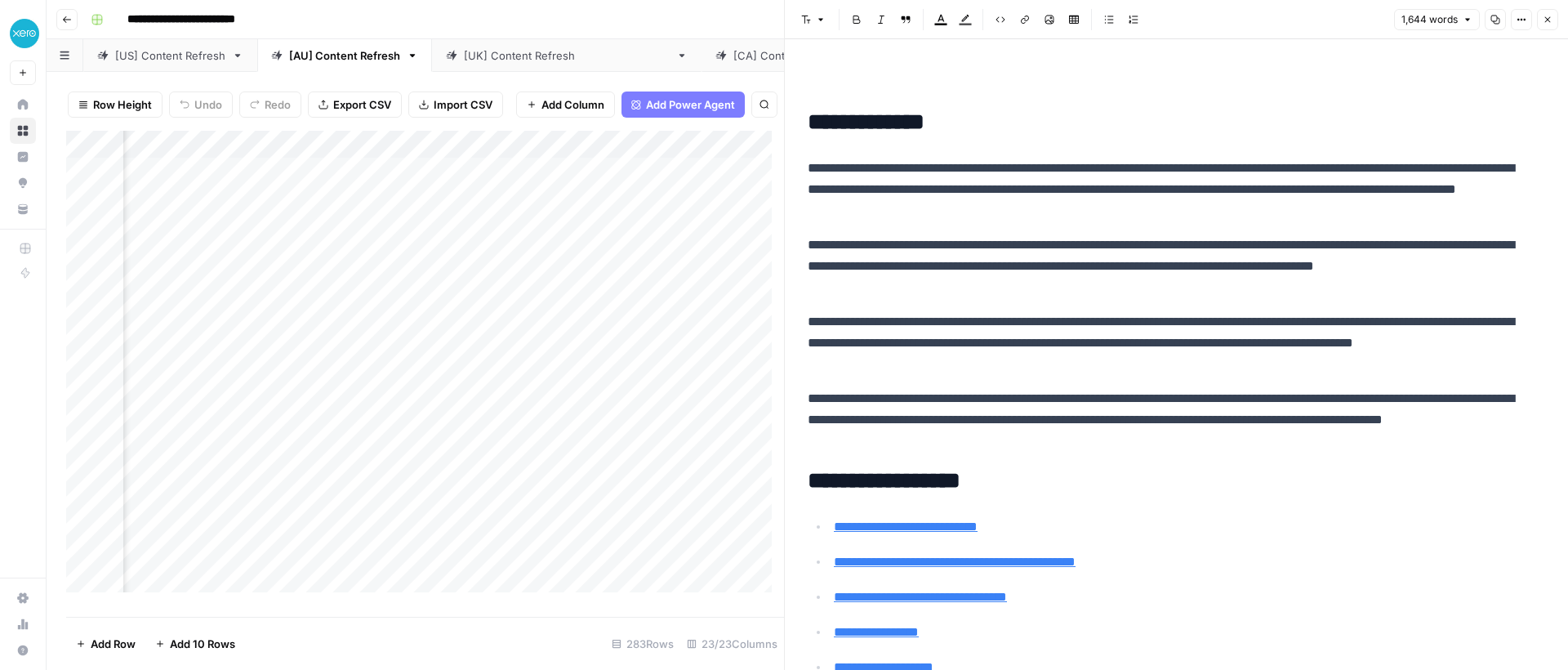
scroll to position [0, 2340]
click at [523, 214] on div "Add Column" at bounding box center [424, 367] width 718 height 473
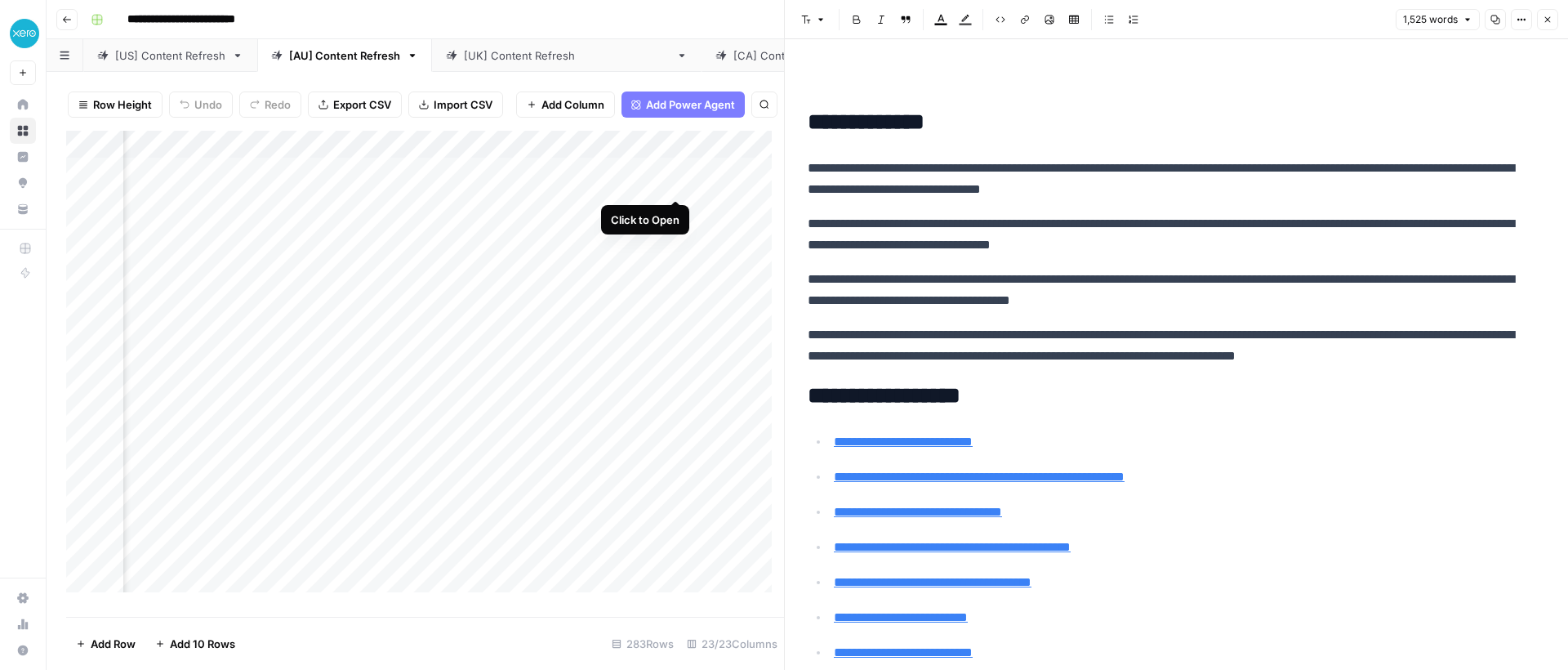
click at [670, 180] on div "Add Column" at bounding box center [424, 367] width 718 height 473
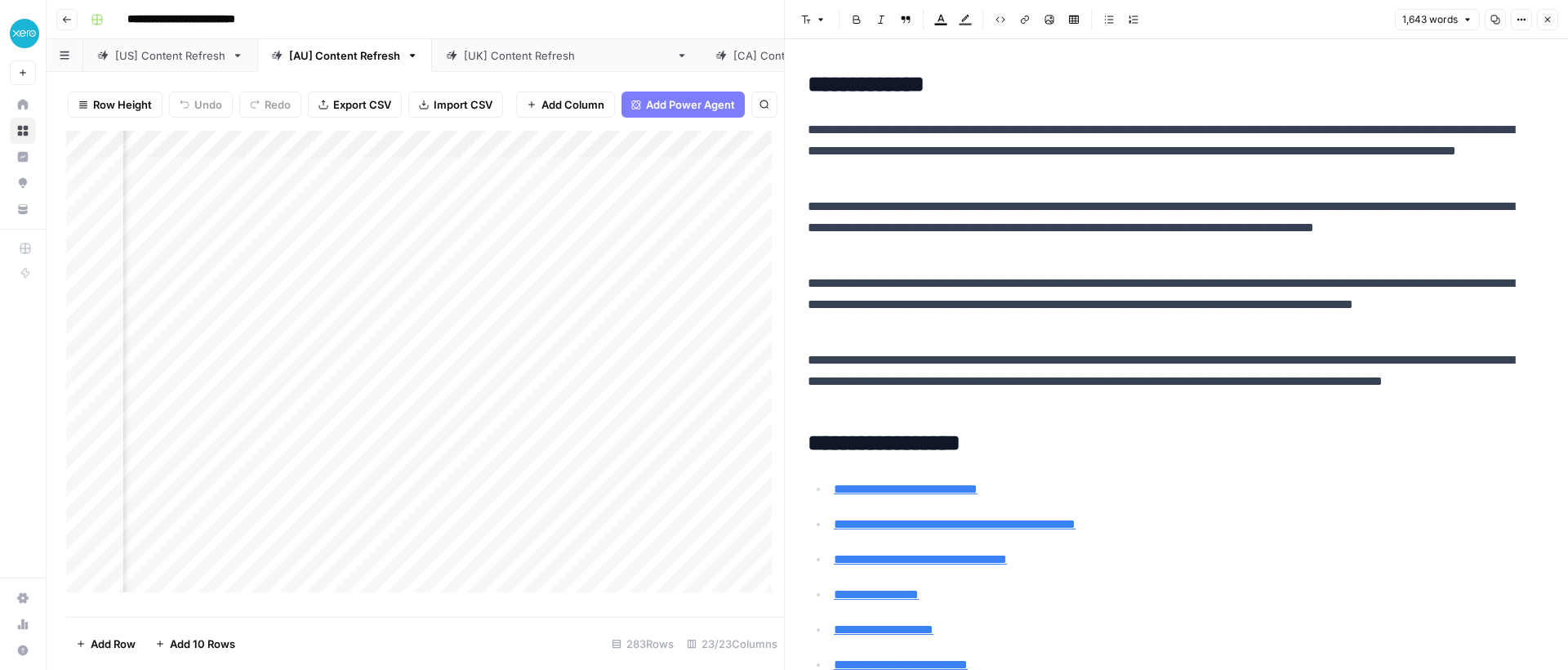
click at [528, 265] on div "Add Column" at bounding box center [424, 367] width 718 height 473
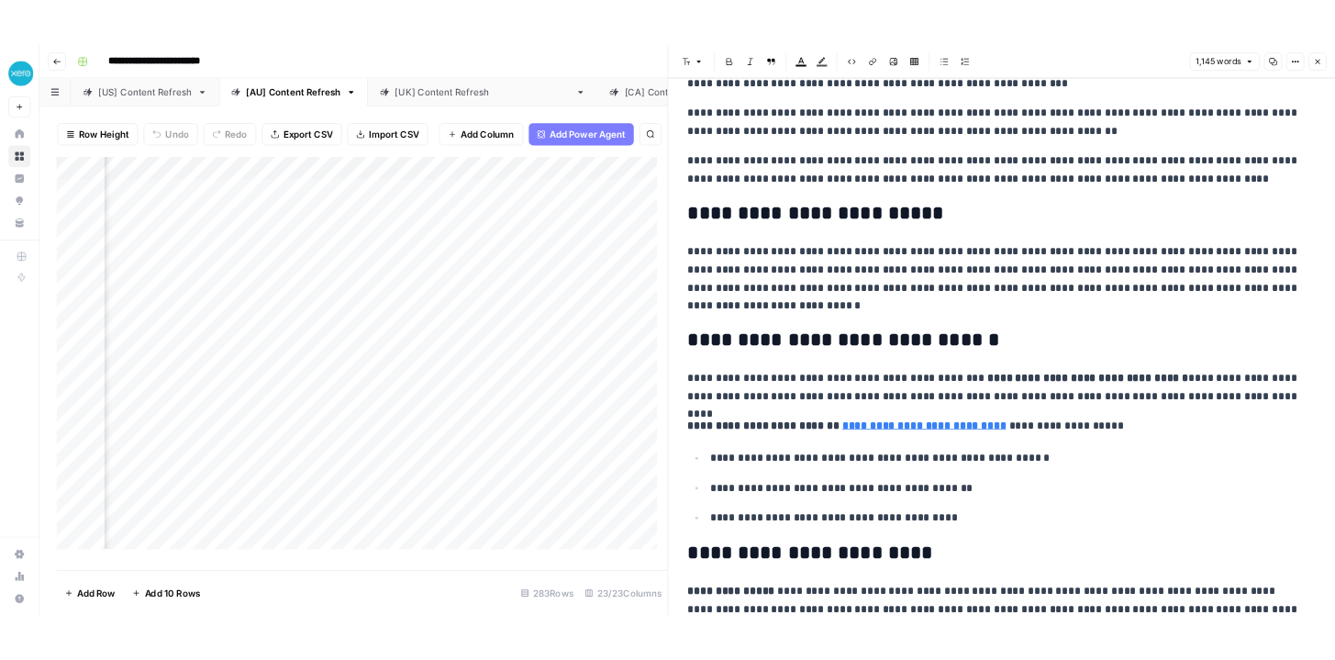
scroll to position [837, 0]
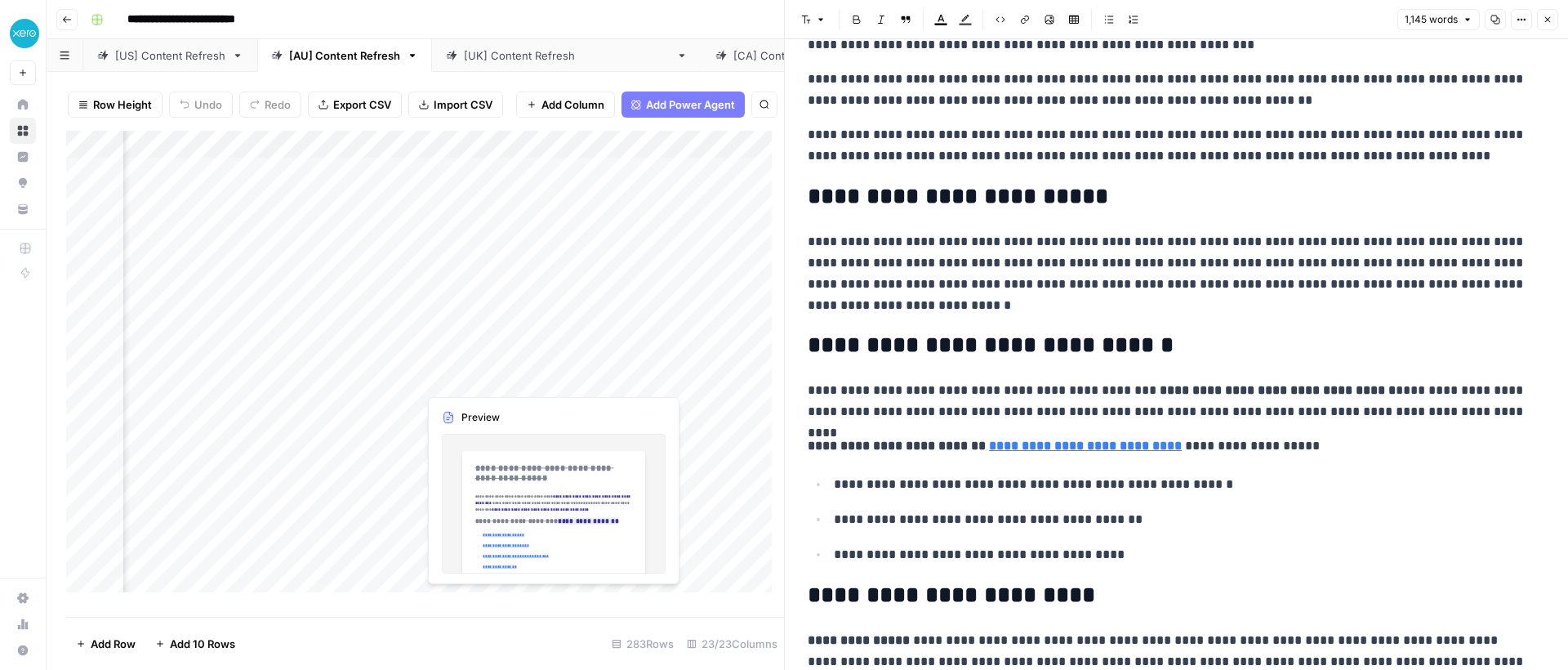
click at [489, 389] on div "Add Column" at bounding box center [424, 367] width 718 height 473
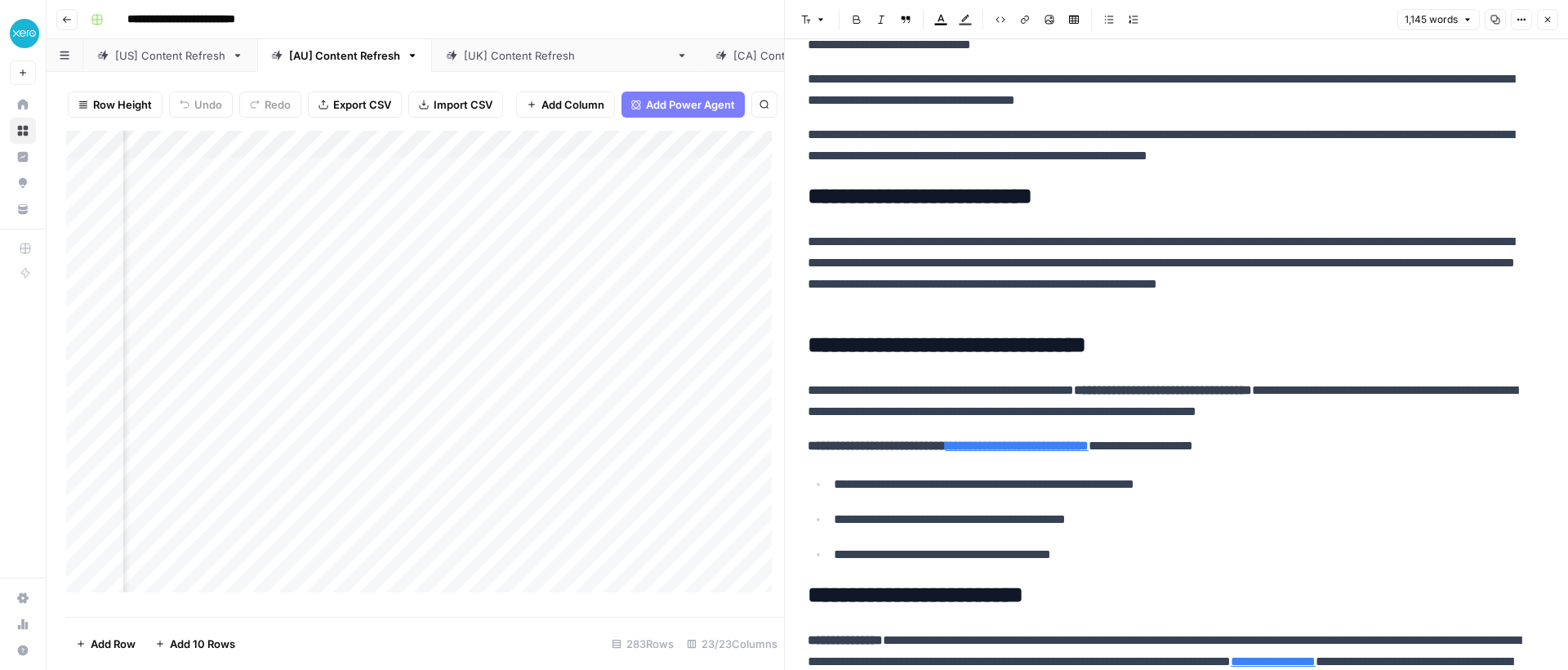
click at [521, 376] on div "Add Column" at bounding box center [424, 367] width 718 height 473
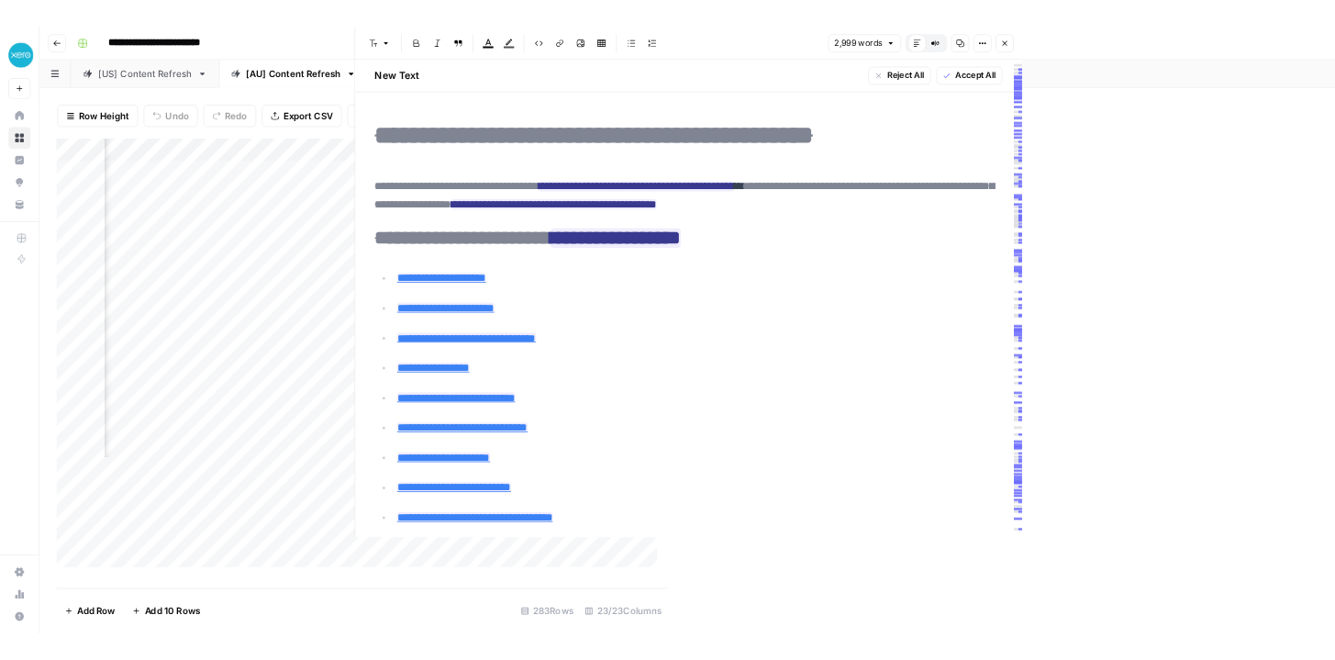
scroll to position [0, 2629]
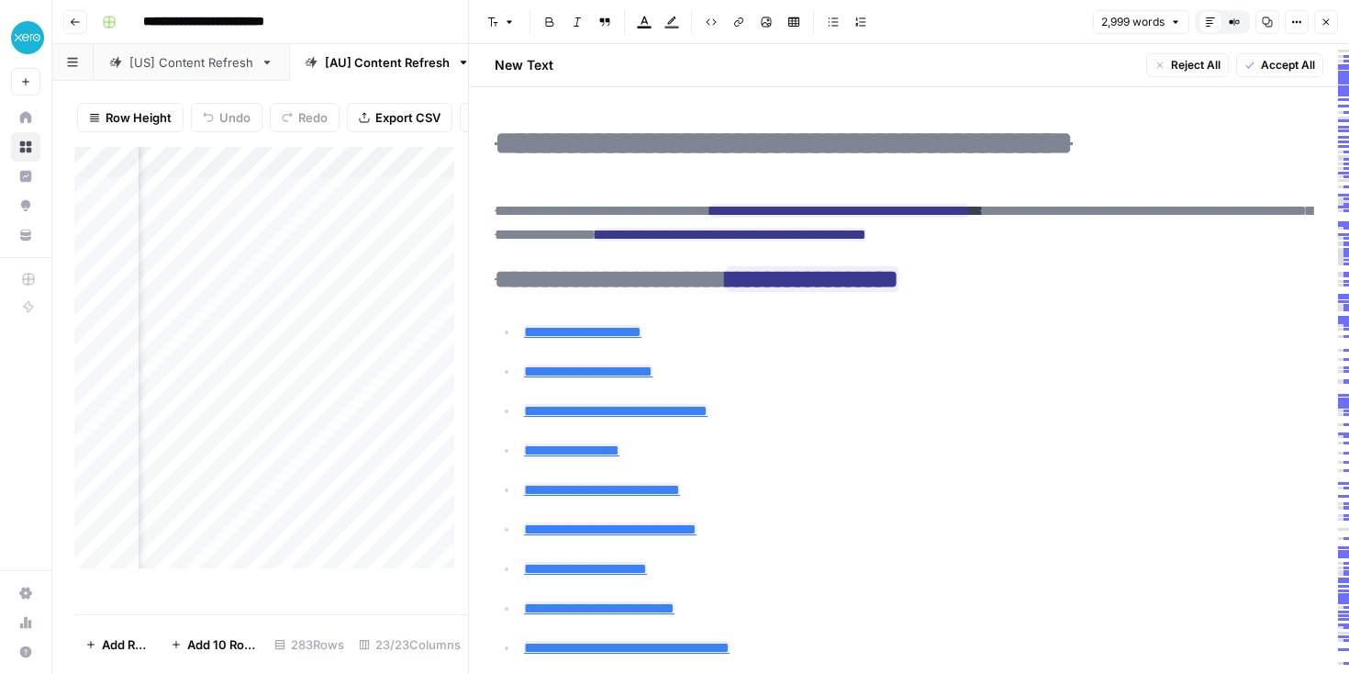
click at [1333, 20] on button "Close" at bounding box center [1326, 22] width 24 height 24
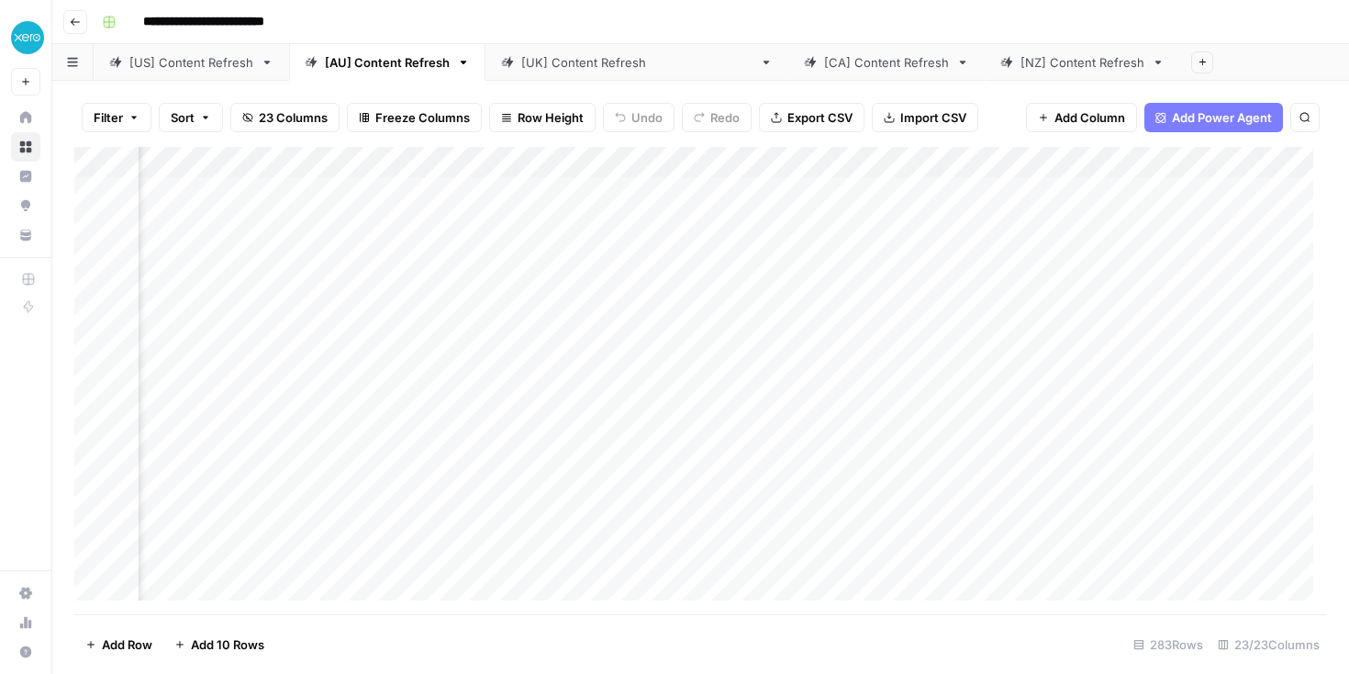
scroll to position [0, 438]
click at [838, 166] on div "Add Column" at bounding box center [700, 380] width 1253 height 467
click at [839, 289] on span "Sort Descending" at bounding box center [894, 291] width 161 height 18
click at [600, 340] on div "Add Column" at bounding box center [700, 381] width 1253 height 465
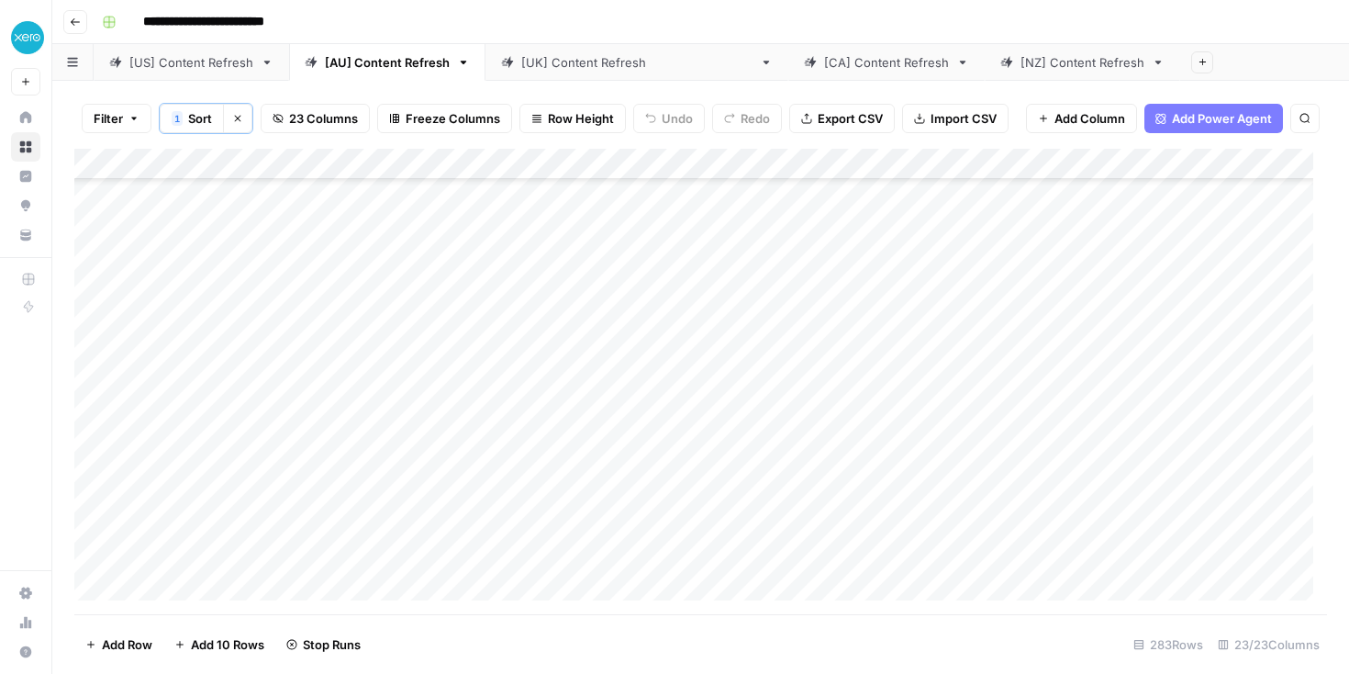
scroll to position [200, 0]
click at [544, 371] on div "Add Column" at bounding box center [700, 381] width 1253 height 465
click at [630, 365] on div "Add Column" at bounding box center [700, 381] width 1253 height 465
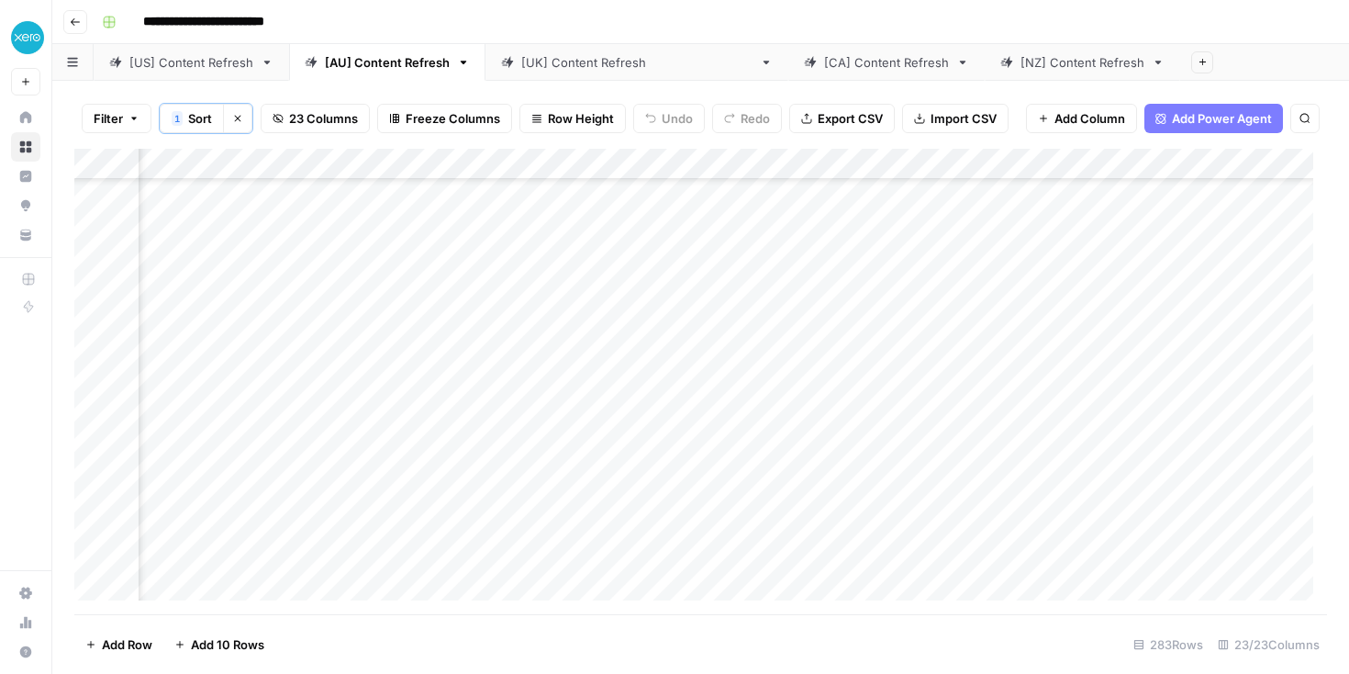
click at [390, 393] on div "Add Column" at bounding box center [700, 381] width 1253 height 465
click at [726, 397] on div "Add Column" at bounding box center [700, 381] width 1253 height 465
click at [635, 381] on div "Add Column" at bounding box center [700, 381] width 1253 height 465
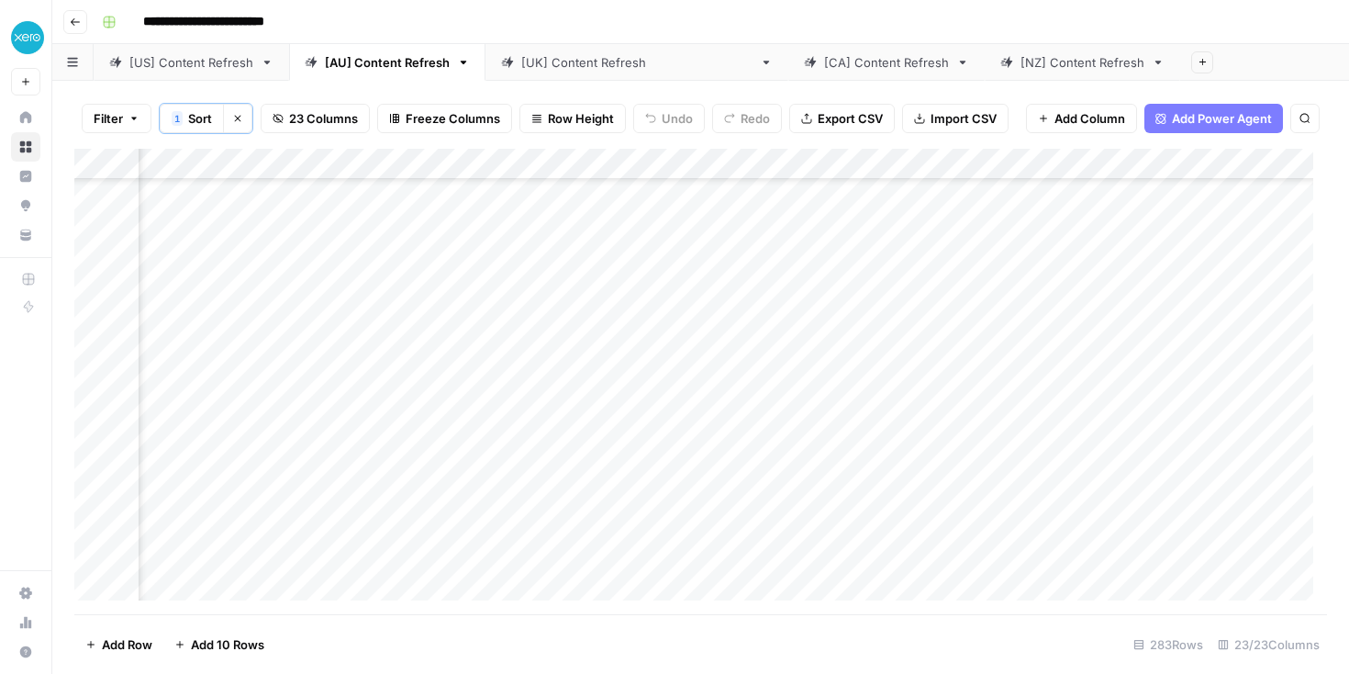
scroll to position [237, 1133]
click at [561, 391] on div "Add Column" at bounding box center [700, 381] width 1253 height 465
click at [1054, 359] on div "Add Column" at bounding box center [700, 381] width 1253 height 465
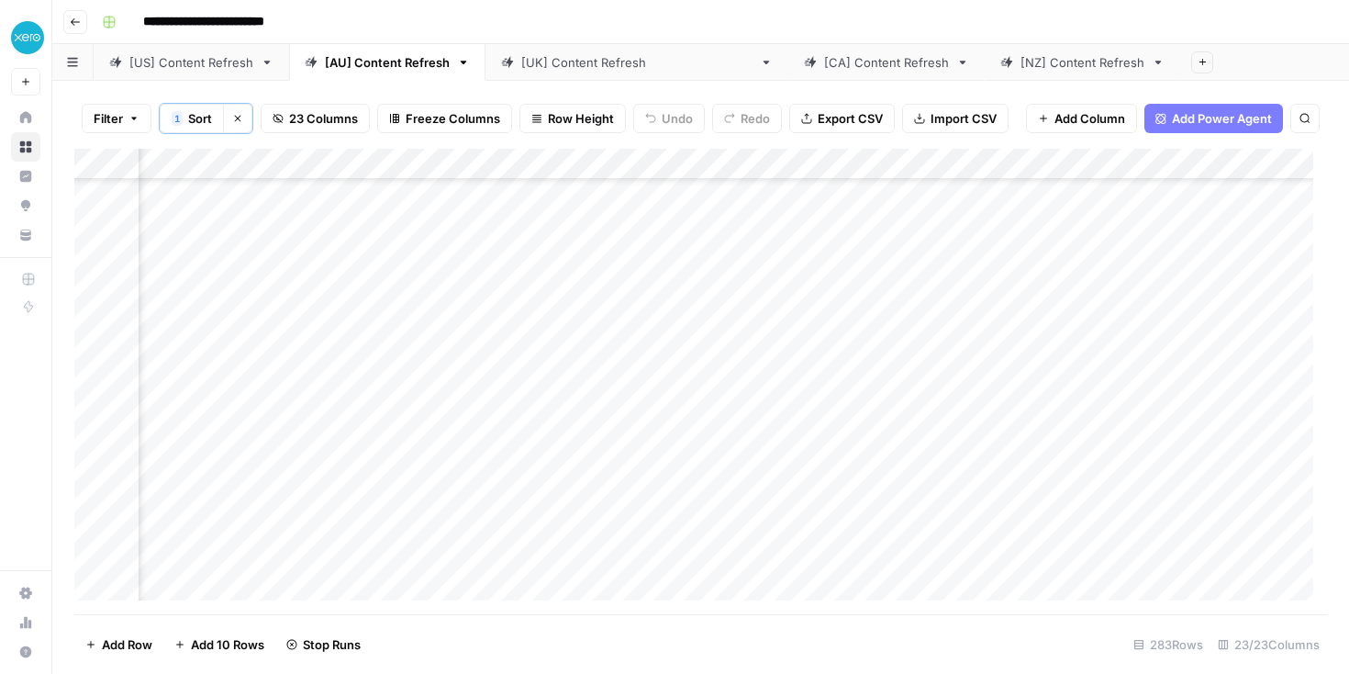
click at [610, 392] on div "Add Column" at bounding box center [700, 381] width 1253 height 465
click at [610, 392] on textarea "**********" at bounding box center [654, 396] width 313 height 26
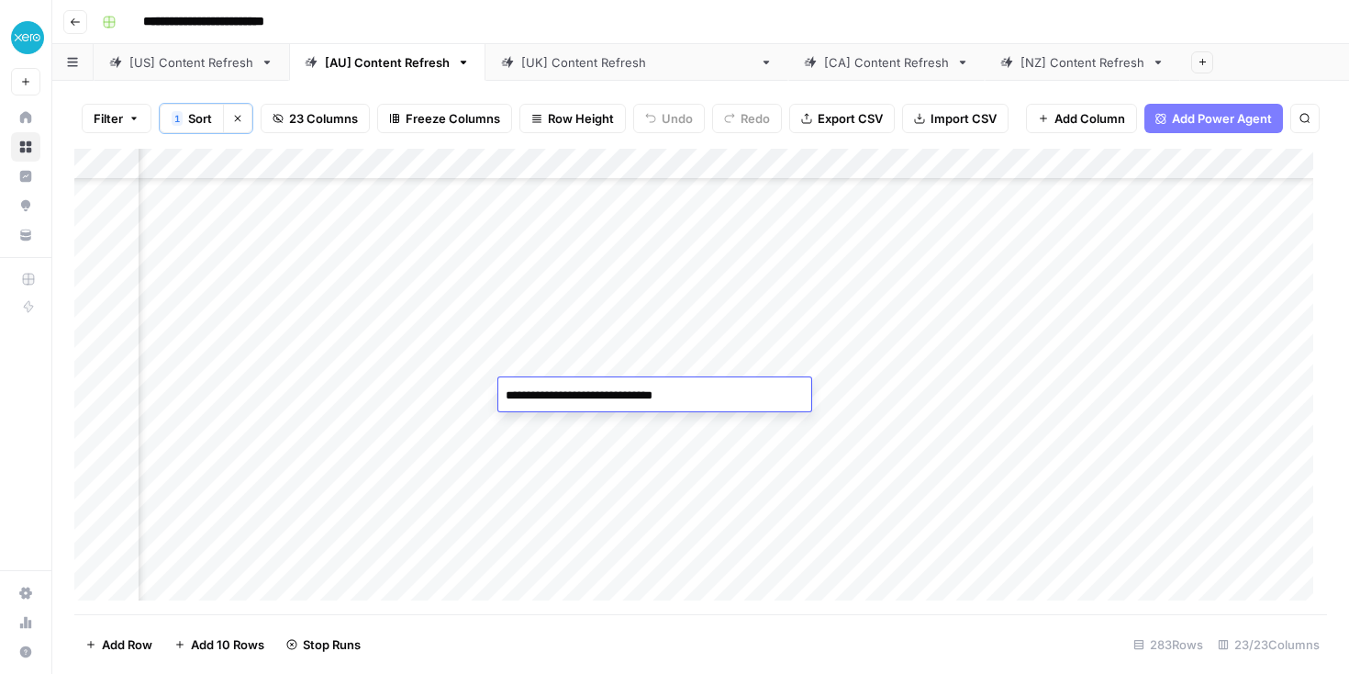
click at [610, 392] on textarea "**********" at bounding box center [654, 396] width 313 height 26
click at [571, 455] on div "Add Column" at bounding box center [700, 381] width 1253 height 465
click at [539, 457] on div "Add Column" at bounding box center [700, 381] width 1253 height 465
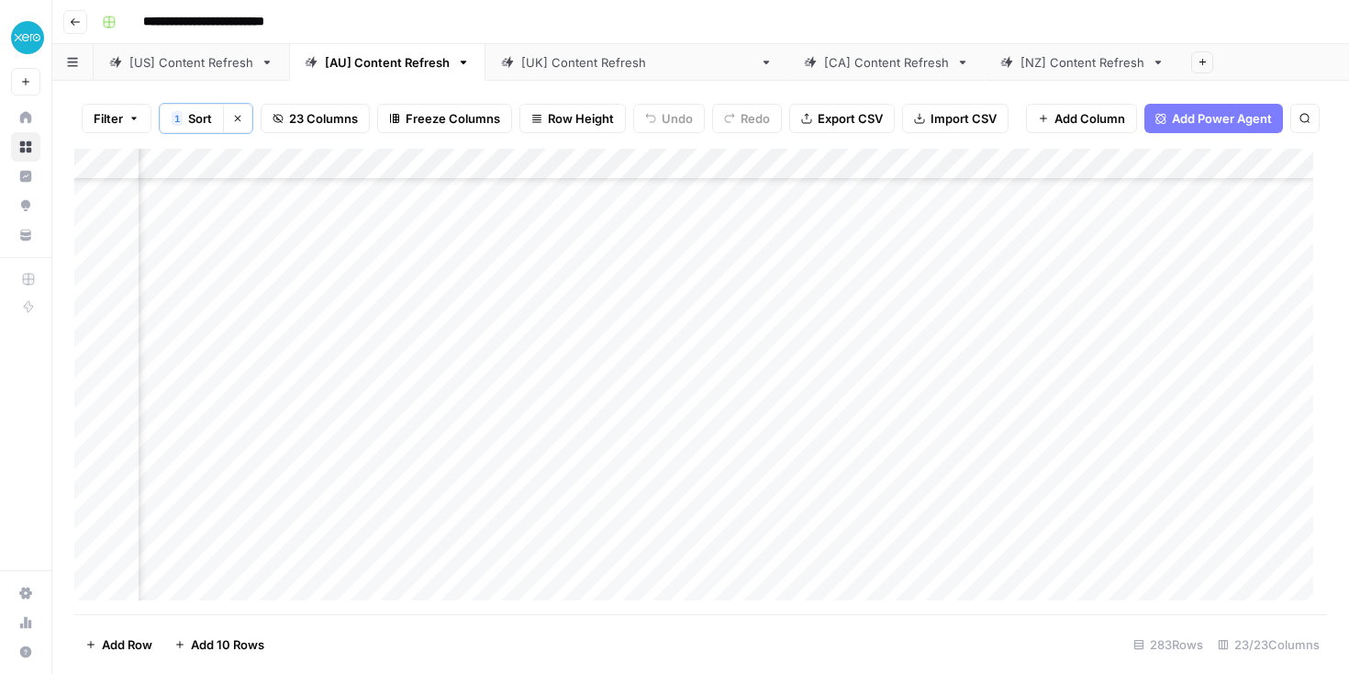
click at [388, 458] on div "Add Column" at bounding box center [700, 381] width 1253 height 465
click at [594, 482] on div "Add Column" at bounding box center [700, 381] width 1253 height 465
click at [601, 481] on div "Add Column" at bounding box center [700, 381] width 1253 height 465
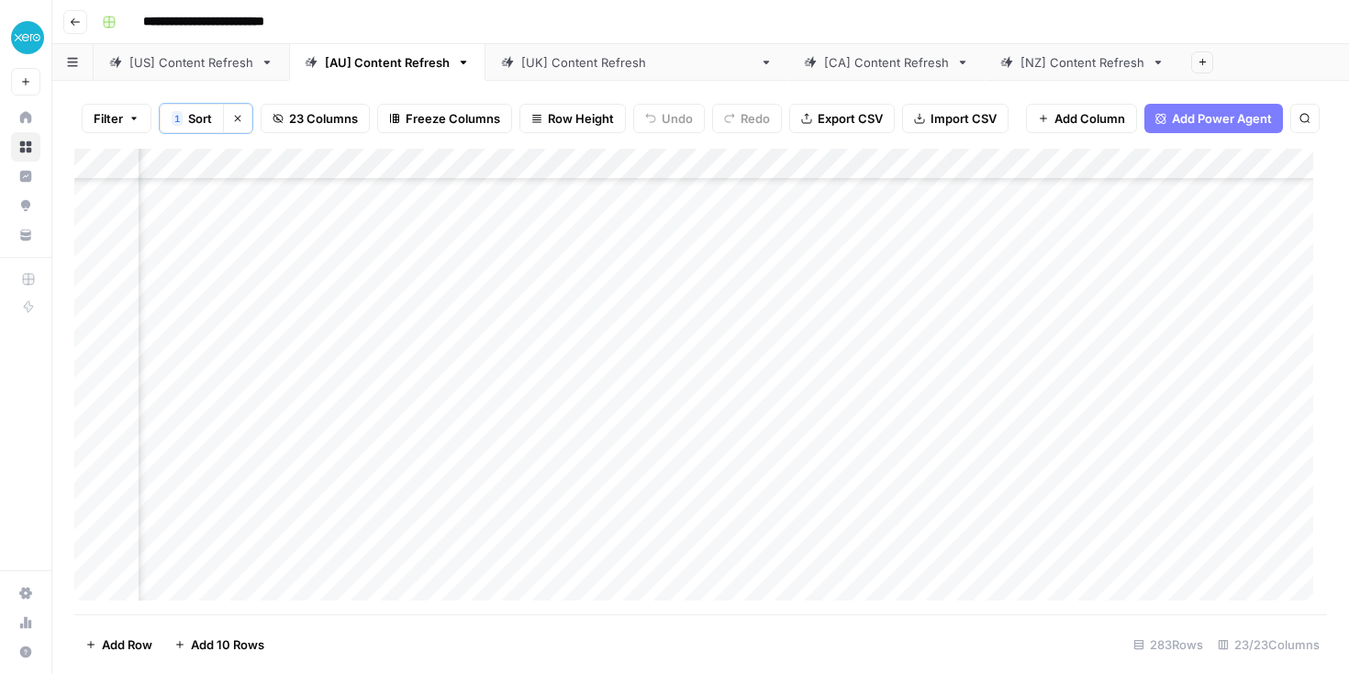
scroll to position [338, 822]
click at [561, 422] on div "Add Column" at bounding box center [700, 381] width 1253 height 465
click at [539, 421] on div "Add Column" at bounding box center [700, 381] width 1253 height 465
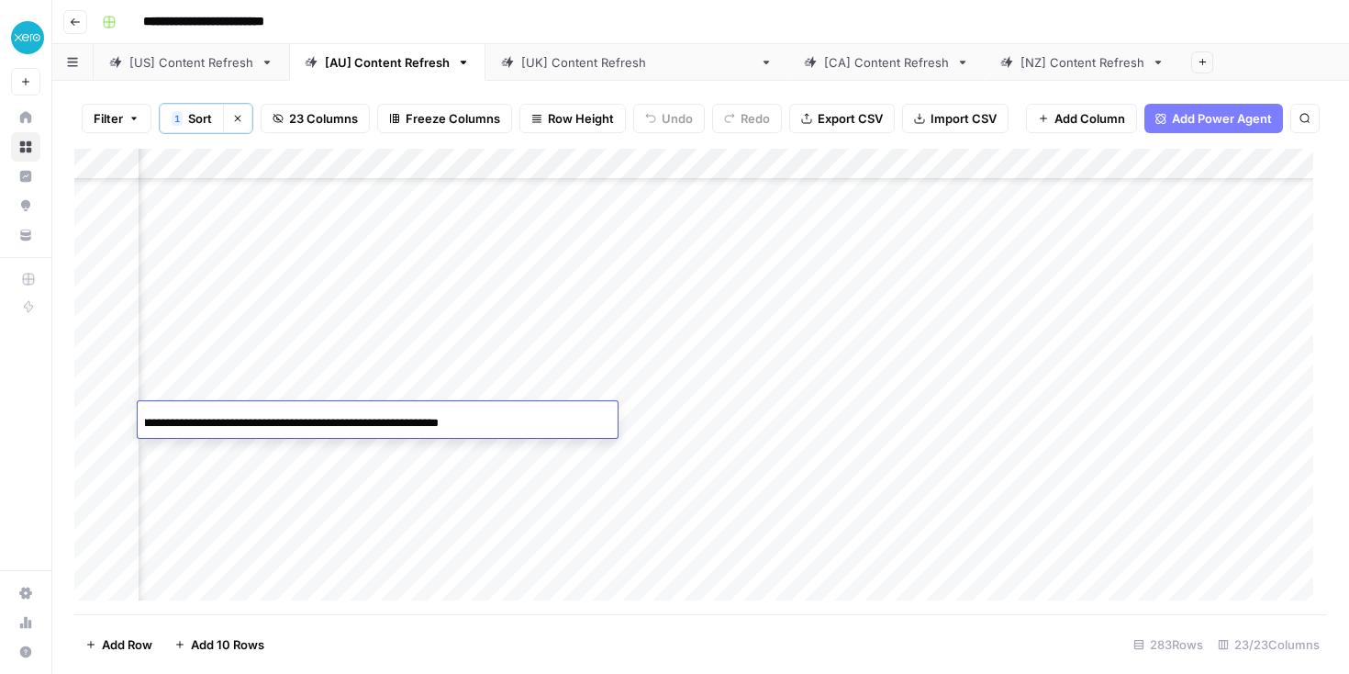
scroll to position [338, 981]
click at [893, 421] on div "Add Column" at bounding box center [700, 381] width 1253 height 465
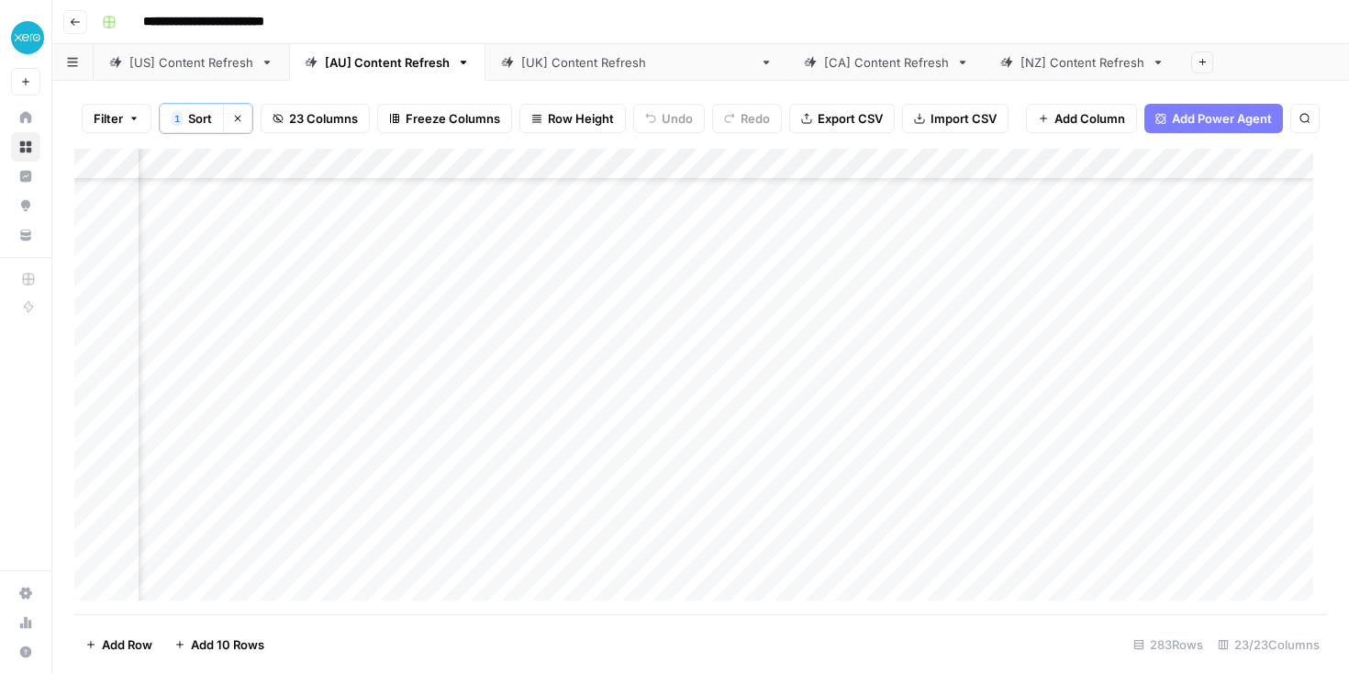
click at [1162, 391] on div "Add Column" at bounding box center [700, 381] width 1253 height 465
click at [653, 416] on div "Add Column" at bounding box center [700, 381] width 1253 height 465
click at [539, 418] on div "Add Column" at bounding box center [700, 381] width 1253 height 465
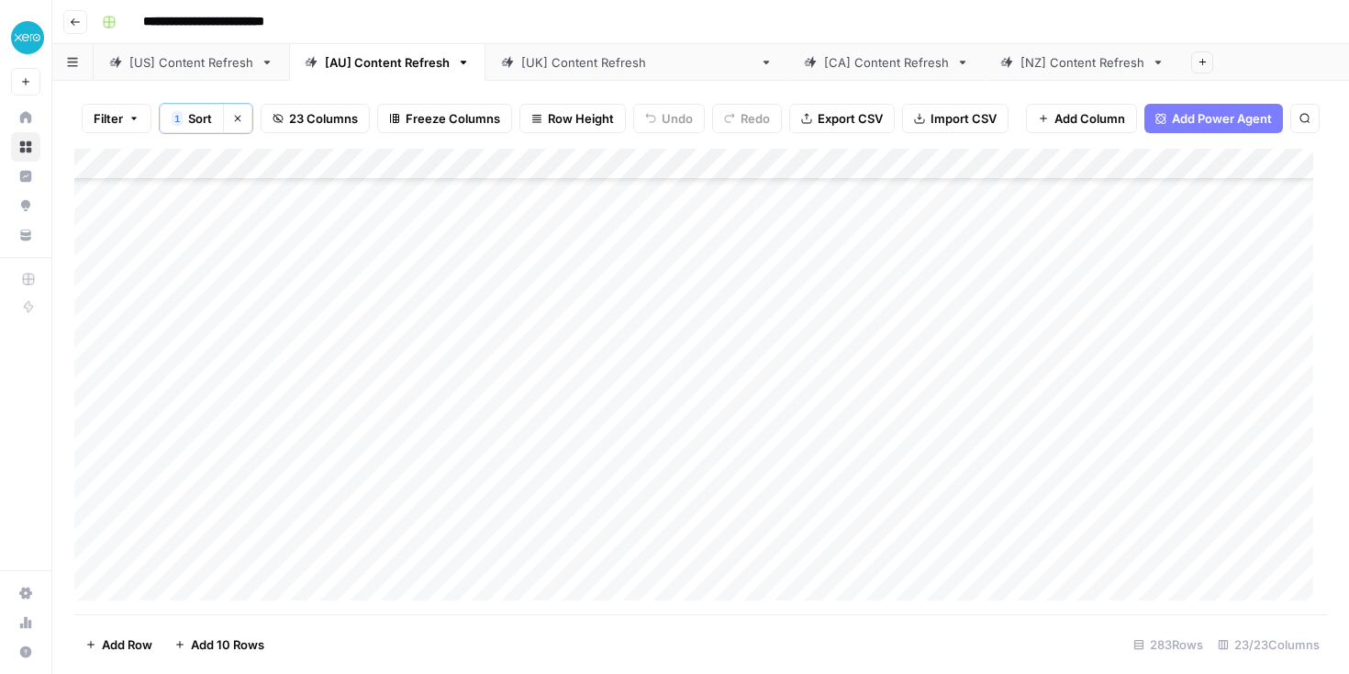
click at [539, 418] on div "Add Column" at bounding box center [700, 381] width 1253 height 465
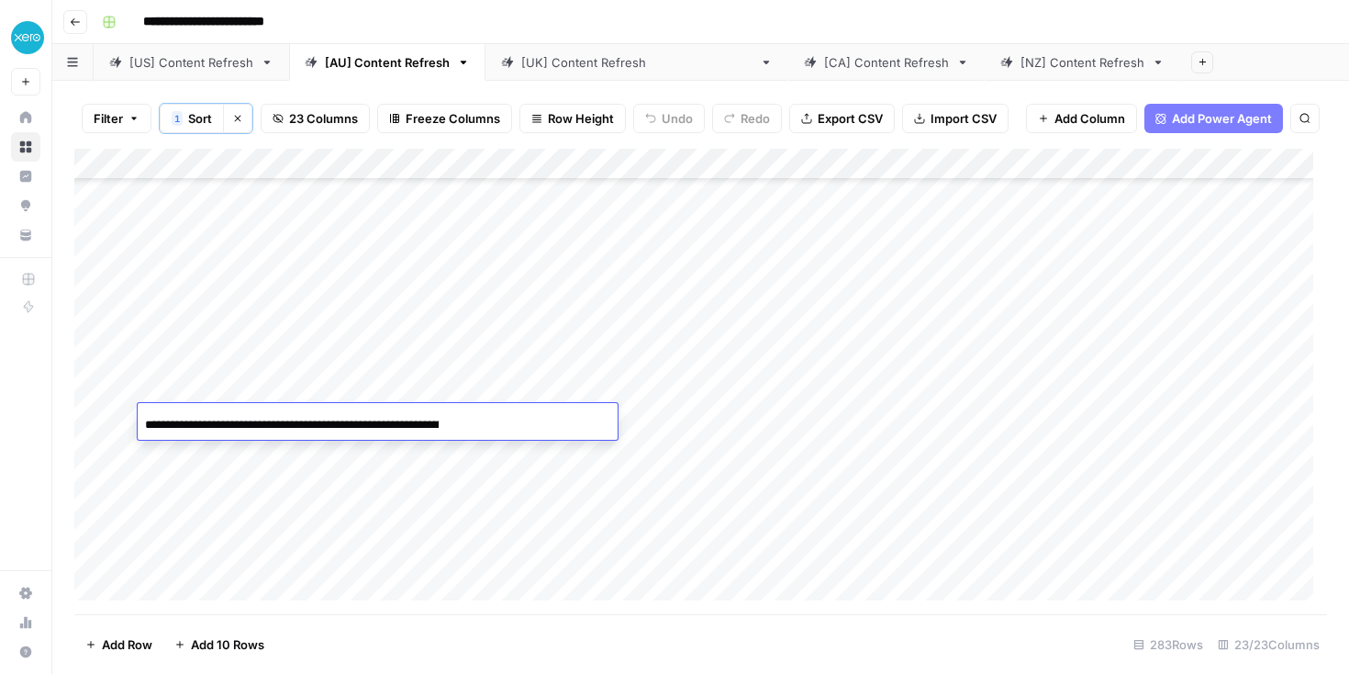
click at [539, 418] on div "**********" at bounding box center [378, 423] width 480 height 31
click at [439, 418] on div "**********" at bounding box center [378, 423] width 480 height 31
click at [382, 418] on input "**********" at bounding box center [292, 425] width 294 height 22
drag, startPoint x: 340, startPoint y: 423, endPoint x: 492, endPoint y: 433, distance: 152.7
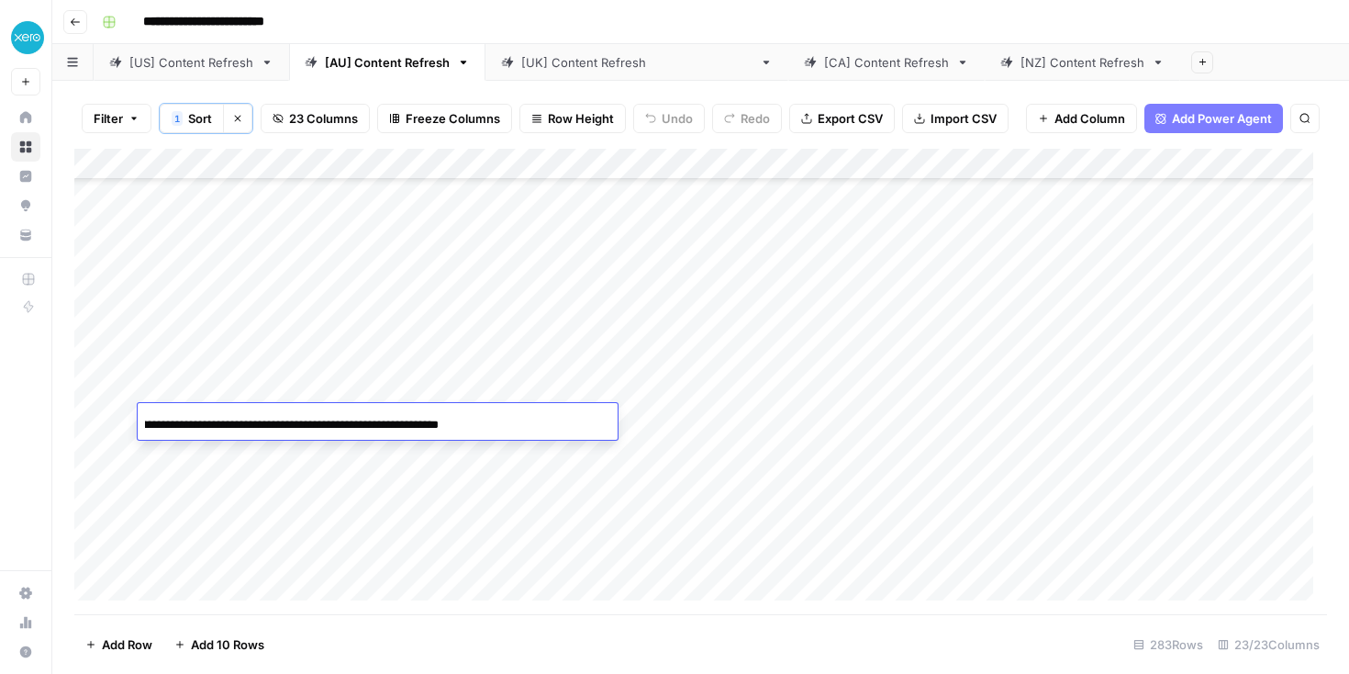
click at [492, 433] on div "**********" at bounding box center [378, 423] width 480 height 31
click at [376, 422] on input "**********" at bounding box center [292, 425] width 294 height 22
drag, startPoint x: 435, startPoint y: 421, endPoint x: 305, endPoint y: 418, distance: 130.3
click at [305, 418] on input "**********" at bounding box center [292, 425] width 294 height 22
drag, startPoint x: 305, startPoint y: 418, endPoint x: 389, endPoint y: 471, distance: 99.3
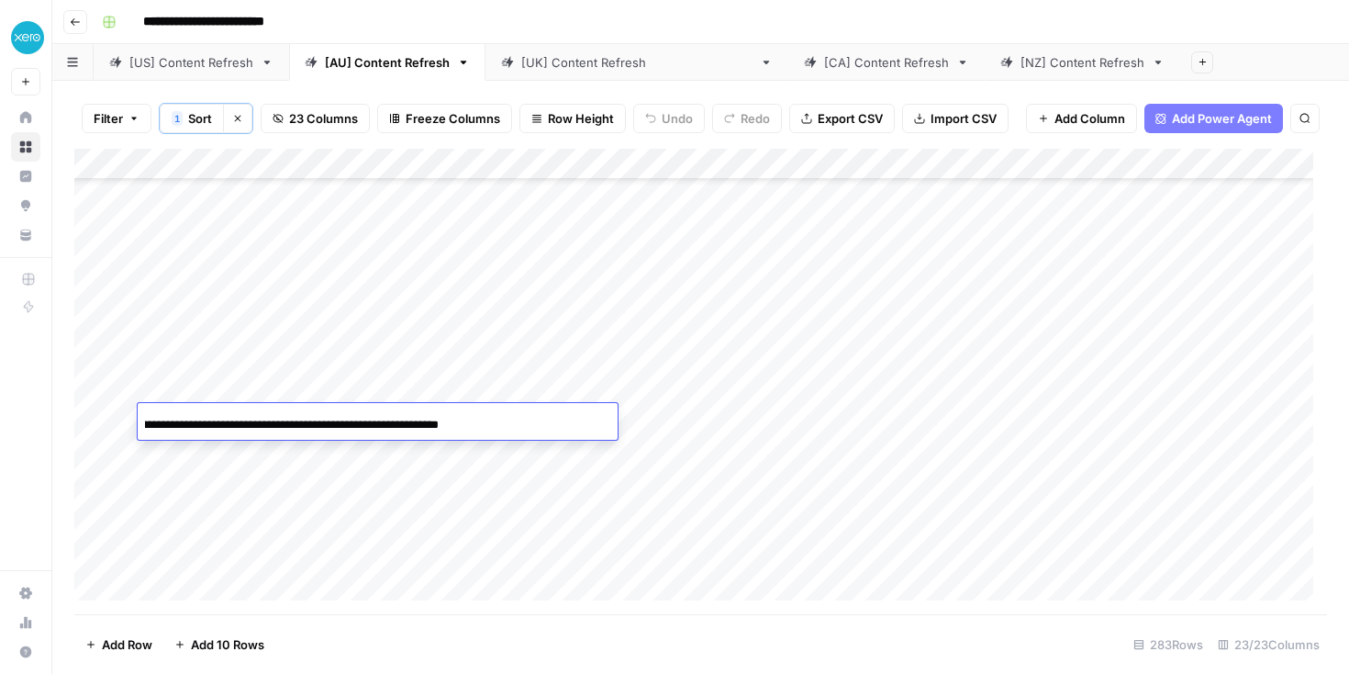
click at [306, 418] on input "**********" at bounding box center [292, 425] width 294 height 22
click at [512, 451] on div "Add Column" at bounding box center [700, 381] width 1253 height 465
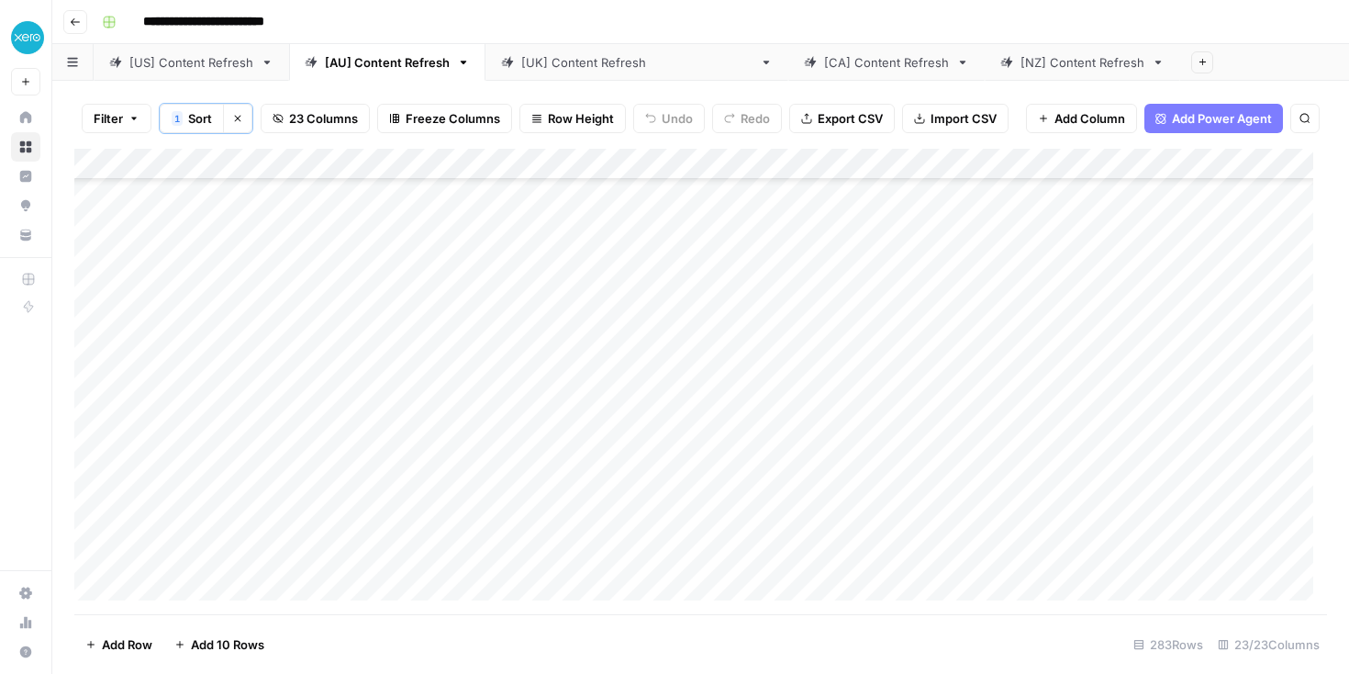
click at [512, 451] on div "Add Column" at bounding box center [700, 381] width 1253 height 465
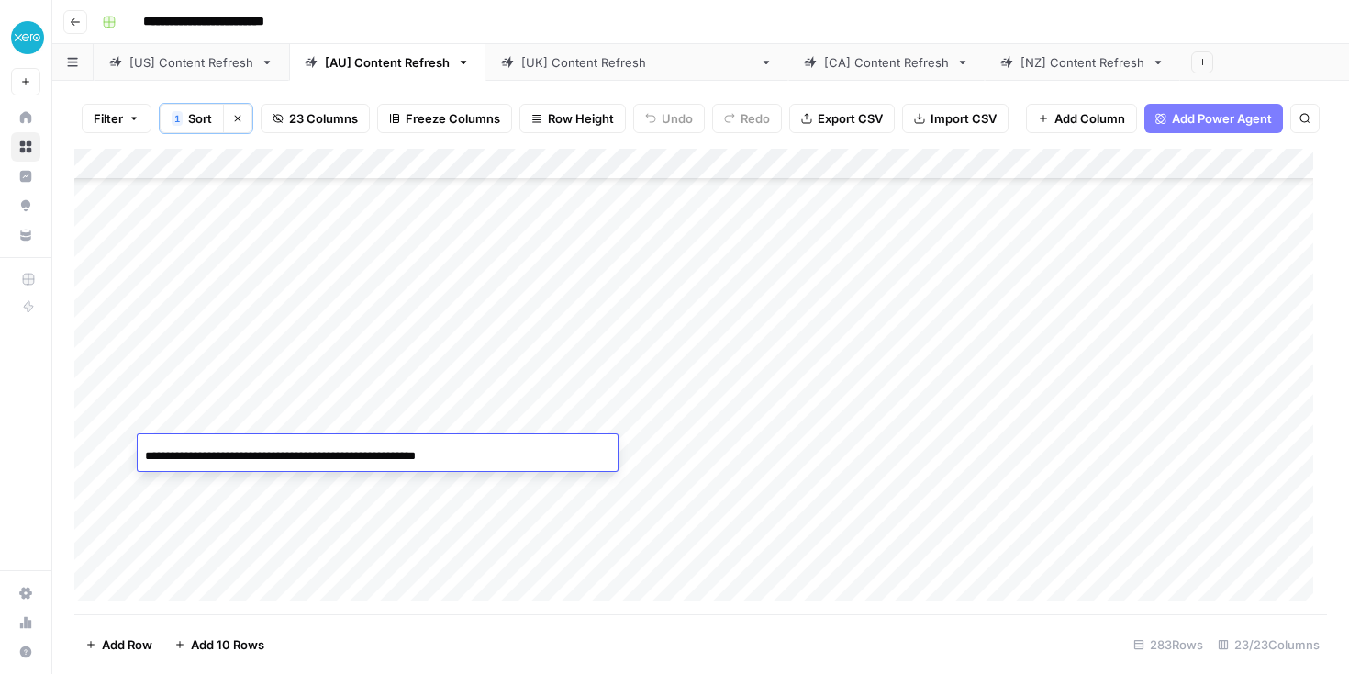
click at [512, 451] on div "**********" at bounding box center [378, 455] width 480 height 31
click at [477, 460] on div "**********" at bounding box center [378, 455] width 480 height 31
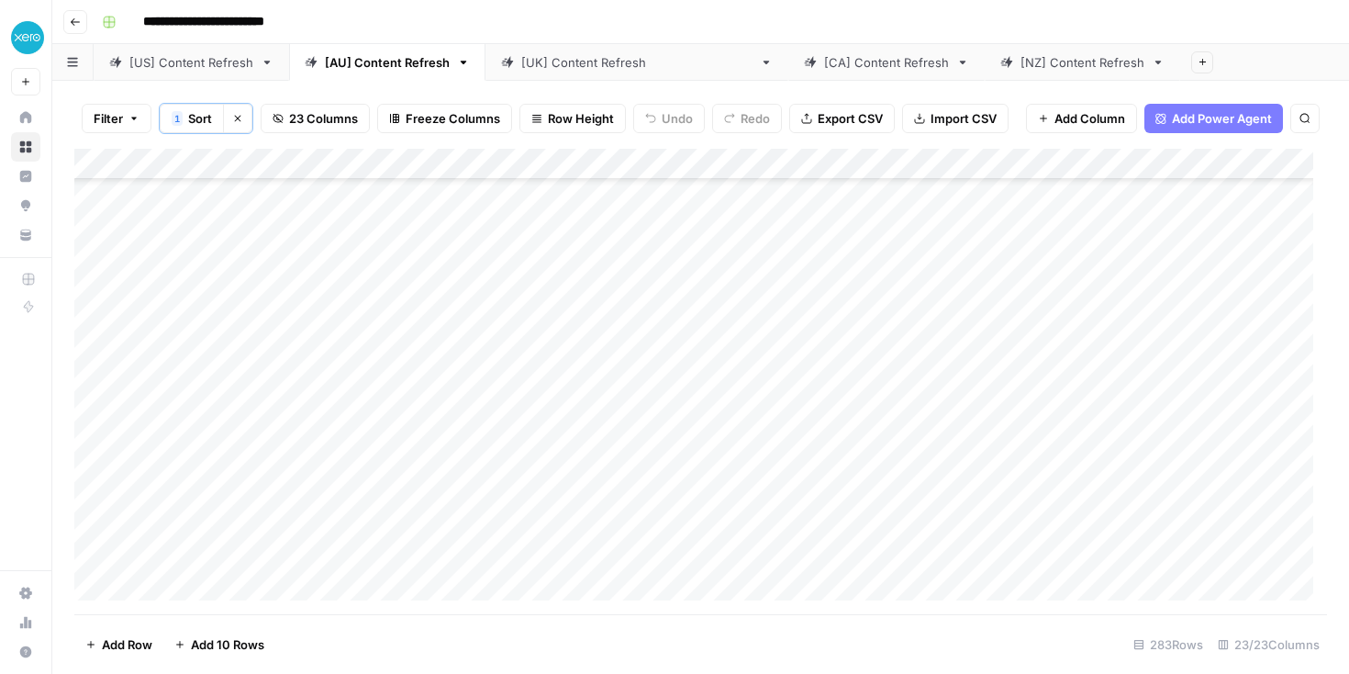
click at [564, 58] on div "[[GEOGRAPHIC_DATA]] Content Refresh" at bounding box center [636, 62] width 231 height 18
click at [831, 154] on div "Add Column" at bounding box center [700, 380] width 1253 height 467
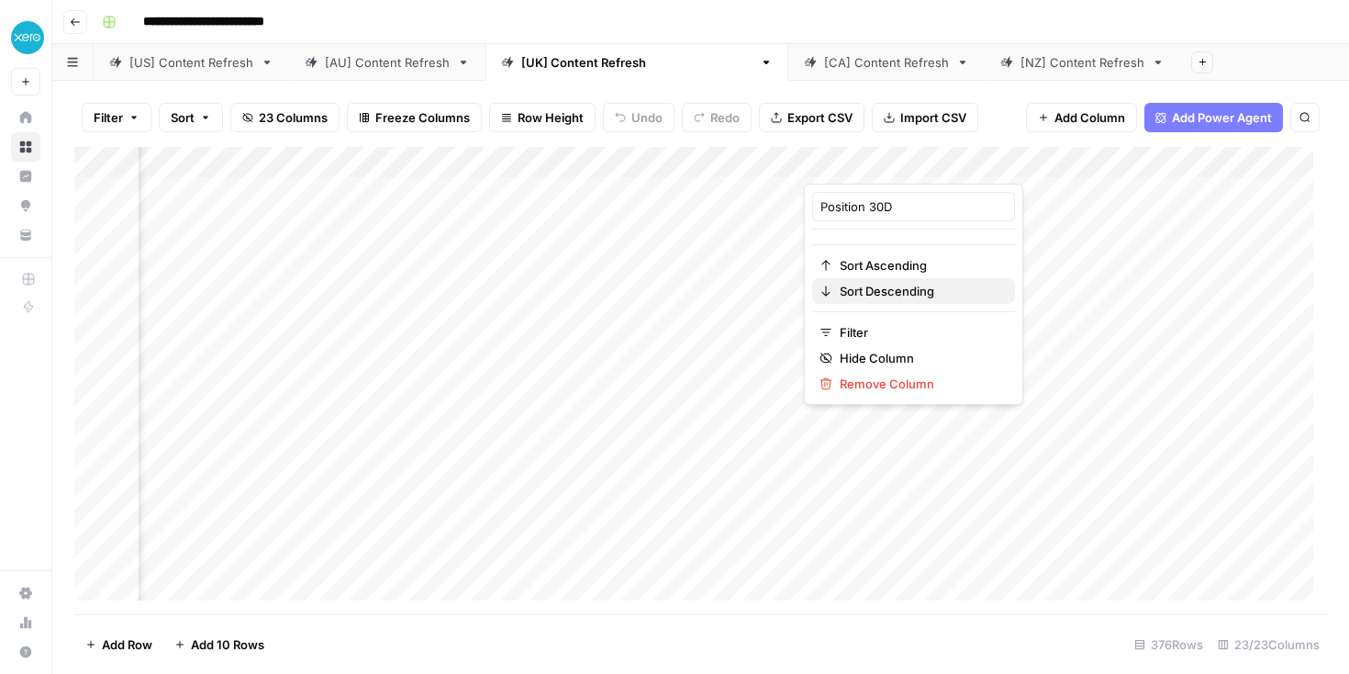
click at [837, 294] on div "Sort Descending" at bounding box center [914, 291] width 188 height 18
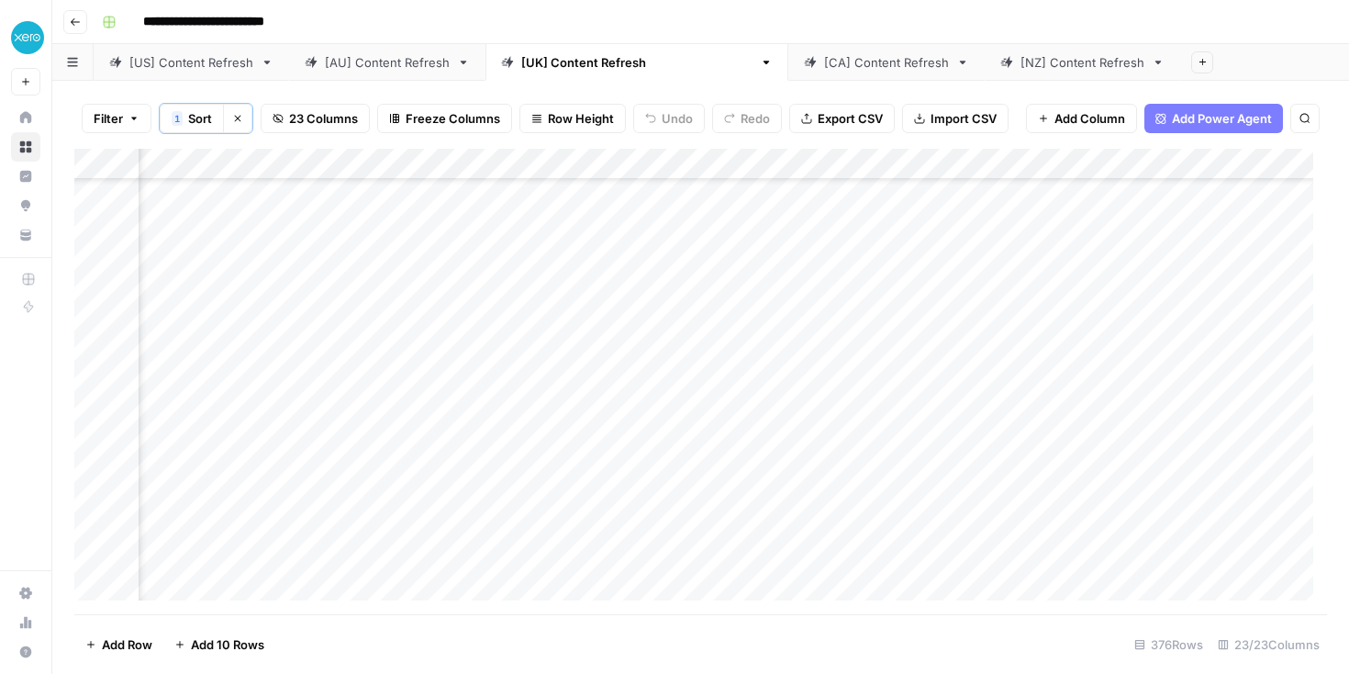
scroll to position [102, 1207]
click at [695, 440] on div "Add Column" at bounding box center [700, 381] width 1253 height 465
click at [695, 439] on div "Add Column" at bounding box center [700, 381] width 1253 height 465
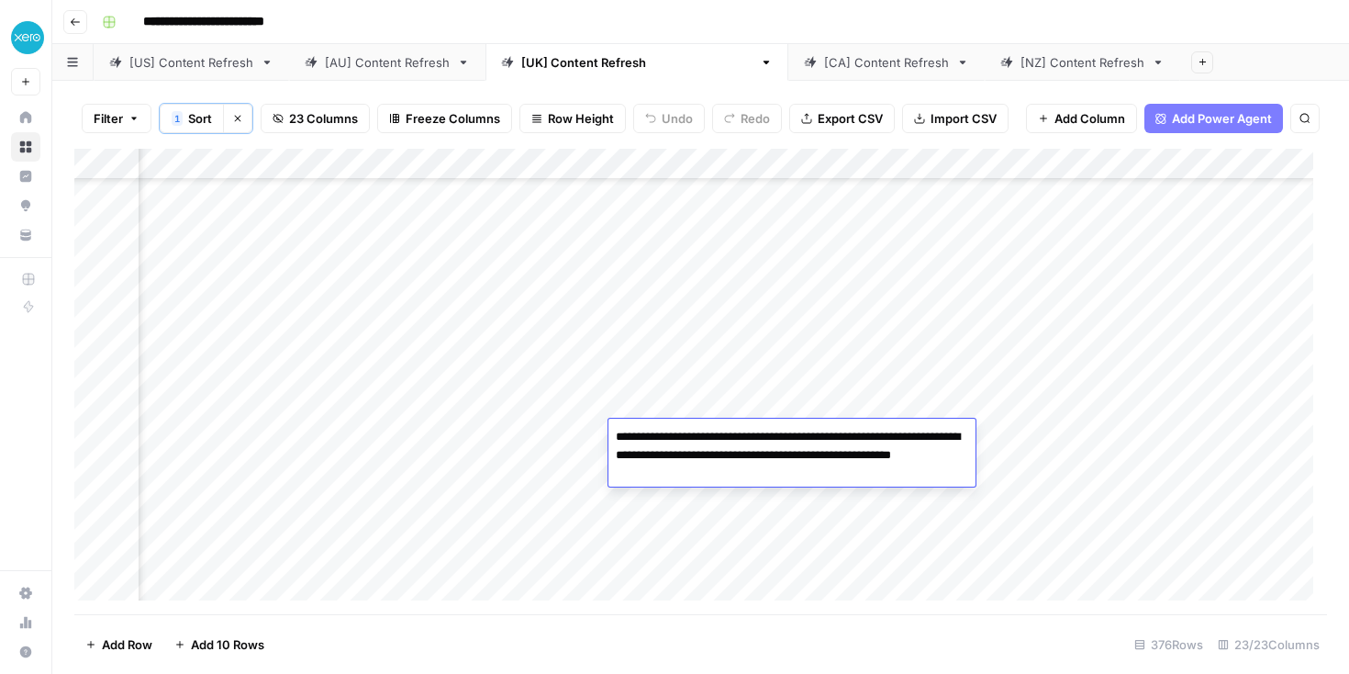
click at [695, 440] on textarea "**********" at bounding box center [791, 455] width 367 height 62
click at [535, 474] on div "Add Column" at bounding box center [700, 381] width 1253 height 465
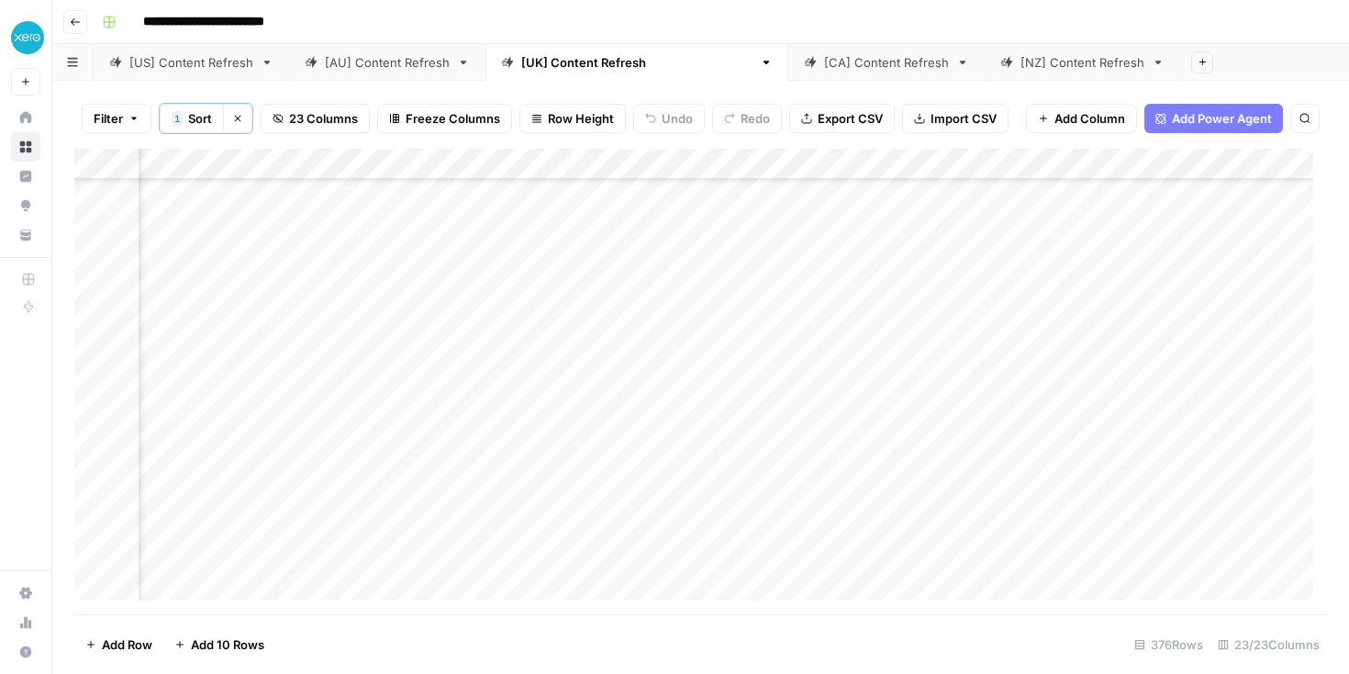
click at [644, 438] on div "Add Column" at bounding box center [700, 381] width 1253 height 465
click at [828, 433] on div "Add Column" at bounding box center [700, 381] width 1253 height 465
click at [604, 462] on div "Add Column" at bounding box center [700, 381] width 1253 height 465
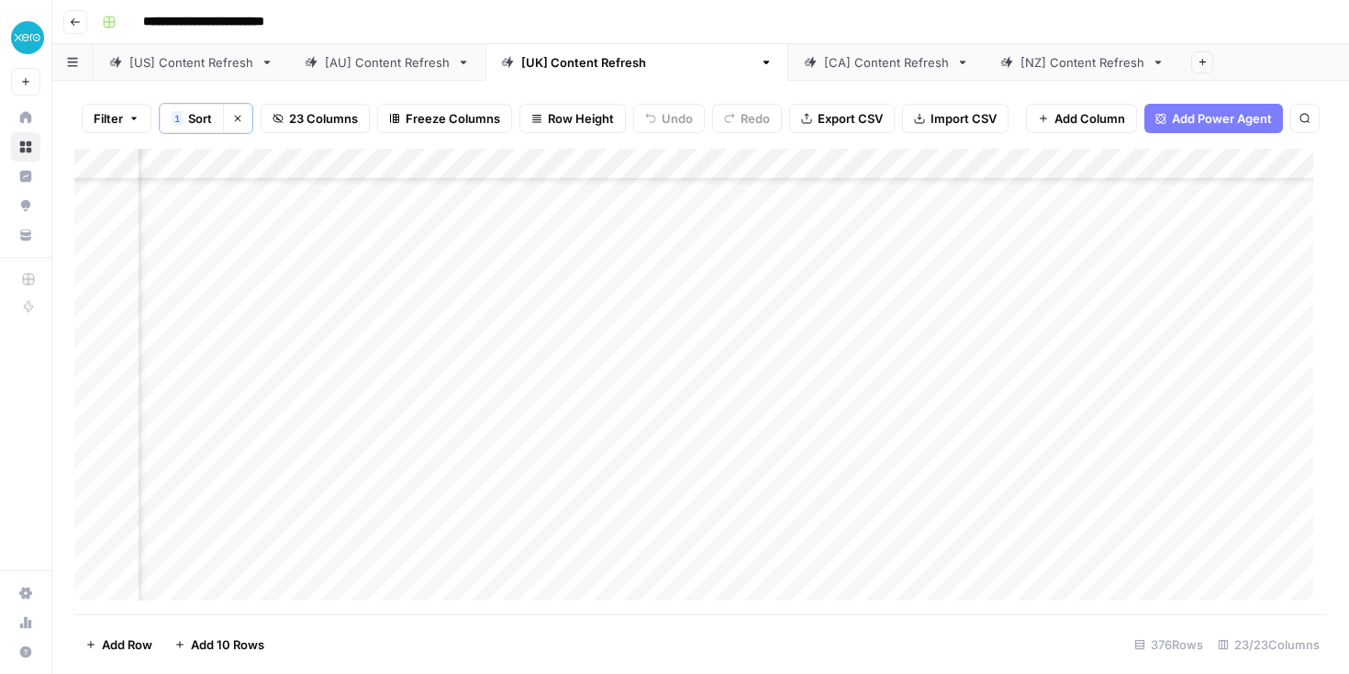
click at [863, 464] on div "Add Column" at bounding box center [700, 381] width 1253 height 465
click at [555, 409] on div "Add Column" at bounding box center [700, 381] width 1253 height 465
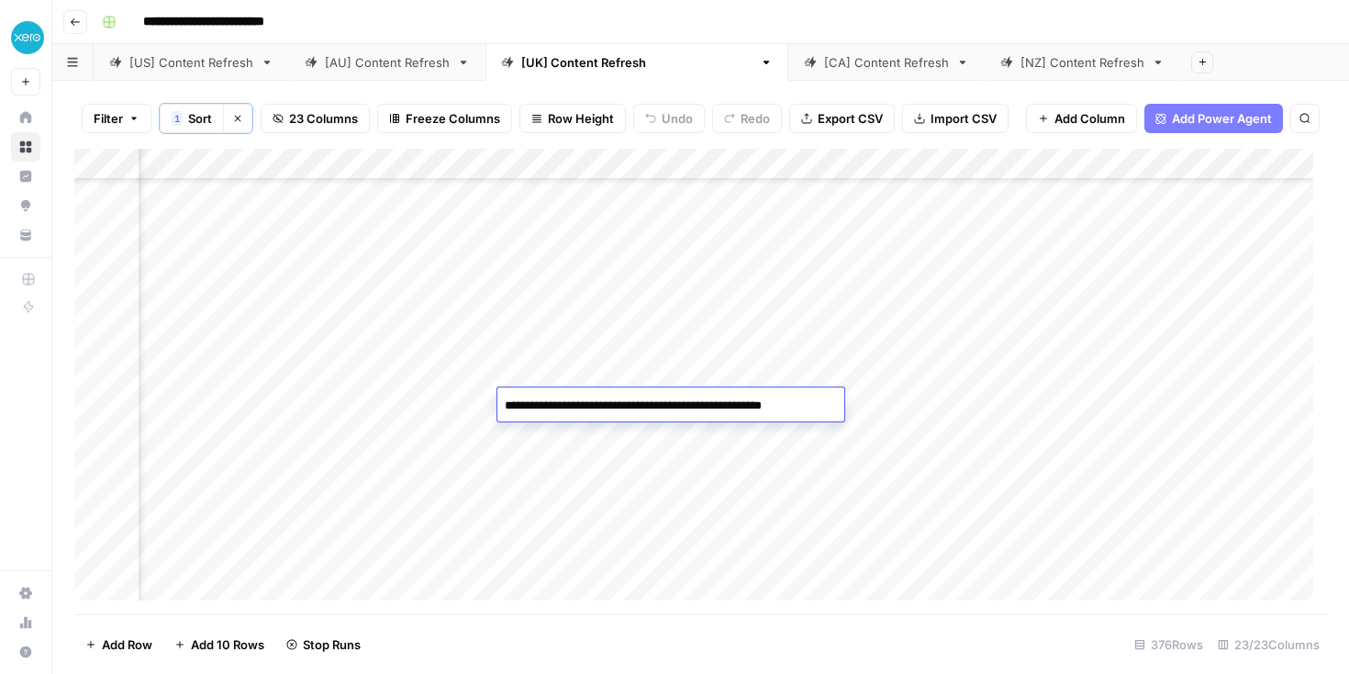
click at [555, 409] on textarea "**********" at bounding box center [667, 406] width 340 height 26
click at [589, 456] on div "Add Column" at bounding box center [700, 381] width 1253 height 465
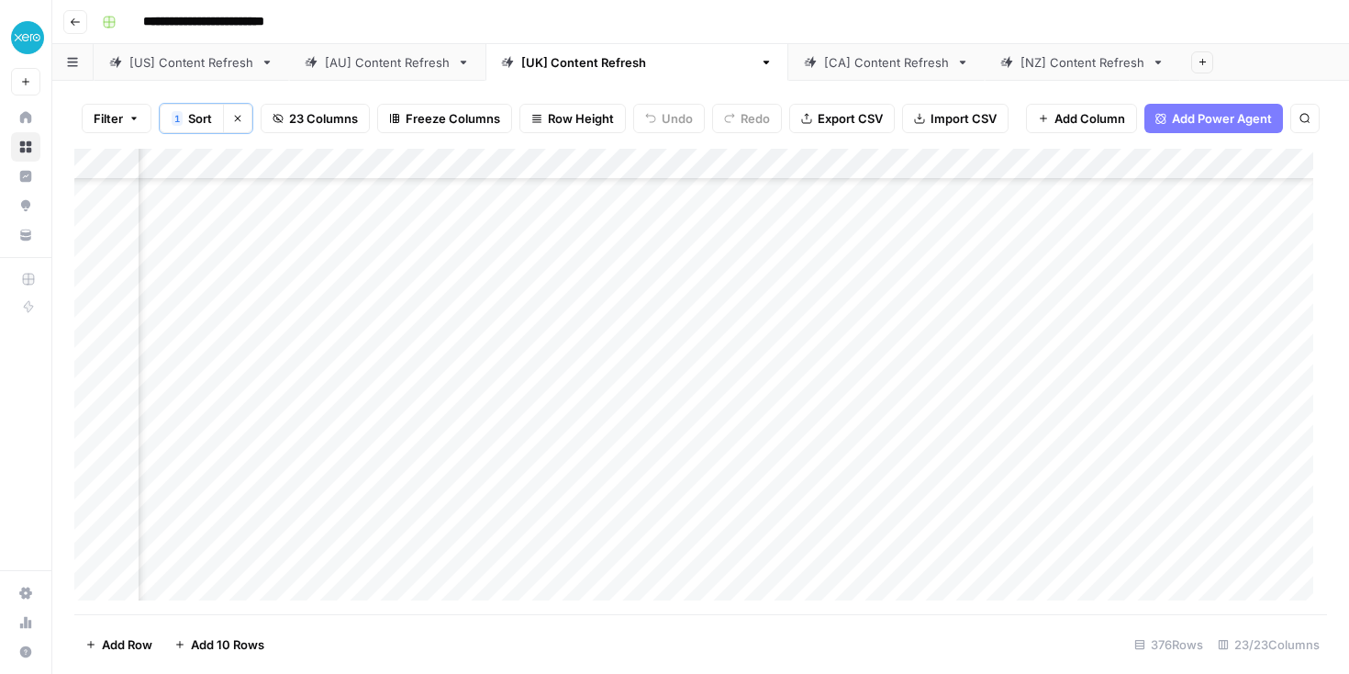
click at [568, 425] on div "Add Column" at bounding box center [700, 381] width 1253 height 465
click at [575, 469] on div "Add Column" at bounding box center [700, 381] width 1253 height 465
click at [574, 452] on div "Add Column" at bounding box center [700, 381] width 1253 height 465
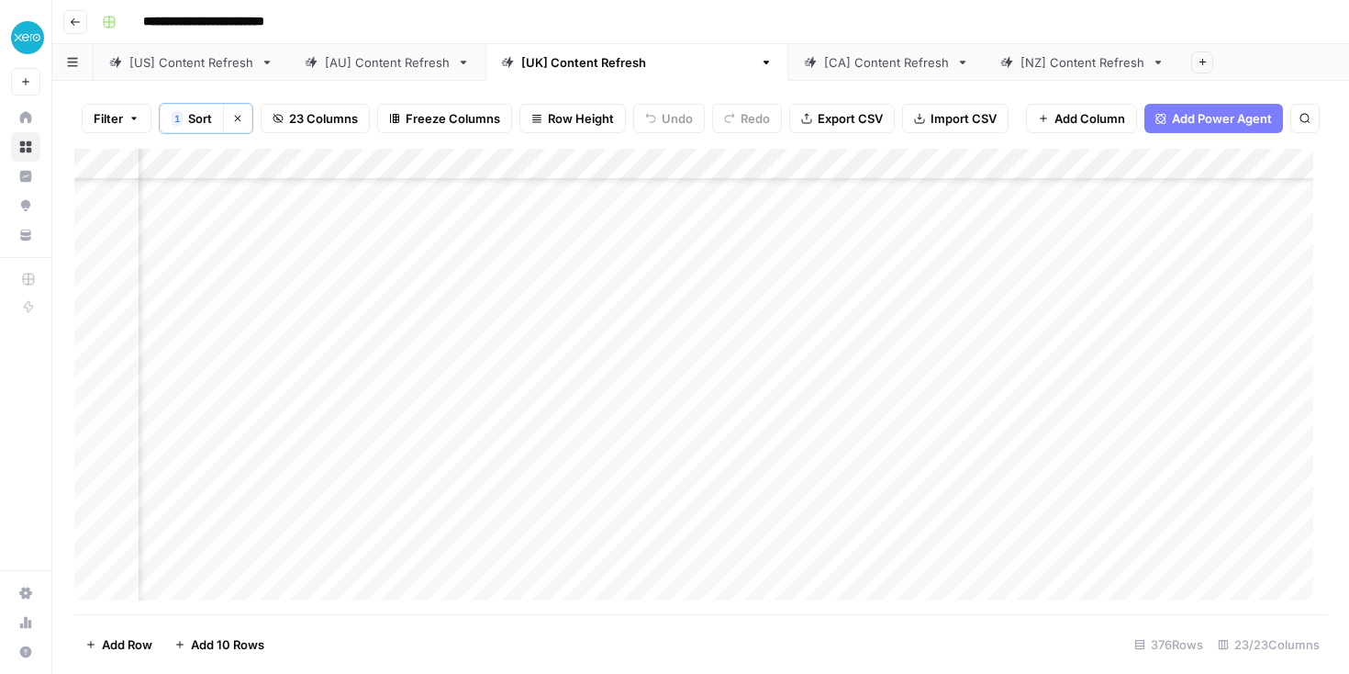
click at [574, 452] on div "Add Column" at bounding box center [700, 381] width 1253 height 465
click at [574, 452] on textarea "**********" at bounding box center [644, 449] width 294 height 26
click at [414, 512] on div "Add Column" at bounding box center [700, 381] width 1253 height 465
click at [518, 472] on div "Add Column" at bounding box center [700, 381] width 1253 height 465
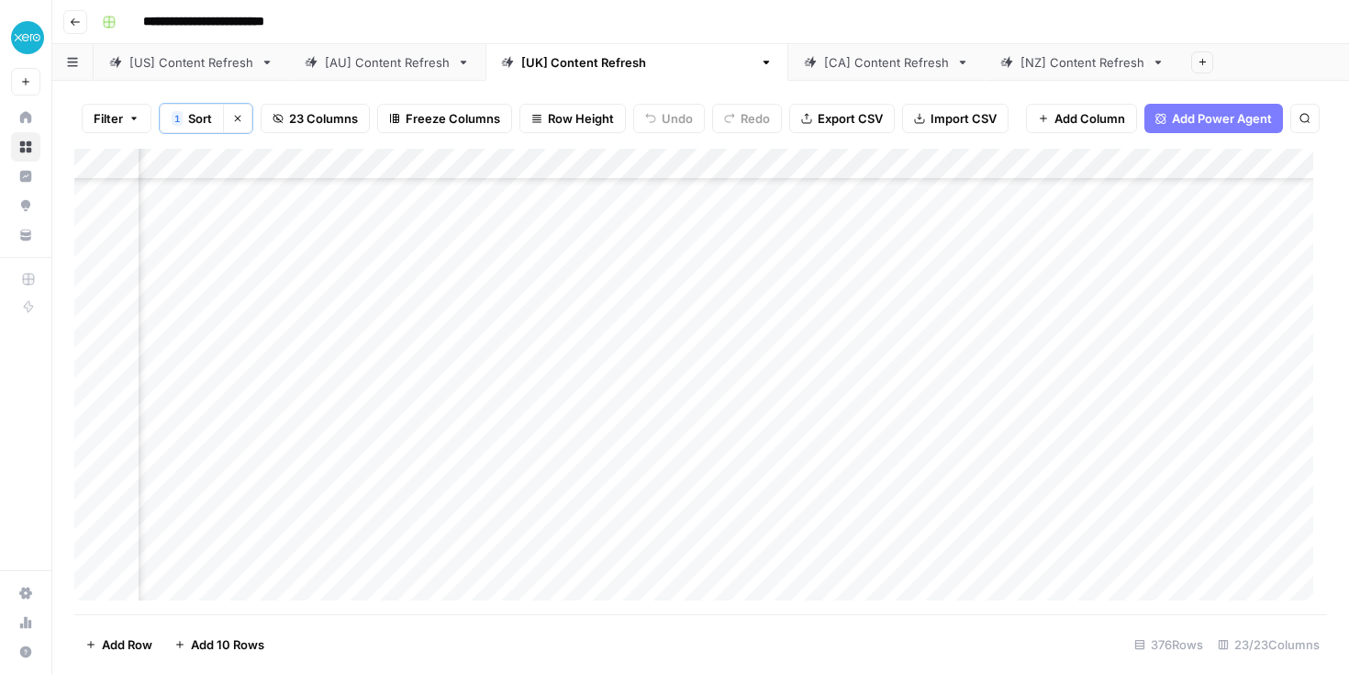
click at [518, 472] on div "Add Column" at bounding box center [700, 381] width 1253 height 465
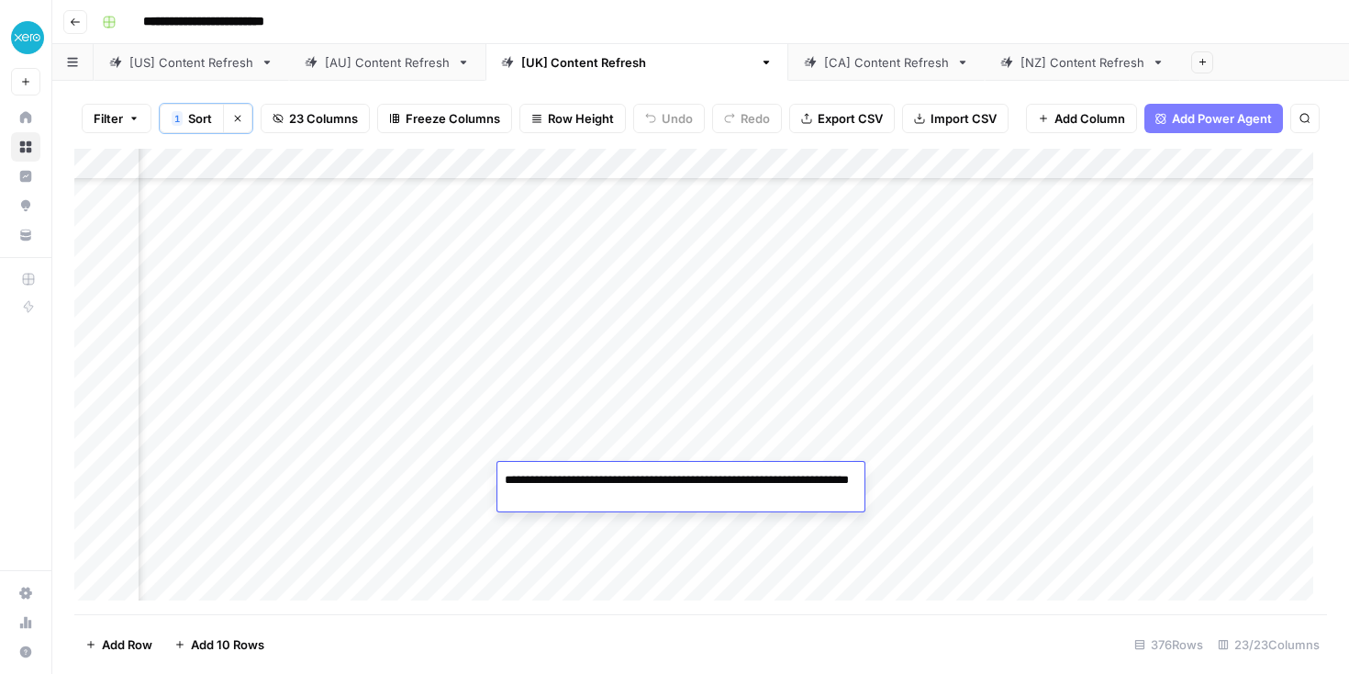
click at [518, 472] on textarea "**********" at bounding box center [680, 489] width 367 height 44
click at [664, 478] on textarea "**********" at bounding box center [680, 489] width 367 height 44
drag, startPoint x: 667, startPoint y: 479, endPoint x: 496, endPoint y: 480, distance: 171.6
click at [496, 480] on body "**********" at bounding box center [674, 337] width 1349 height 674
click at [591, 559] on div "Add Column" at bounding box center [700, 381] width 1253 height 465
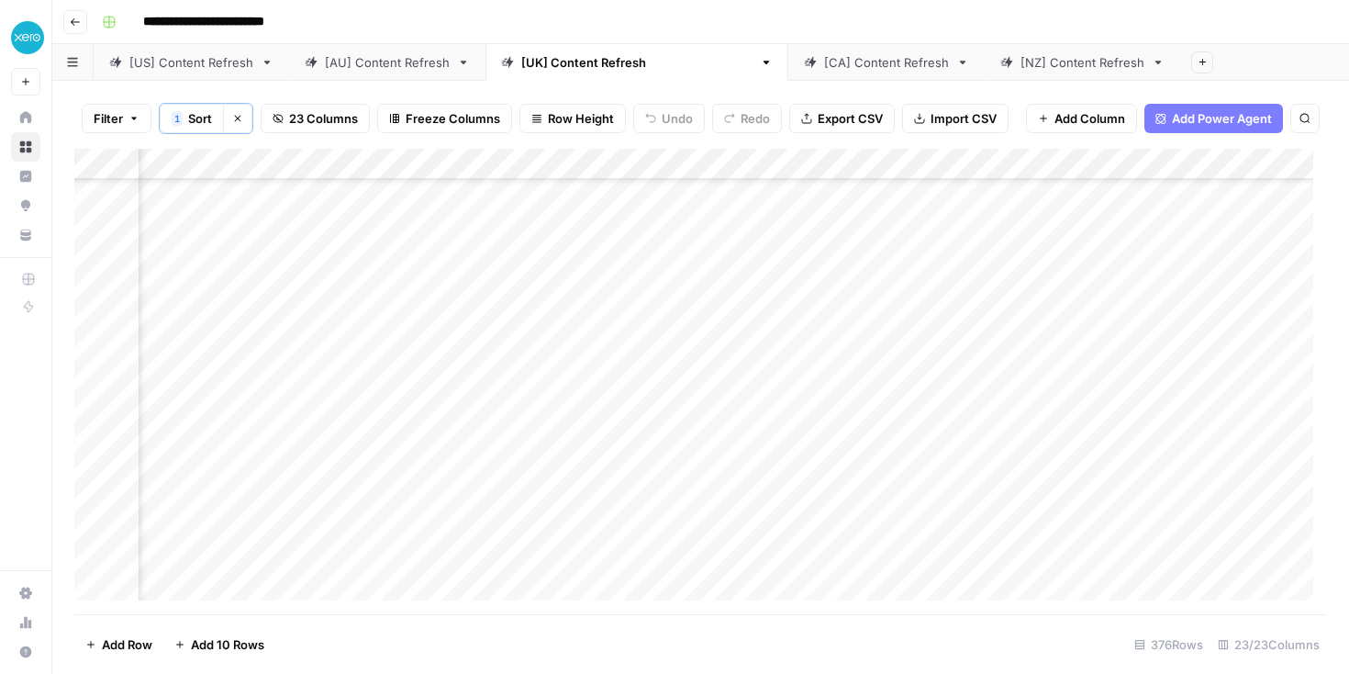
click at [908, 474] on div "Add Column" at bounding box center [700, 381] width 1253 height 465
click at [1144, 421] on div "Add Column" at bounding box center [700, 381] width 1253 height 465
click at [347, 320] on div "Add Column" at bounding box center [700, 381] width 1253 height 465
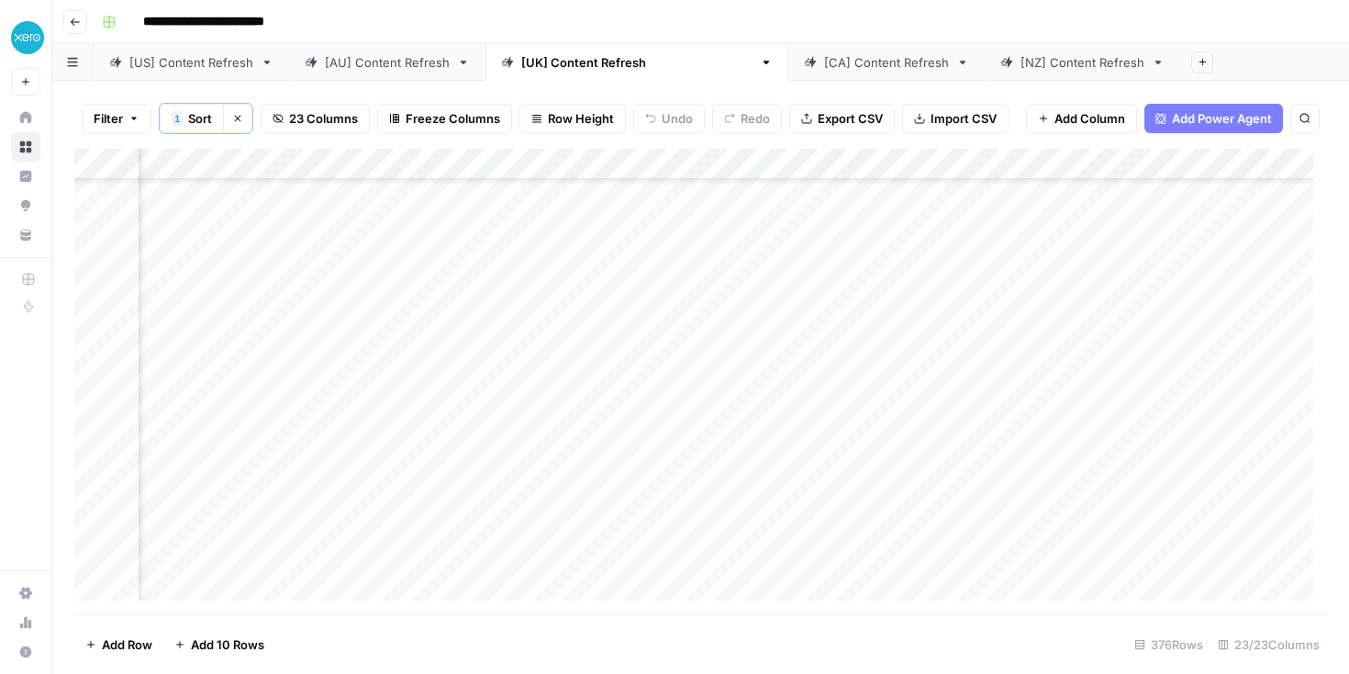
scroll to position [241, 0]
click at [577, 486] on div "Add Column" at bounding box center [700, 381] width 1253 height 465
click at [578, 486] on div "Add Column" at bounding box center [700, 381] width 1253 height 465
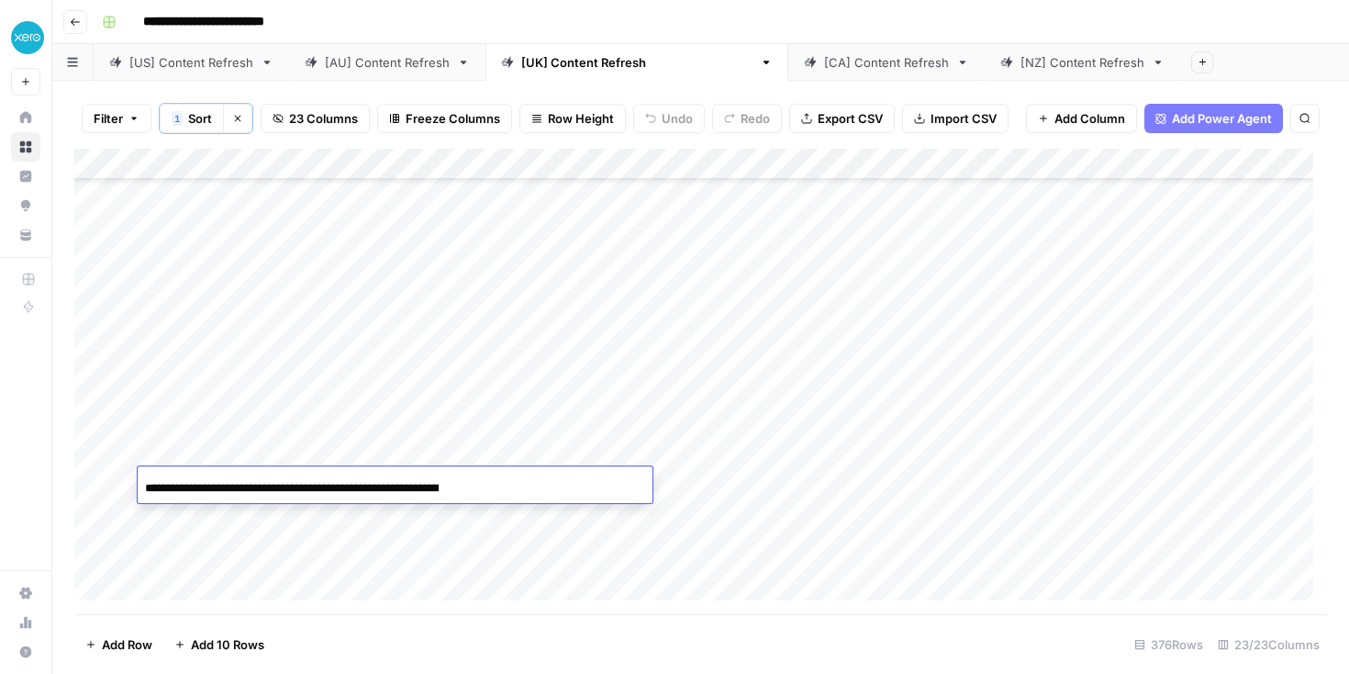
scroll to position [0, 0]
click at [578, 486] on div "**********" at bounding box center [395, 487] width 515 height 31
click at [473, 485] on div "**********" at bounding box center [395, 487] width 515 height 31
click at [394, 495] on input "**********" at bounding box center [292, 488] width 294 height 22
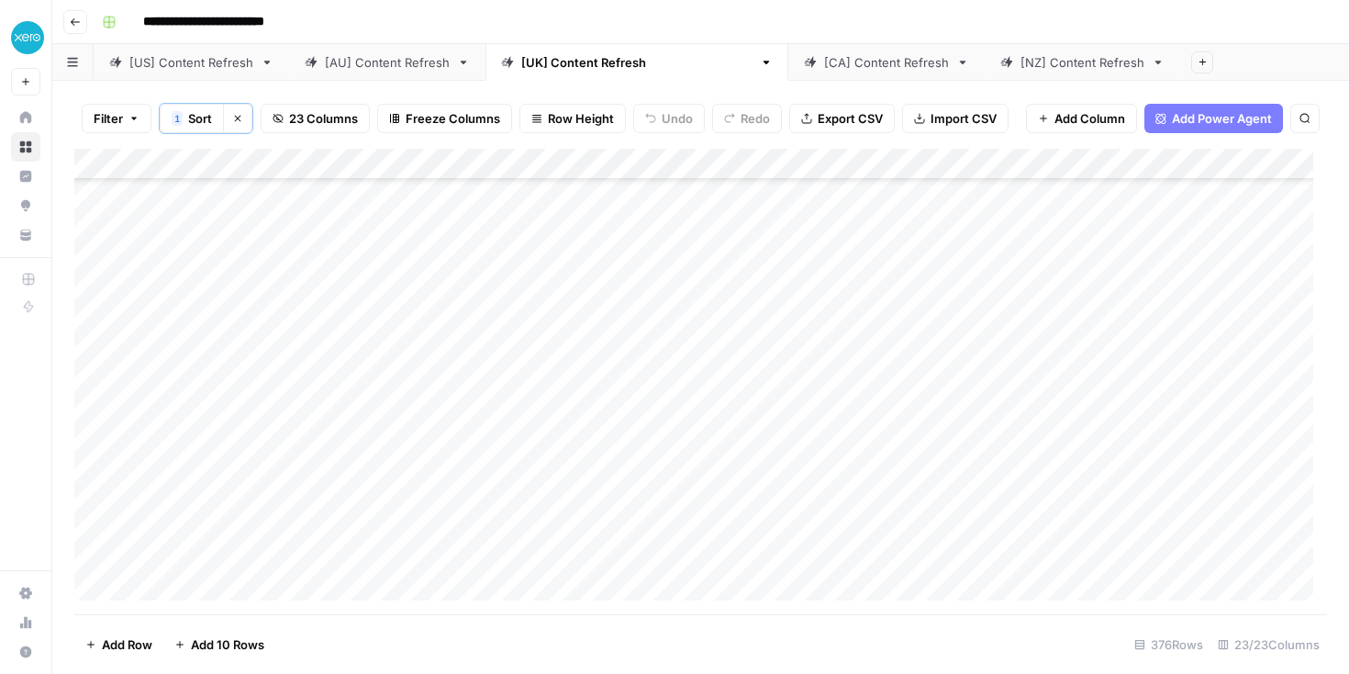
click at [534, 519] on div "Add Column" at bounding box center [700, 381] width 1253 height 465
click at [531, 480] on div "Add Column" at bounding box center [700, 381] width 1253 height 465
click at [628, 485] on div "Add Column" at bounding box center [700, 381] width 1253 height 465
click at [821, 485] on div "Add Column" at bounding box center [700, 381] width 1253 height 465
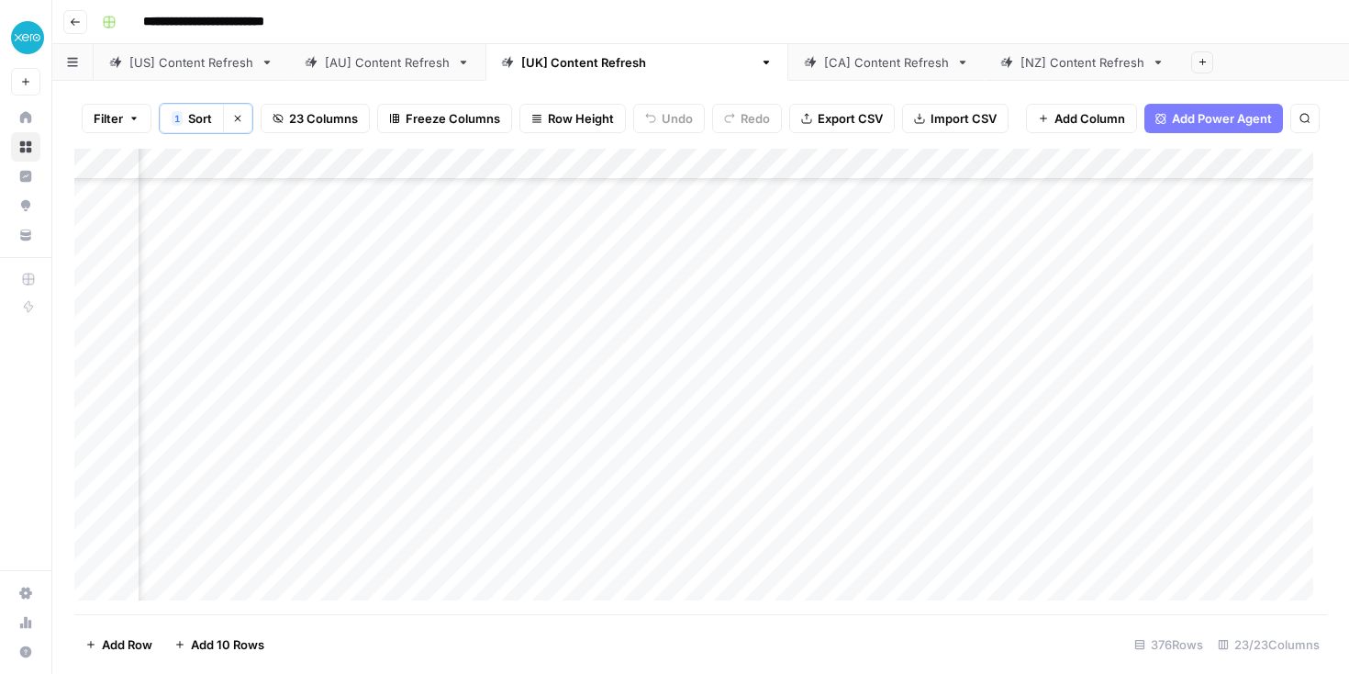
click at [866, 453] on div "Add Column" at bounding box center [700, 381] width 1253 height 465
click at [914, 452] on div "Add Column" at bounding box center [700, 381] width 1253 height 465
click at [1085, 482] on div "Add Column" at bounding box center [700, 381] width 1253 height 465
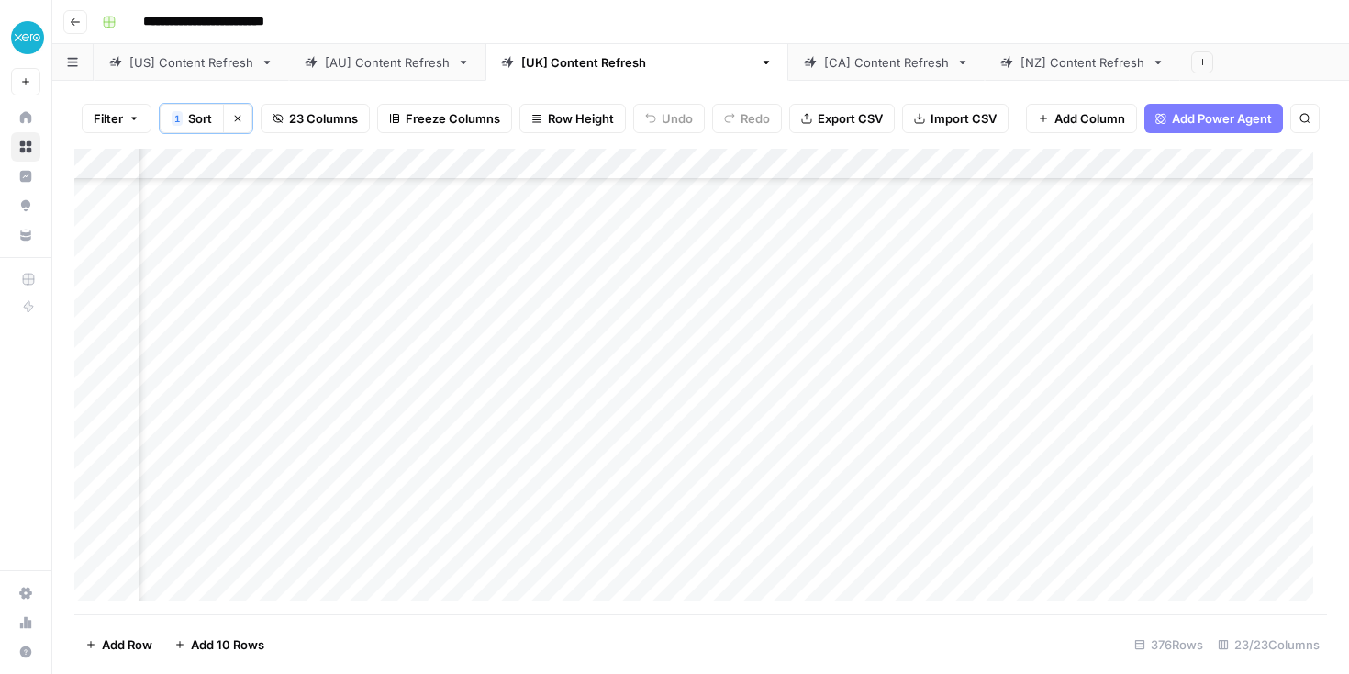
click at [639, 514] on div "Add Column" at bounding box center [700, 381] width 1253 height 465
click at [908, 321] on div "Add Column" at bounding box center [700, 381] width 1253 height 465
click at [920, 297] on div "Add Column" at bounding box center [700, 381] width 1253 height 465
click at [952, 422] on div "Add Column" at bounding box center [700, 381] width 1253 height 465
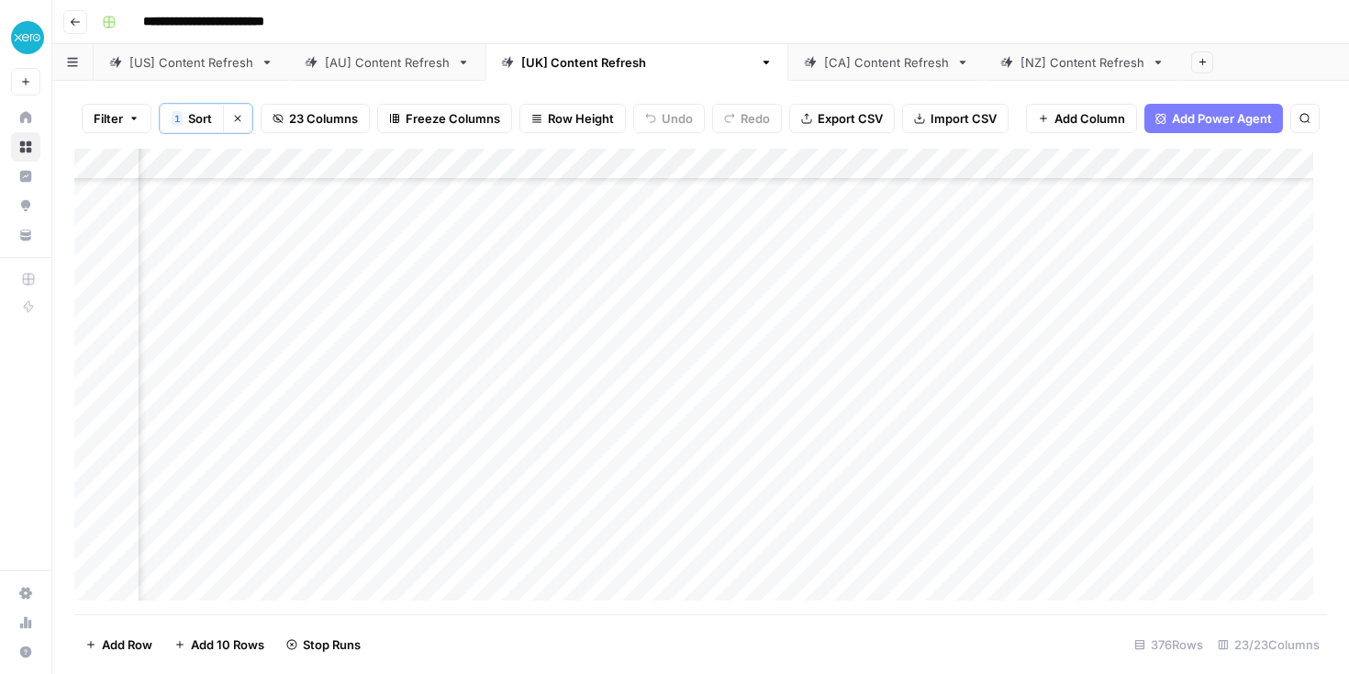
scroll to position [362, 835]
click at [520, 422] on div "Add Column" at bounding box center [700, 381] width 1253 height 465
click at [518, 402] on div "Add Column" at bounding box center [700, 381] width 1253 height 465
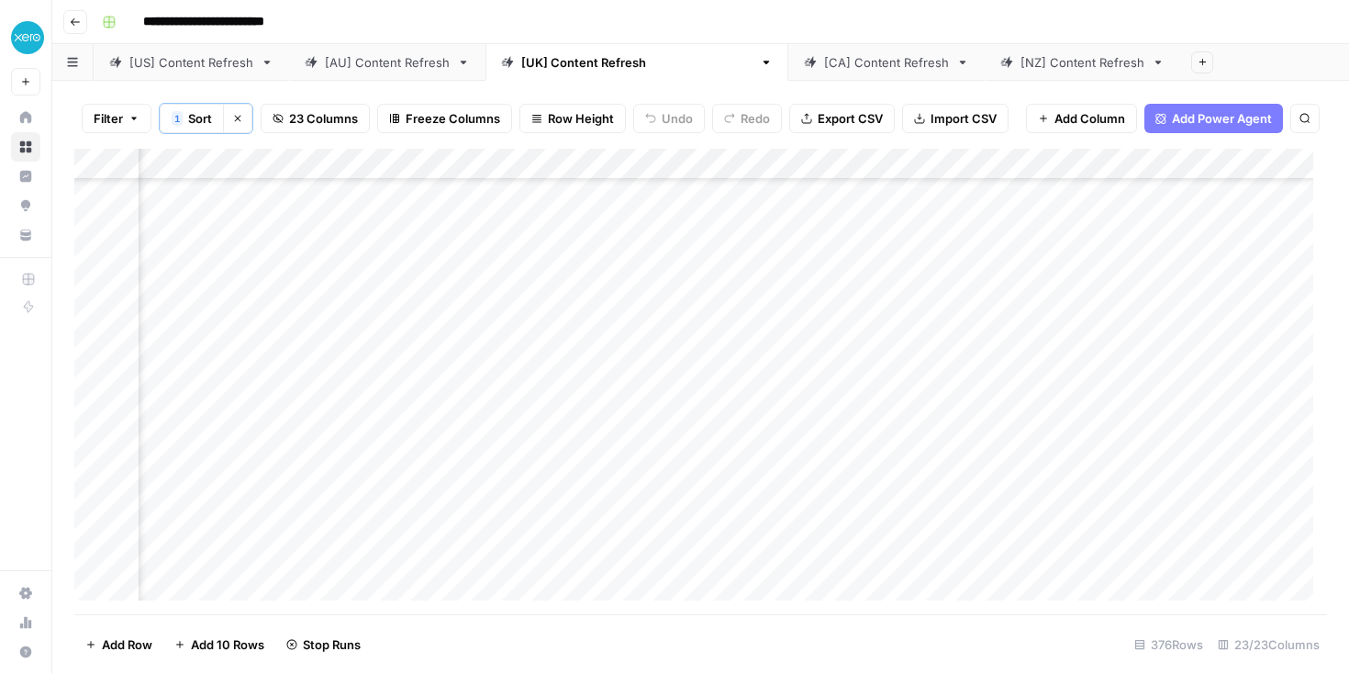
click at [551, 408] on div "Add Column" at bounding box center [700, 381] width 1253 height 465
click at [331, 450] on div "Add Column" at bounding box center [700, 381] width 1253 height 465
click at [398, 445] on div "Add Column" at bounding box center [700, 381] width 1253 height 465
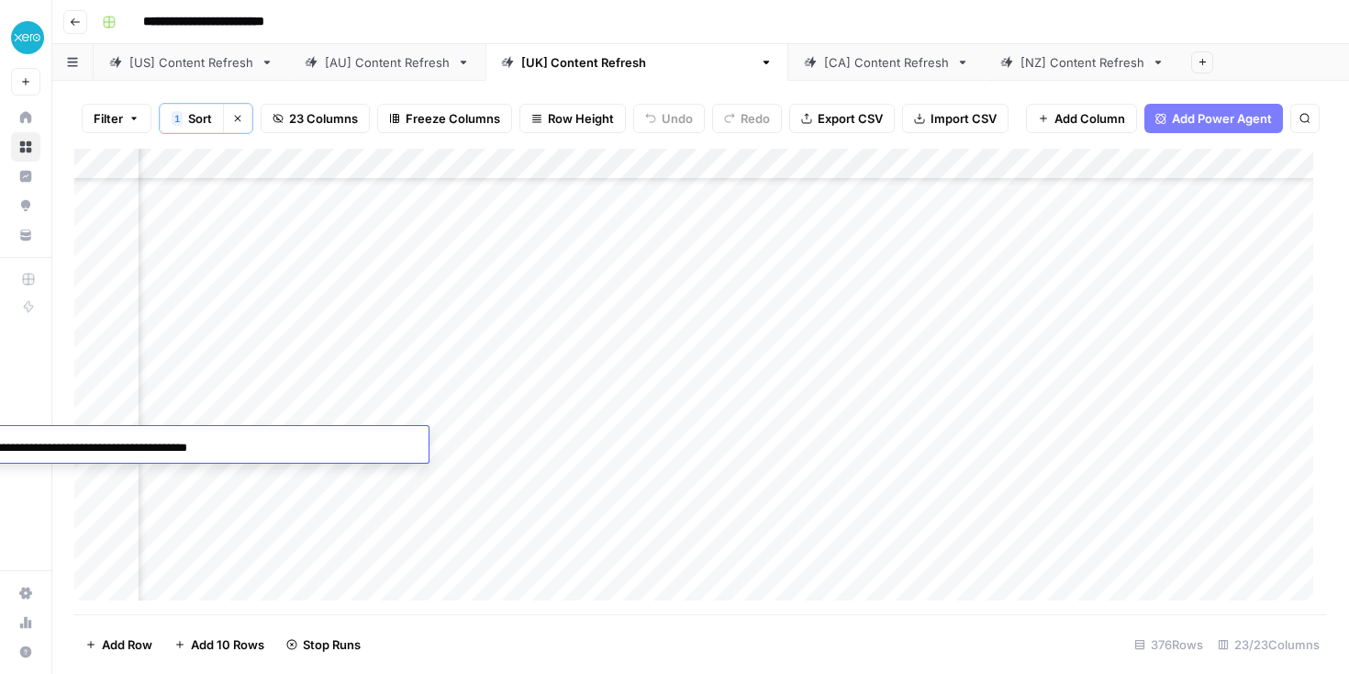
click at [281, 493] on div "Add Column" at bounding box center [700, 381] width 1253 height 465
click at [312, 439] on div "Add Column" at bounding box center [700, 381] width 1253 height 465
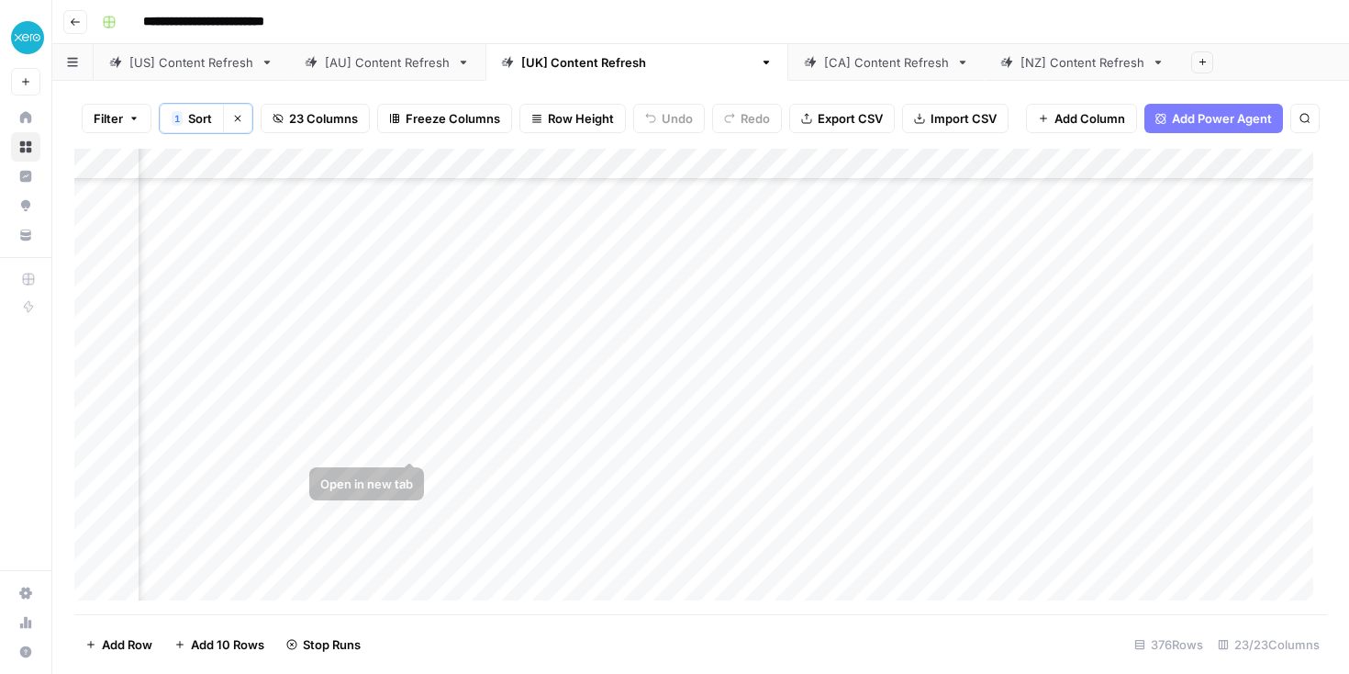
click at [407, 441] on div "Add Column" at bounding box center [700, 381] width 1253 height 465
click at [1178, 445] on div "Add Column" at bounding box center [700, 381] width 1253 height 465
click at [333, 473] on div "Add Column" at bounding box center [700, 381] width 1253 height 465
click at [1169, 468] on div "Add Column" at bounding box center [700, 381] width 1253 height 465
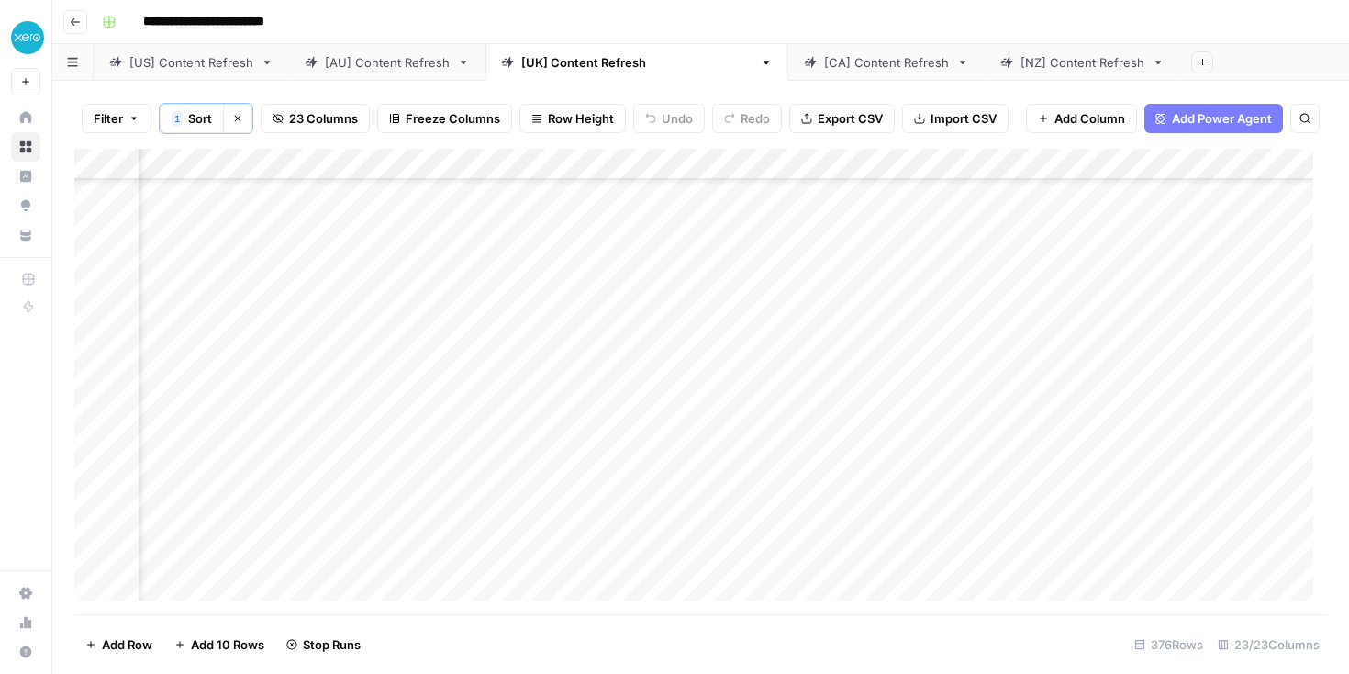
click at [1034, 374] on div "Add Column" at bounding box center [700, 381] width 1253 height 465
click at [888, 310] on div "Add Column" at bounding box center [700, 381] width 1253 height 465
click at [574, 378] on div "Add Column" at bounding box center [700, 381] width 1253 height 465
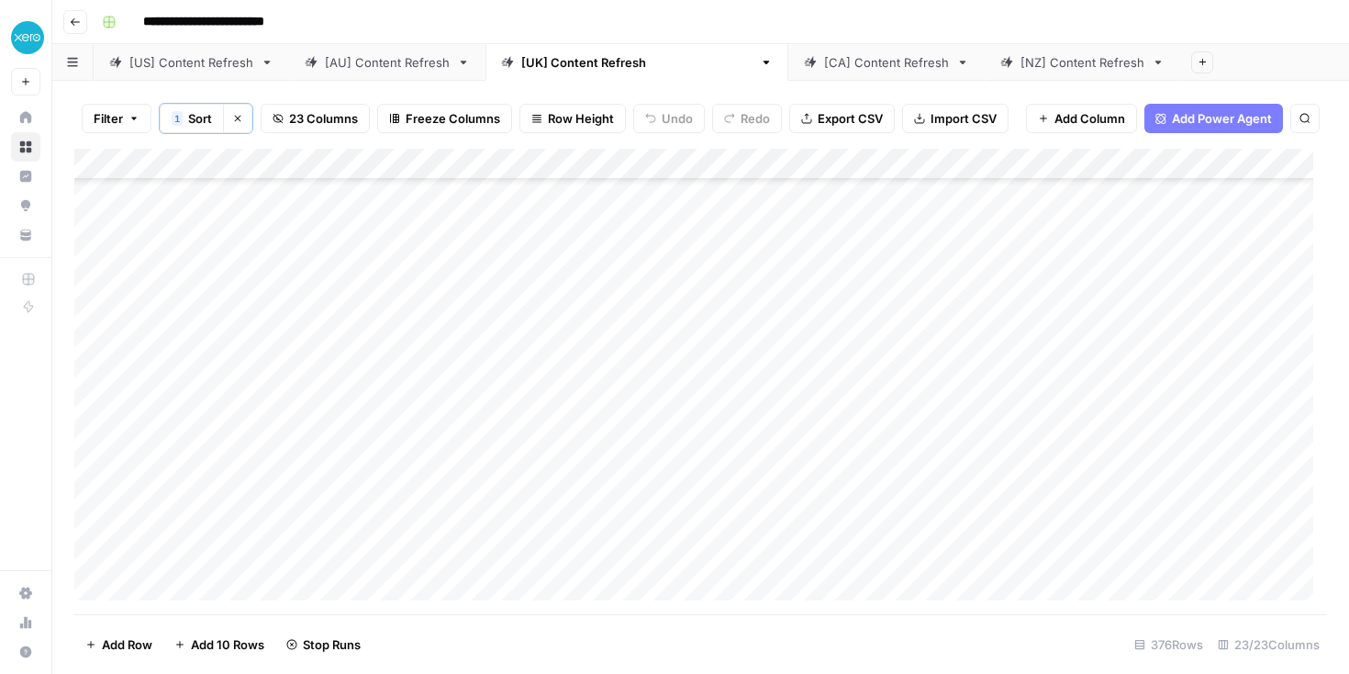
click at [581, 343] on div "Add Column" at bounding box center [700, 381] width 1253 height 465
click at [608, 340] on div "Add Column" at bounding box center [700, 381] width 1253 height 465
click at [509, 463] on div "Add Column" at bounding box center [700, 381] width 1253 height 465
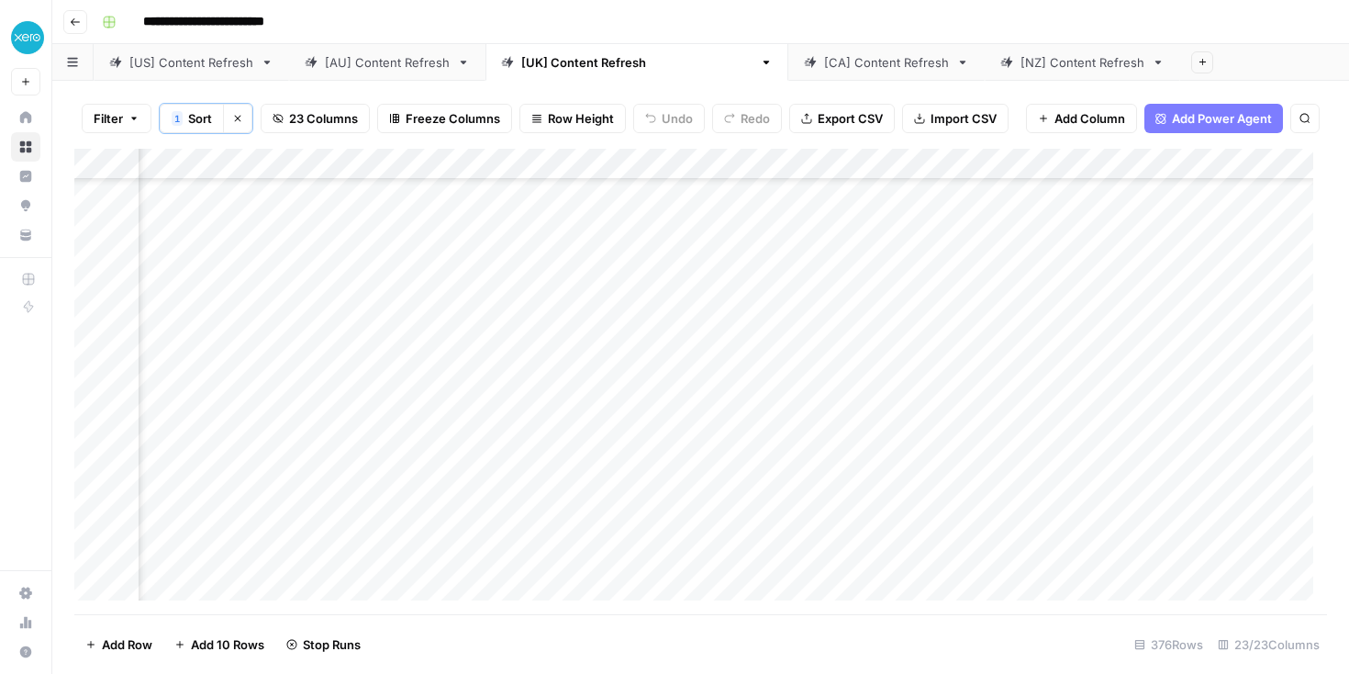
click at [512, 502] on div "Add Column" at bounding box center [700, 381] width 1253 height 465
click at [1010, 395] on div "Add Column" at bounding box center [700, 381] width 1253 height 465
click at [1022, 429] on div "Add Column" at bounding box center [700, 381] width 1253 height 465
click at [1014, 389] on div "Add Column" at bounding box center [700, 381] width 1253 height 465
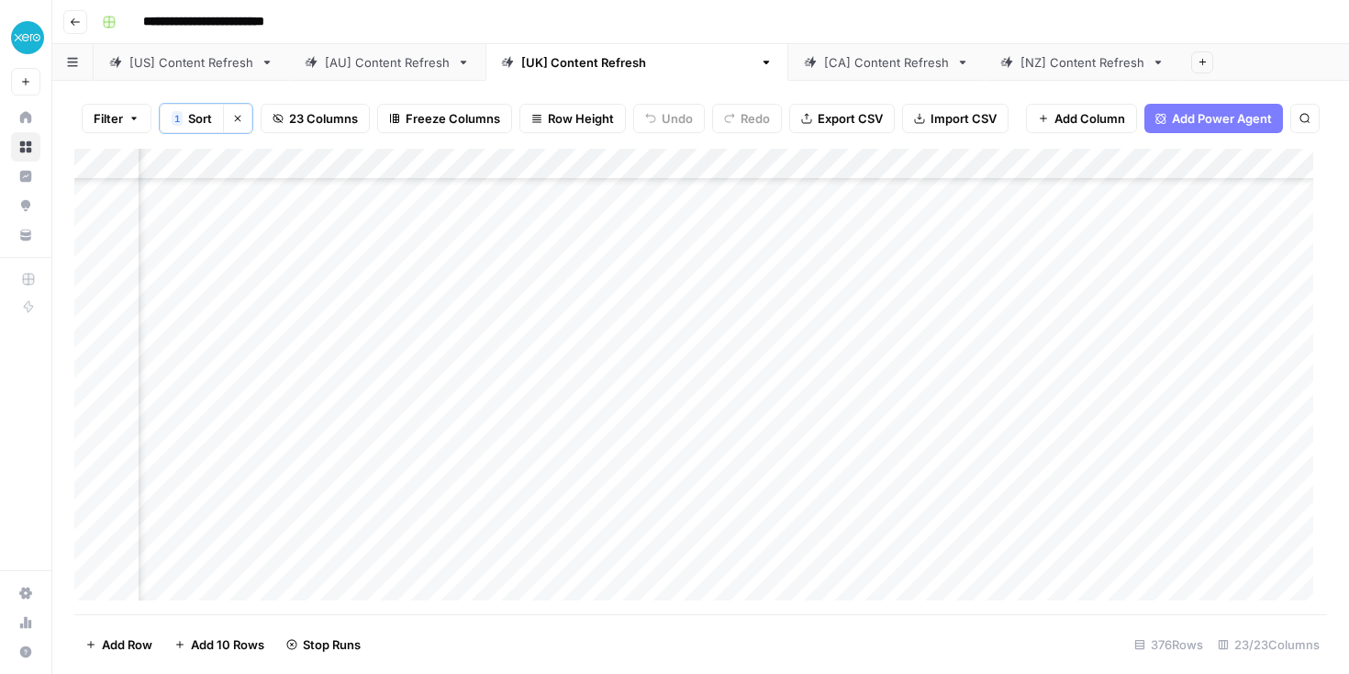
scroll to position [360, 1689]
click at [1000, 61] on div "[NZ] Content Refresh" at bounding box center [1072, 62] width 144 height 18
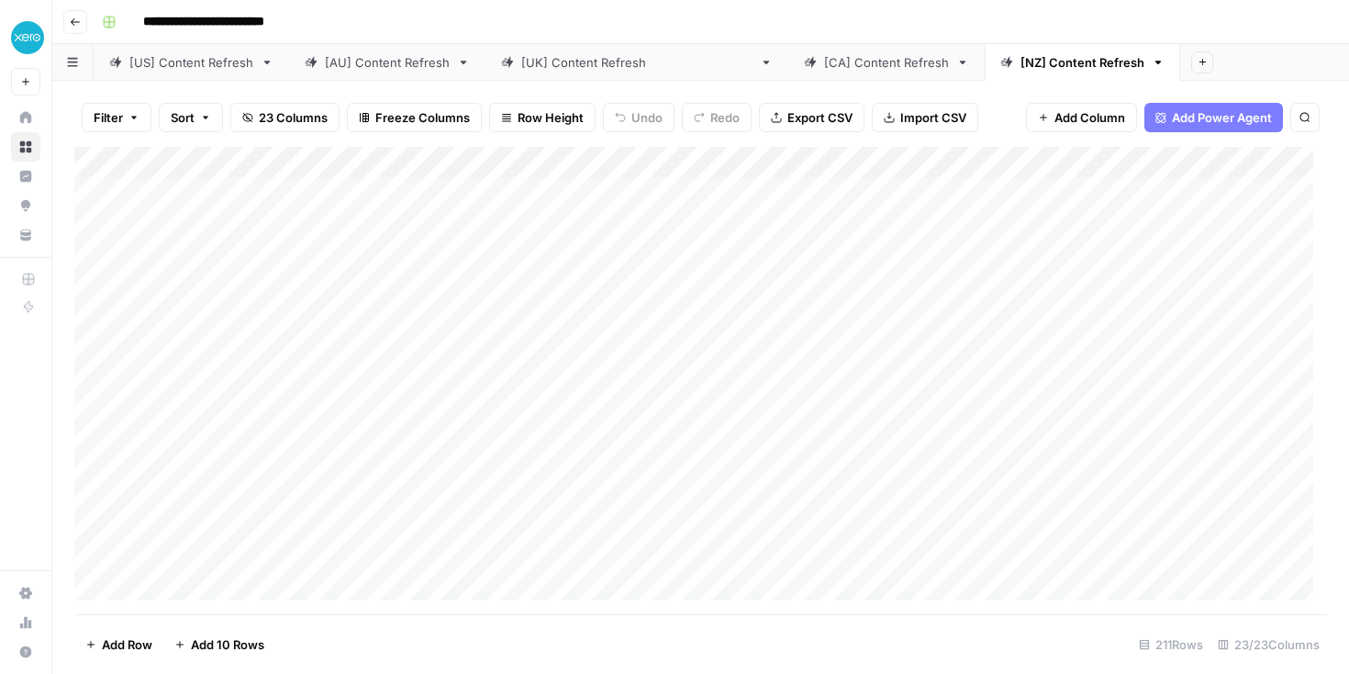
click at [1010, 160] on div "Add Column" at bounding box center [700, 380] width 1253 height 467
click at [995, 284] on span "Sort Descending" at bounding box center [1063, 291] width 161 height 18
click at [360, 193] on div "Add Column" at bounding box center [700, 381] width 1253 height 465
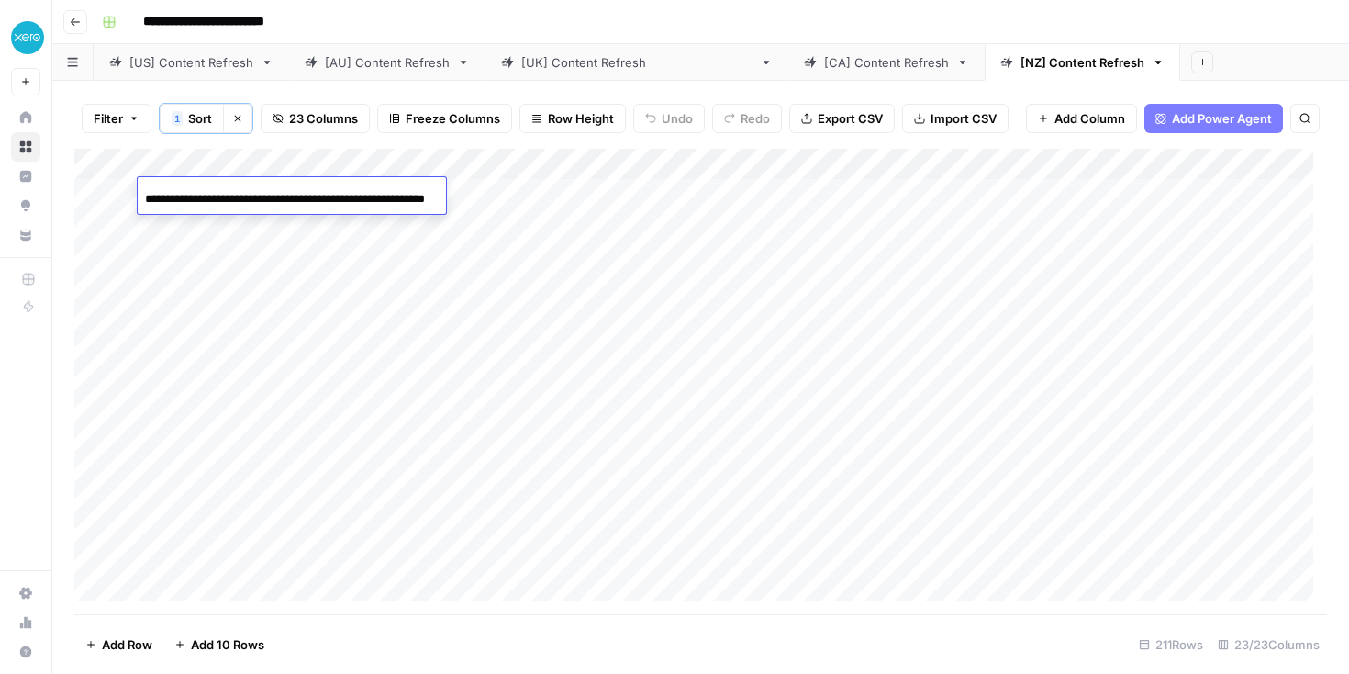
click at [360, 193] on input "**********" at bounding box center [292, 199] width 294 height 22
click at [1150, 195] on div "Add Column" at bounding box center [700, 381] width 1253 height 465
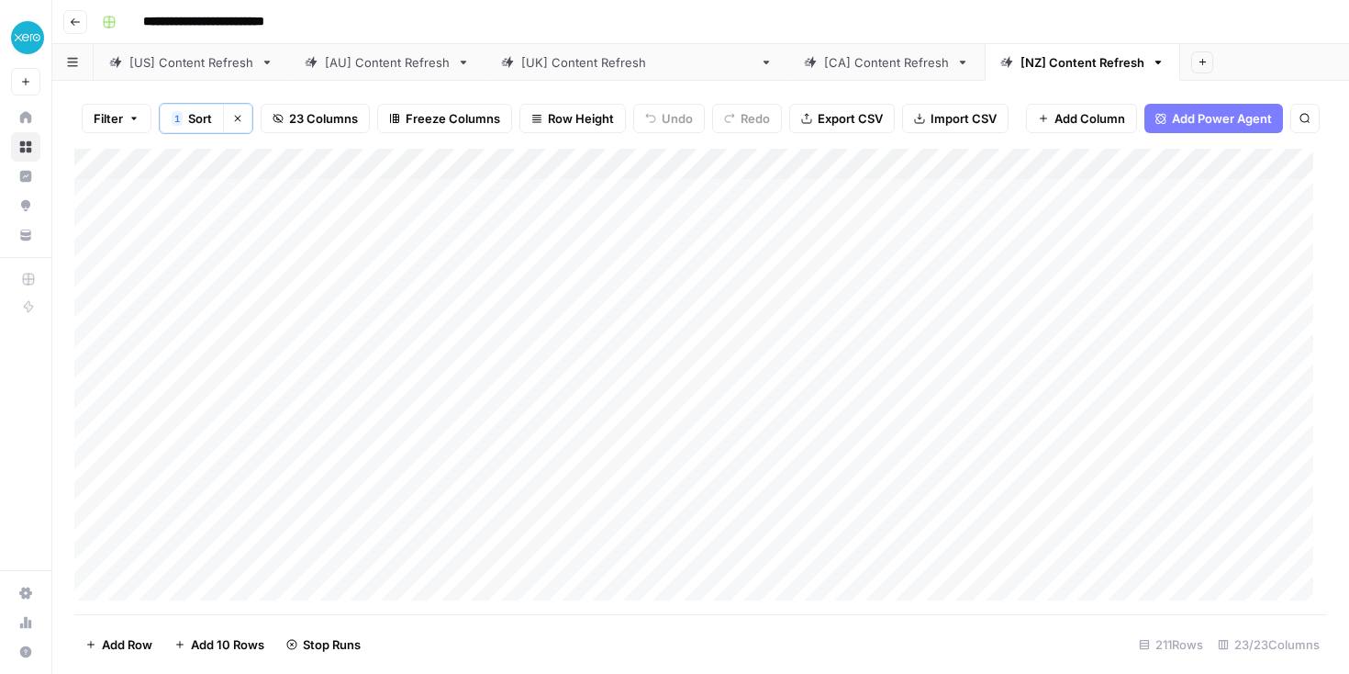
click at [355, 229] on div "Add Column" at bounding box center [700, 381] width 1253 height 465
click at [355, 229] on input "**********" at bounding box center [292, 230] width 294 height 22
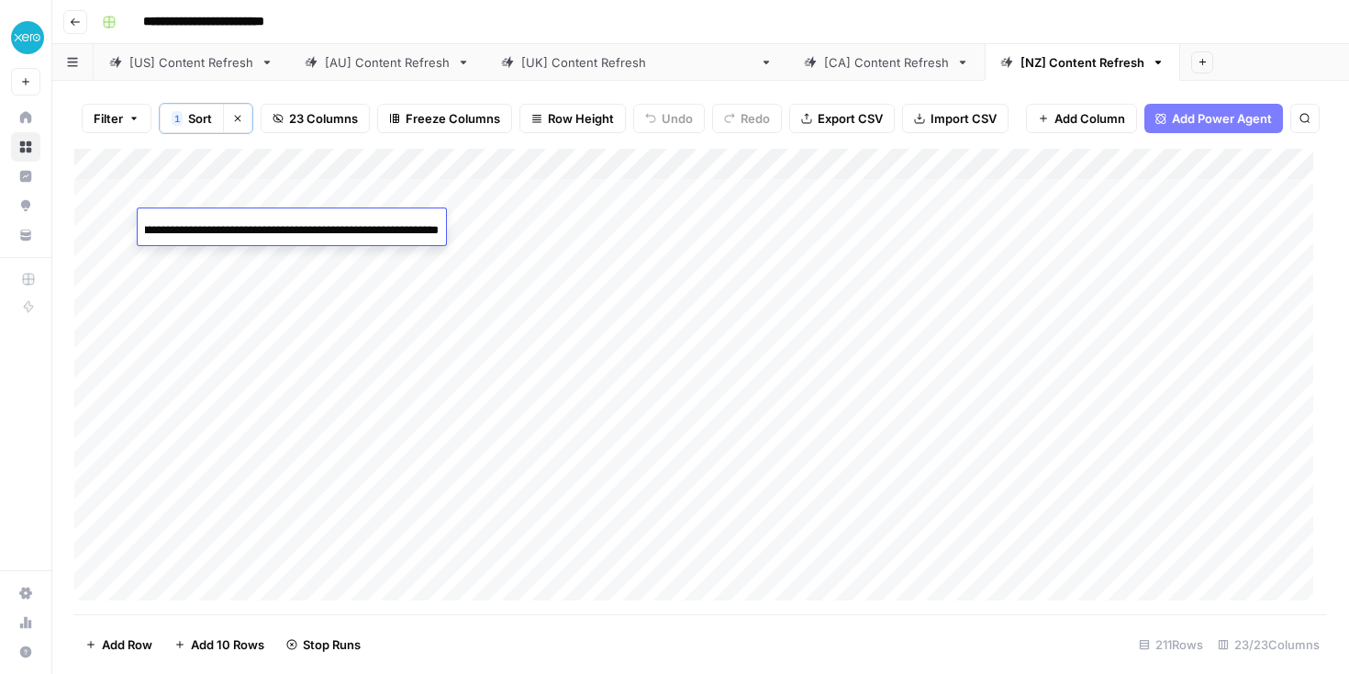
drag, startPoint x: 433, startPoint y: 226, endPoint x: 388, endPoint y: 226, distance: 45.0
click at [388, 226] on input "**********" at bounding box center [292, 230] width 294 height 22
click at [1135, 222] on div "Add Column" at bounding box center [700, 381] width 1253 height 465
click at [330, 246] on div "Add Column" at bounding box center [700, 381] width 1253 height 465
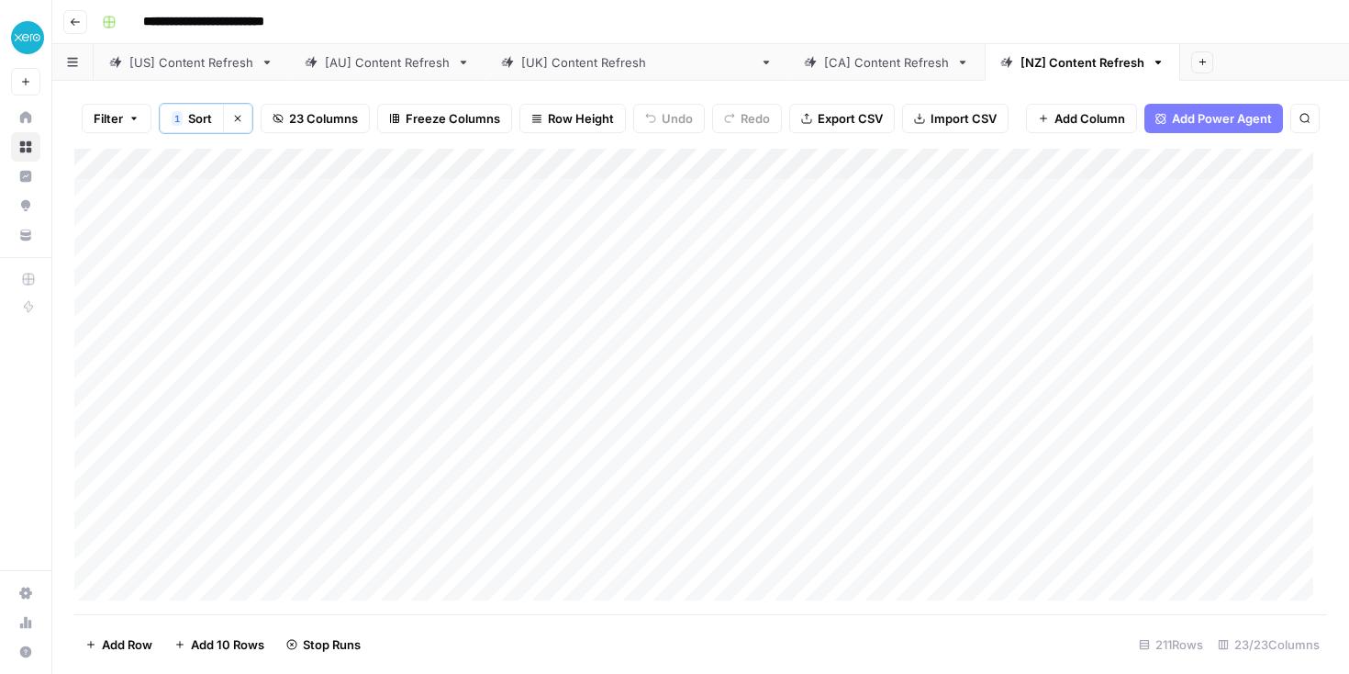
click at [330, 246] on div "Add Column" at bounding box center [700, 381] width 1253 height 465
click at [330, 246] on div "**********" at bounding box center [292, 260] width 308 height 31
click at [356, 252] on input "**********" at bounding box center [292, 262] width 294 height 22
click at [1132, 270] on div "Add Column" at bounding box center [700, 381] width 1253 height 465
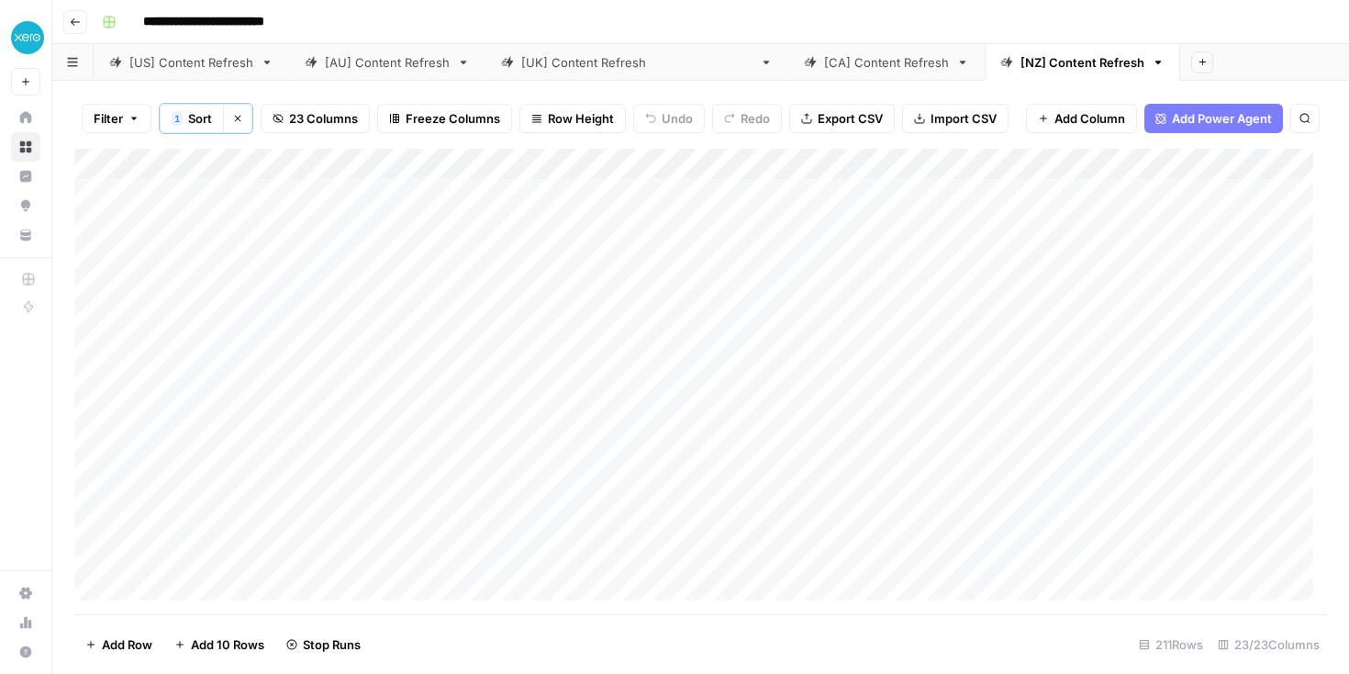
click at [314, 243] on div "Add Column" at bounding box center [700, 381] width 1253 height 465
click at [653, 187] on div "Add Column" at bounding box center [700, 381] width 1253 height 465
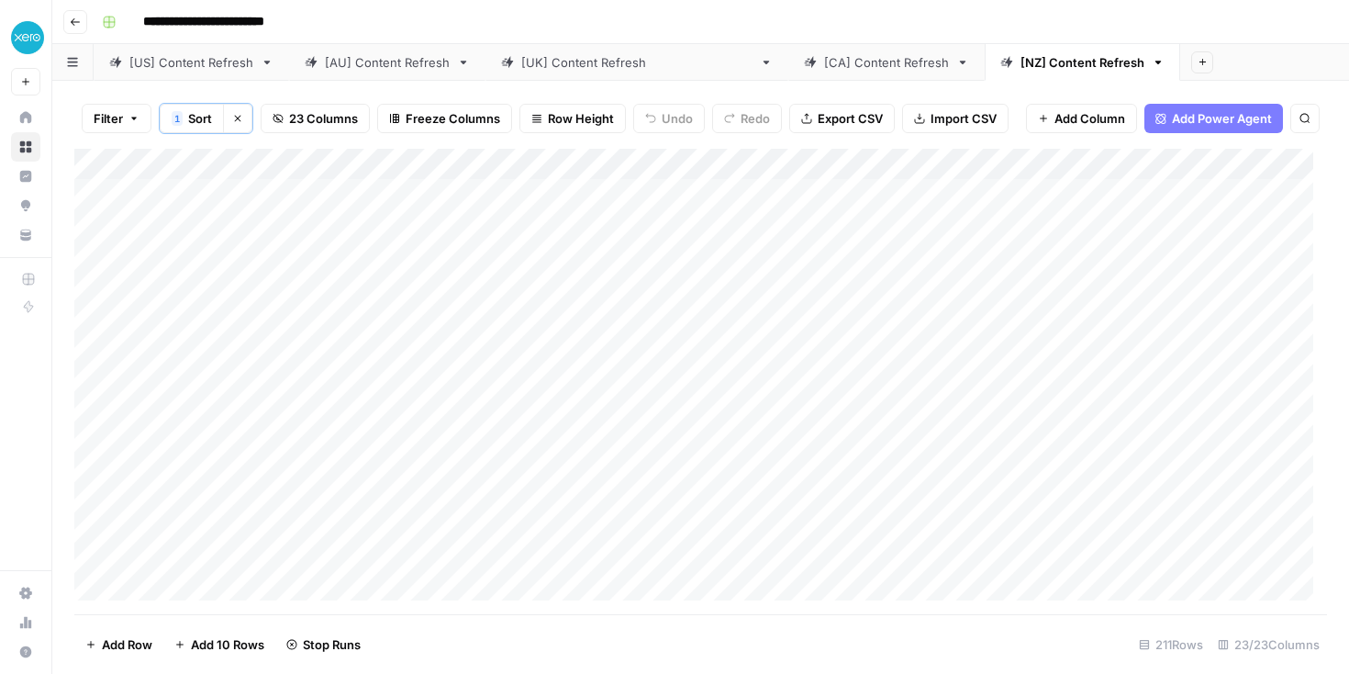
click at [329, 294] on div "Add Column" at bounding box center [700, 381] width 1253 height 465
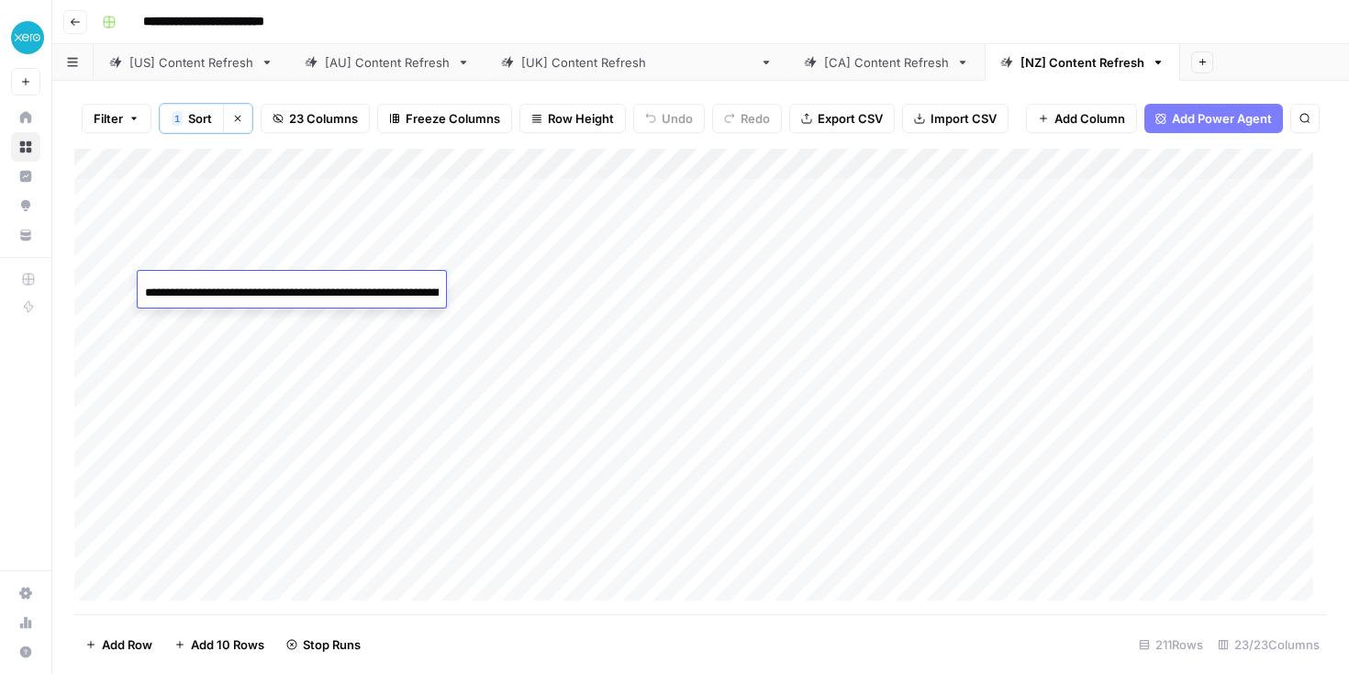
scroll to position [0, 212]
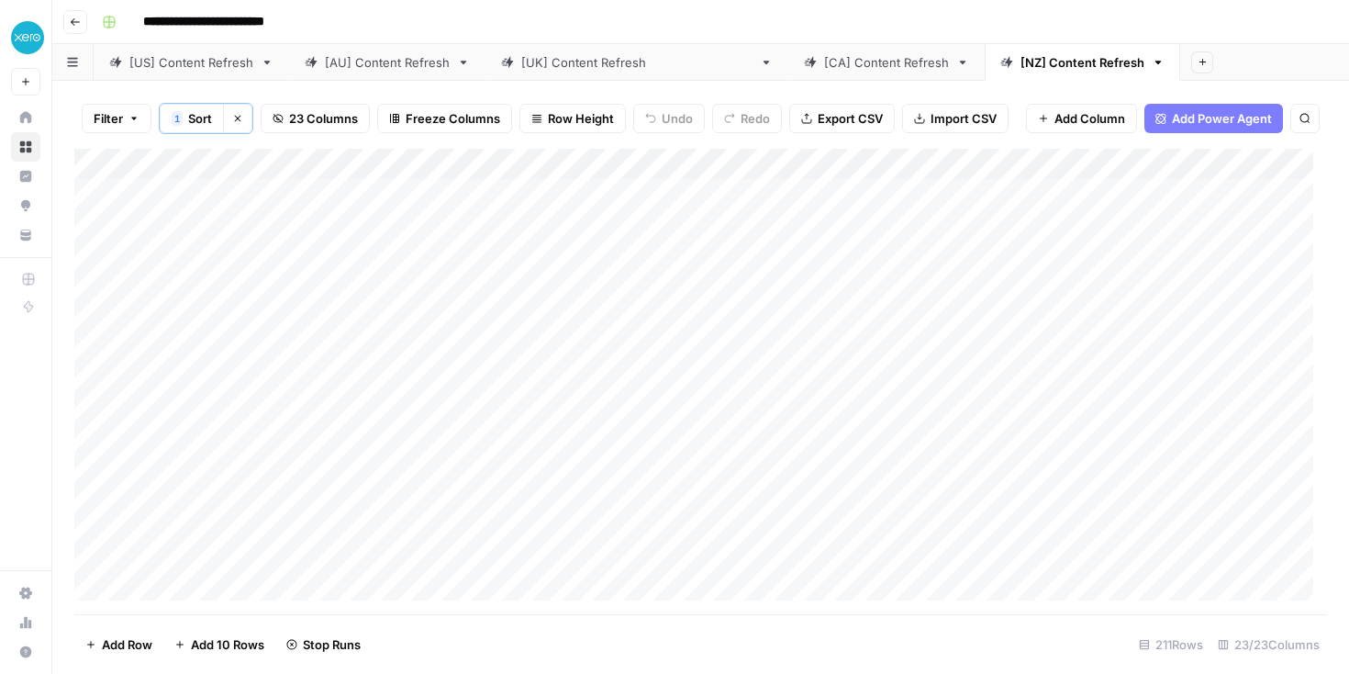
click at [1120, 290] on div "Add Column" at bounding box center [700, 381] width 1253 height 465
click at [865, 223] on div "Add Column" at bounding box center [700, 381] width 1253 height 465
click at [847, 262] on div "Add Column" at bounding box center [700, 381] width 1253 height 465
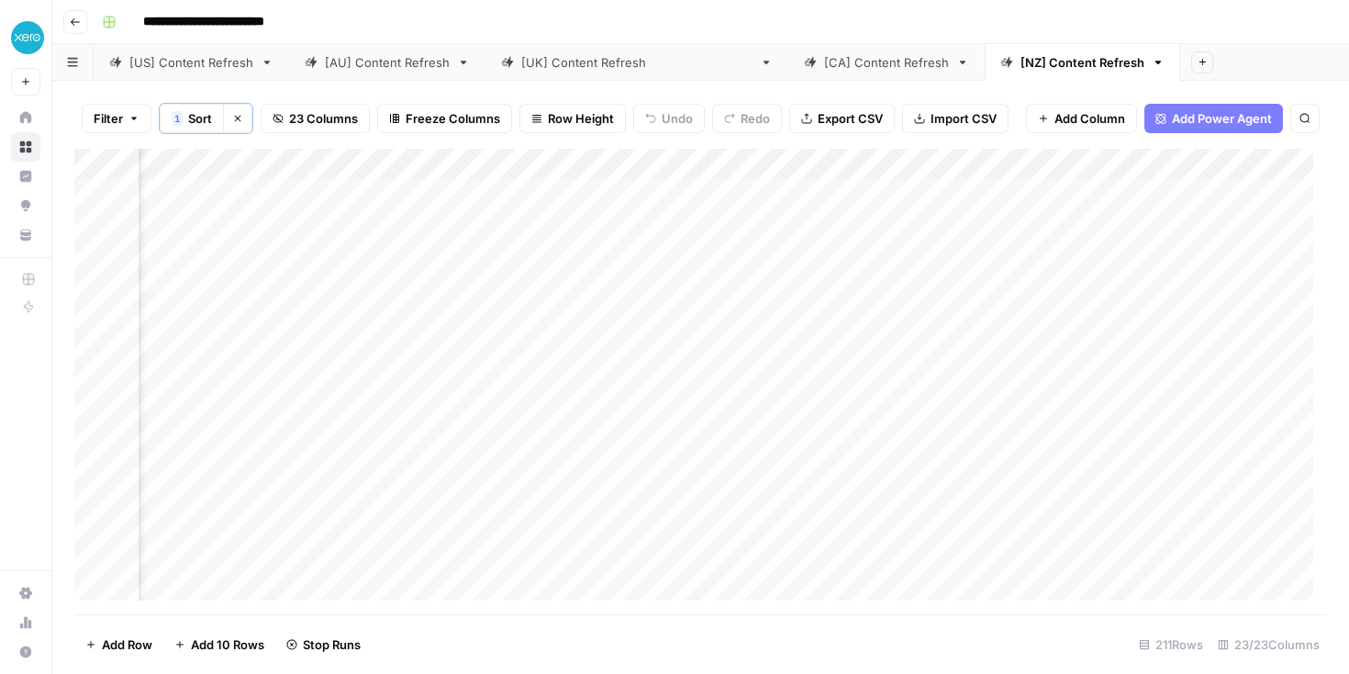
click at [562, 314] on div "Add Column" at bounding box center [700, 381] width 1253 height 465
click at [277, 318] on div "Add Column" at bounding box center [700, 381] width 1253 height 465
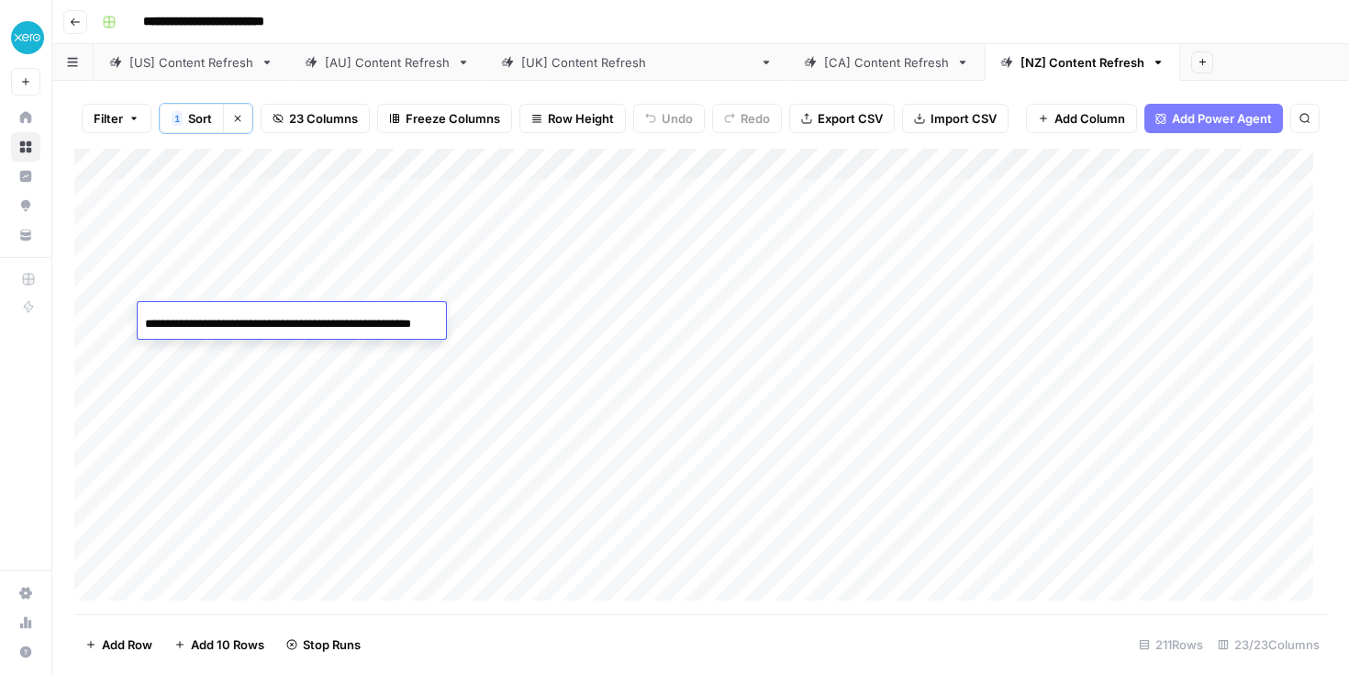
click at [277, 318] on input "**********" at bounding box center [292, 324] width 294 height 22
click at [728, 296] on div "Add Column" at bounding box center [700, 381] width 1253 height 465
click at [209, 76] on link "[US] Content Refresh" at bounding box center [191, 62] width 195 height 37
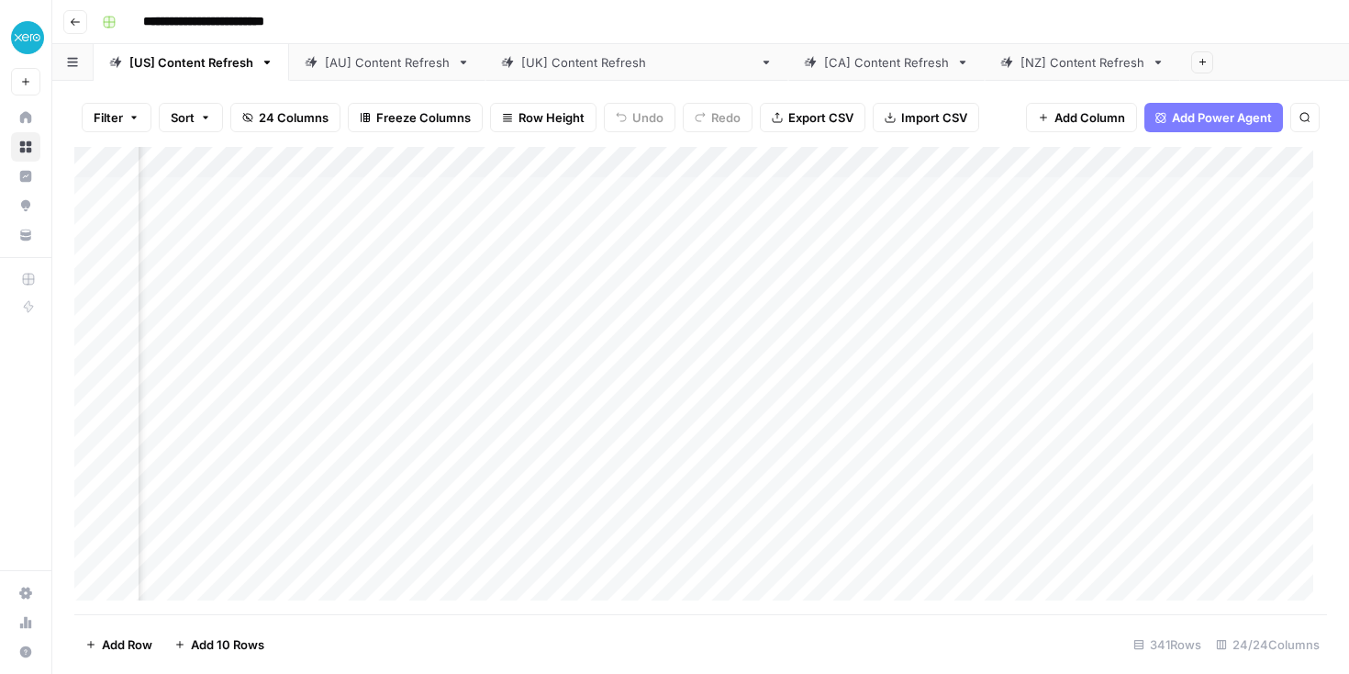
scroll to position [0, 876]
click at [332, 150] on div "Add Column" at bounding box center [700, 380] width 1253 height 467
click at [375, 296] on span "Sort Descending" at bounding box center [382, 291] width 161 height 18
click at [889, 424] on div "Add Column" at bounding box center [700, 381] width 1253 height 465
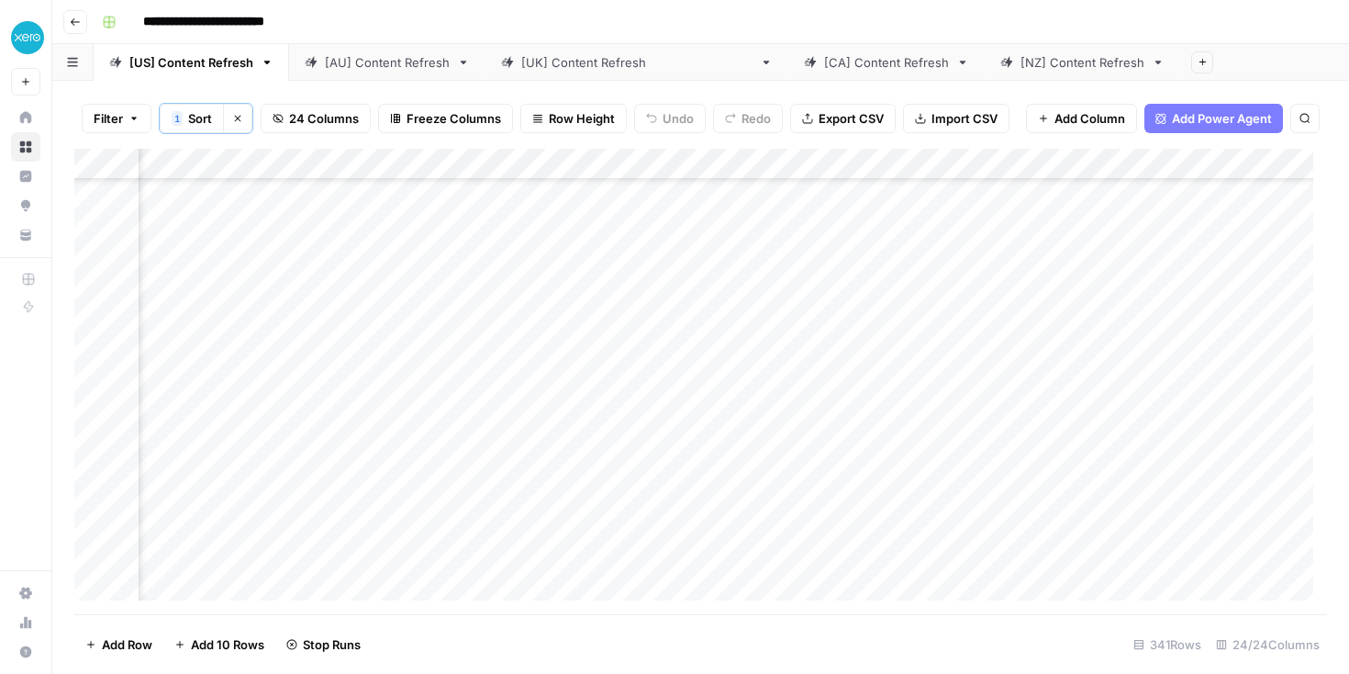
click at [216, 494] on div "Add Column" at bounding box center [700, 381] width 1253 height 465
click at [369, 62] on div "[AU] Content Refresh" at bounding box center [387, 62] width 125 height 18
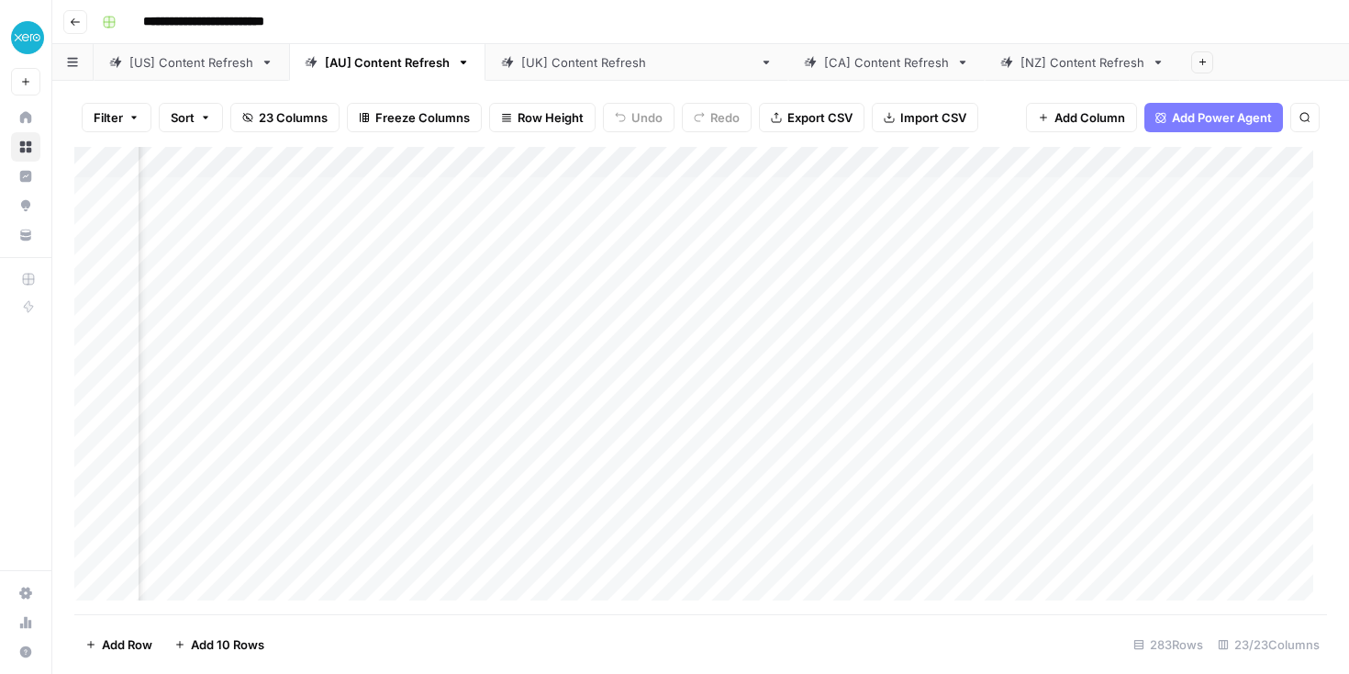
scroll to position [0, 681]
click at [599, 164] on div "Add Column" at bounding box center [700, 380] width 1253 height 467
click at [627, 295] on span "Sort Descending" at bounding box center [651, 291] width 161 height 18
click at [845, 480] on div "Add Column" at bounding box center [700, 381] width 1253 height 465
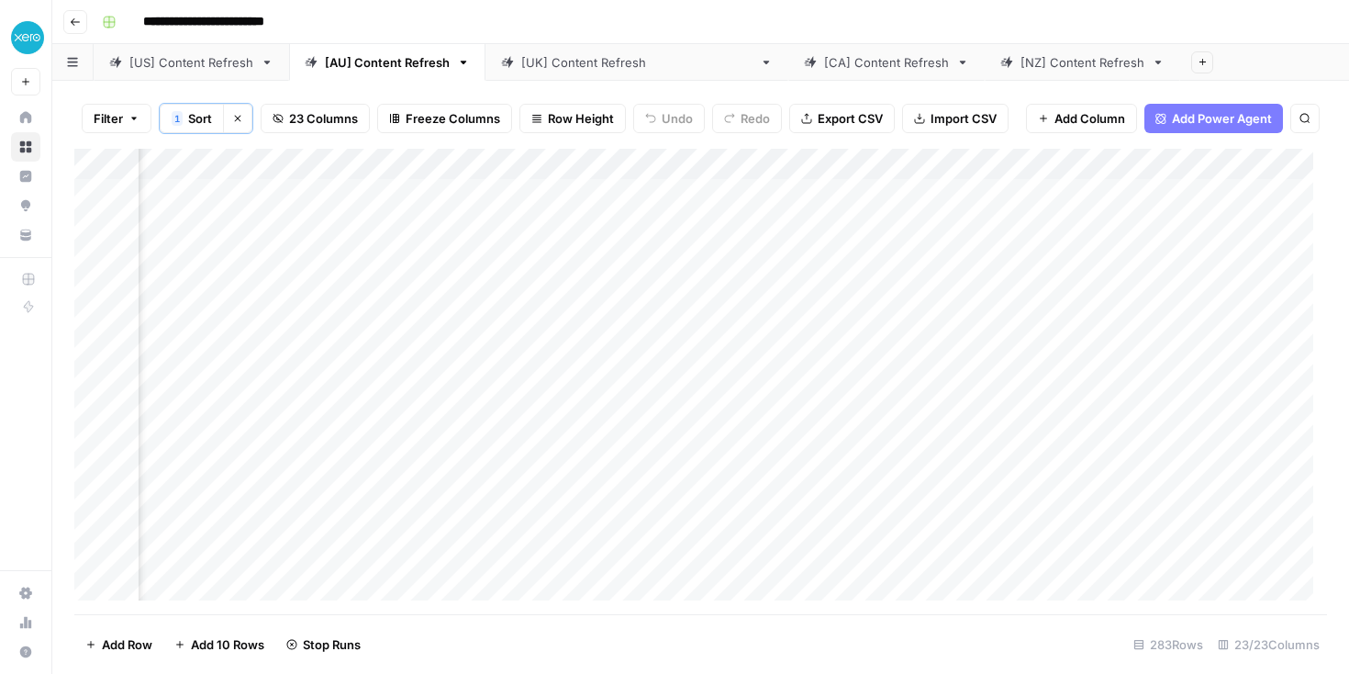
scroll to position [3, 1834]
click at [970, 530] on div "Add Column" at bounding box center [700, 381] width 1253 height 465
click at [982, 482] on div "Add Column" at bounding box center [700, 381] width 1253 height 465
click at [986, 507] on div "Add Column" at bounding box center [700, 381] width 1253 height 465
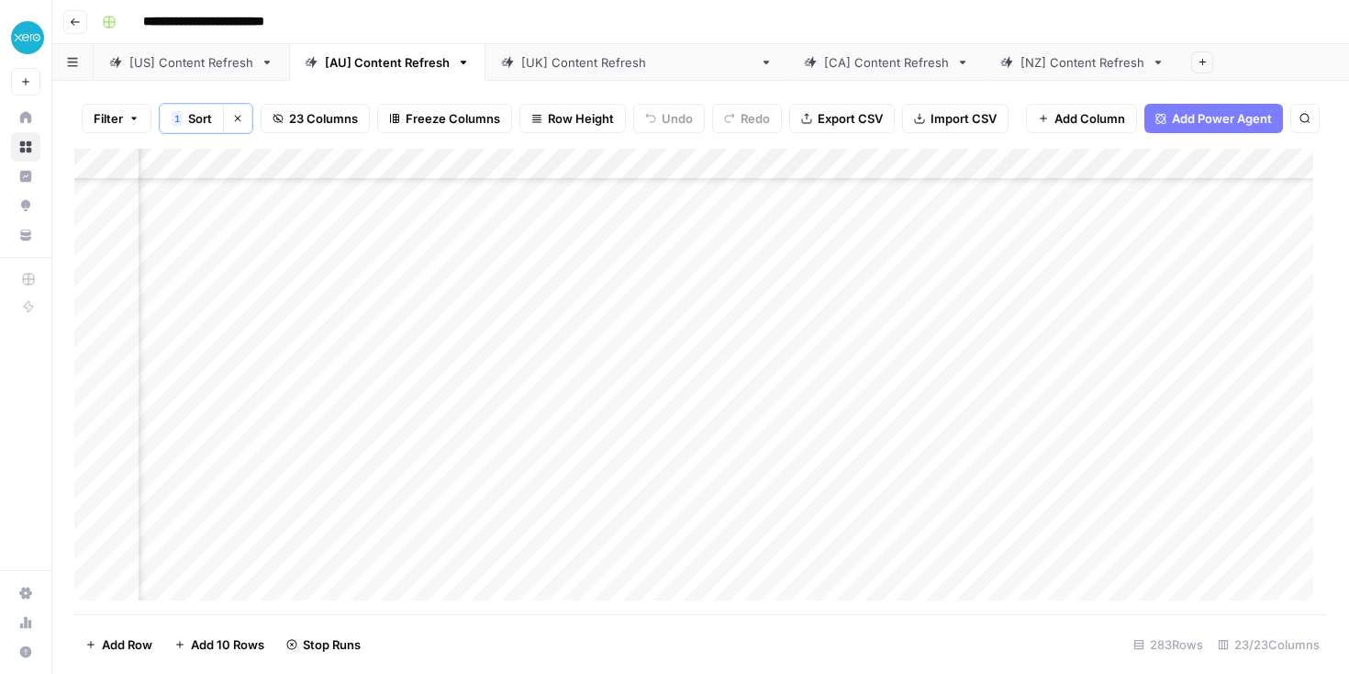
scroll to position [180, 1834]
click at [986, 507] on div "Add Column" at bounding box center [700, 381] width 1253 height 465
click at [998, 552] on div "Add Column" at bounding box center [700, 381] width 1253 height 465
click at [1006, 431] on div "Add Column" at bounding box center [700, 381] width 1253 height 465
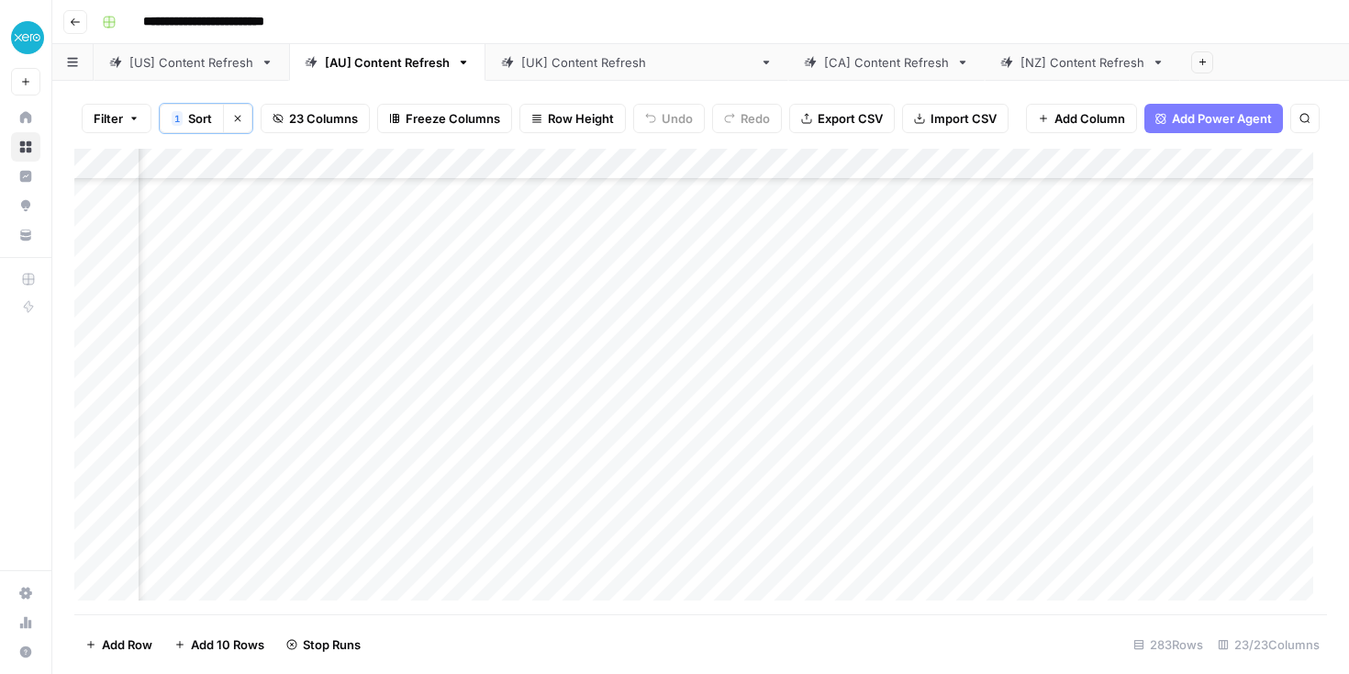
scroll to position [174, 2459]
click at [553, 59] on div "[[GEOGRAPHIC_DATA]] Content Refresh" at bounding box center [636, 62] width 231 height 18
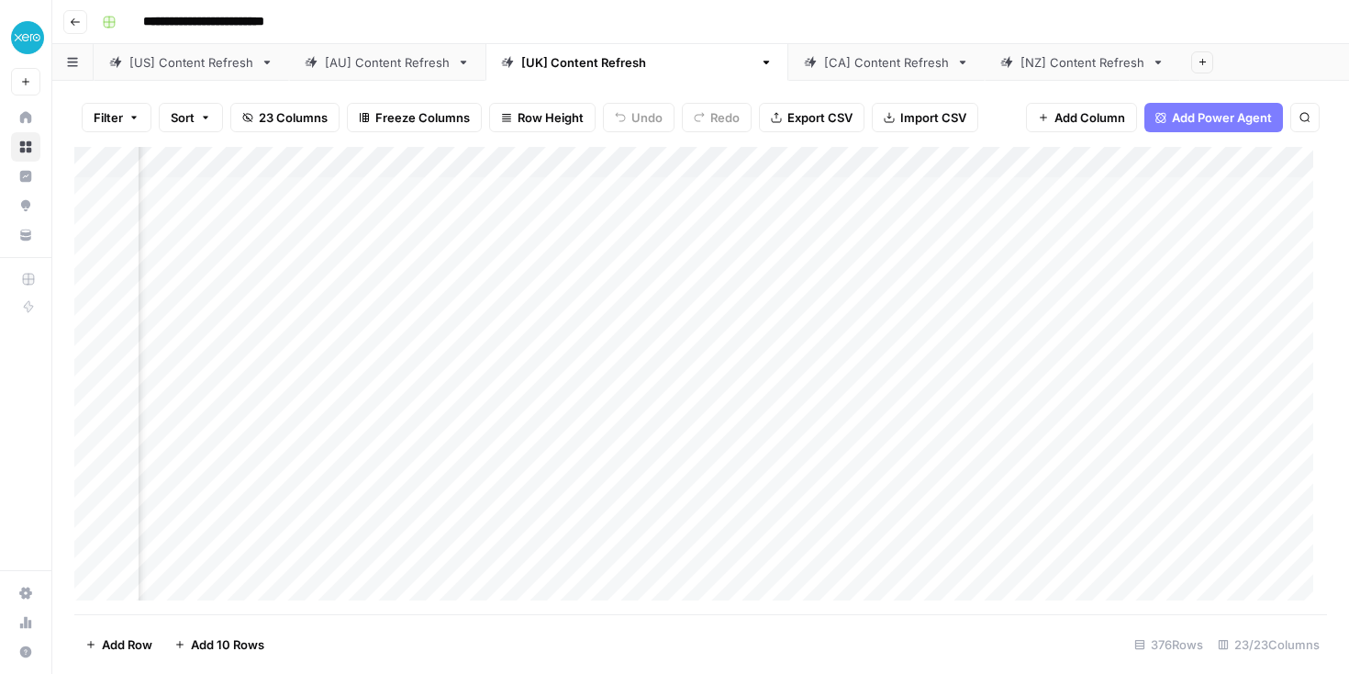
scroll to position [0, 897]
click at [352, 162] on div "Add Column" at bounding box center [700, 380] width 1253 height 467
click at [359, 298] on span "Sort Descending" at bounding box center [416, 291] width 161 height 18
click at [1079, 409] on div "Add Column" at bounding box center [700, 381] width 1253 height 465
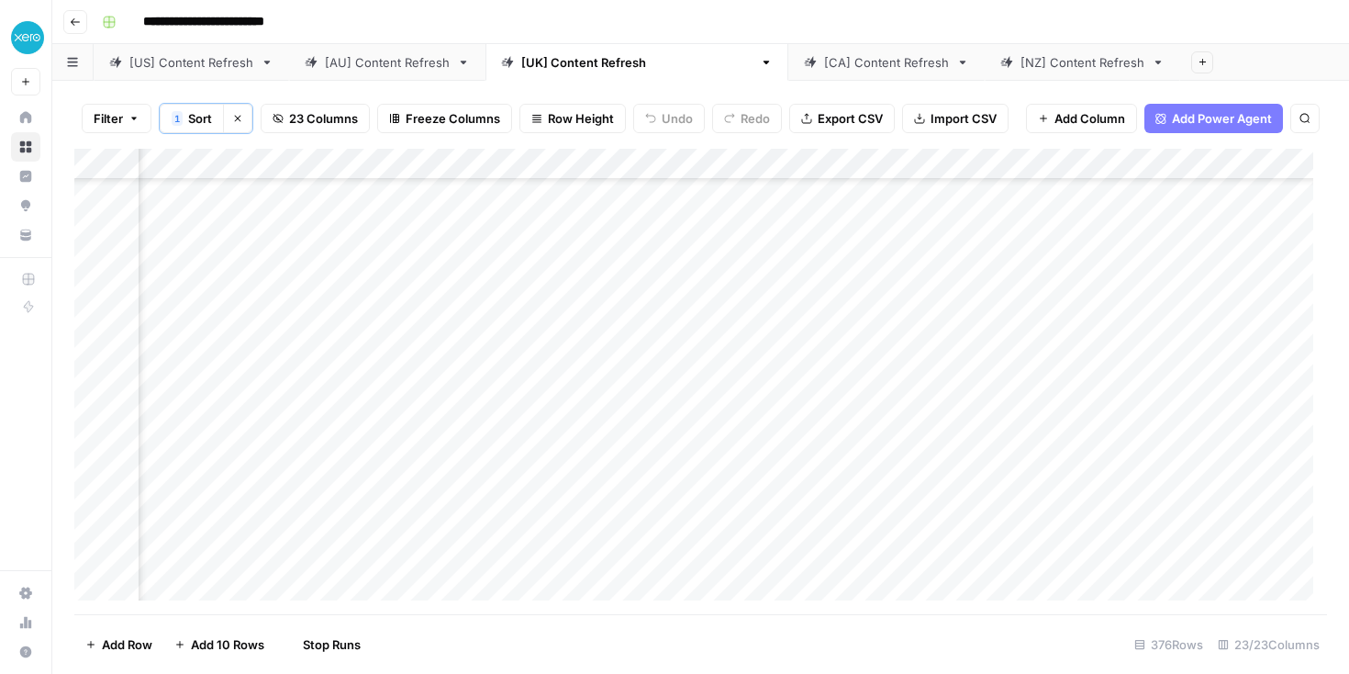
click at [1104, 429] on div "Add Column" at bounding box center [700, 381] width 1253 height 465
